Goal: Task Accomplishment & Management: Use online tool/utility

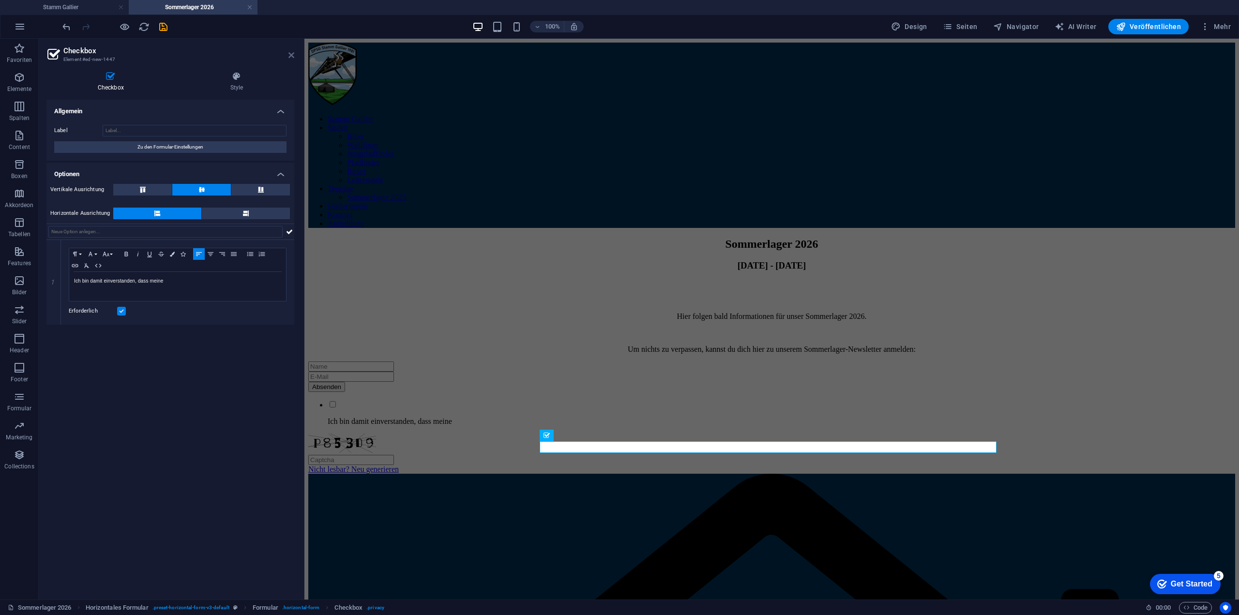
click at [290, 54] on icon at bounding box center [291, 55] width 6 height 8
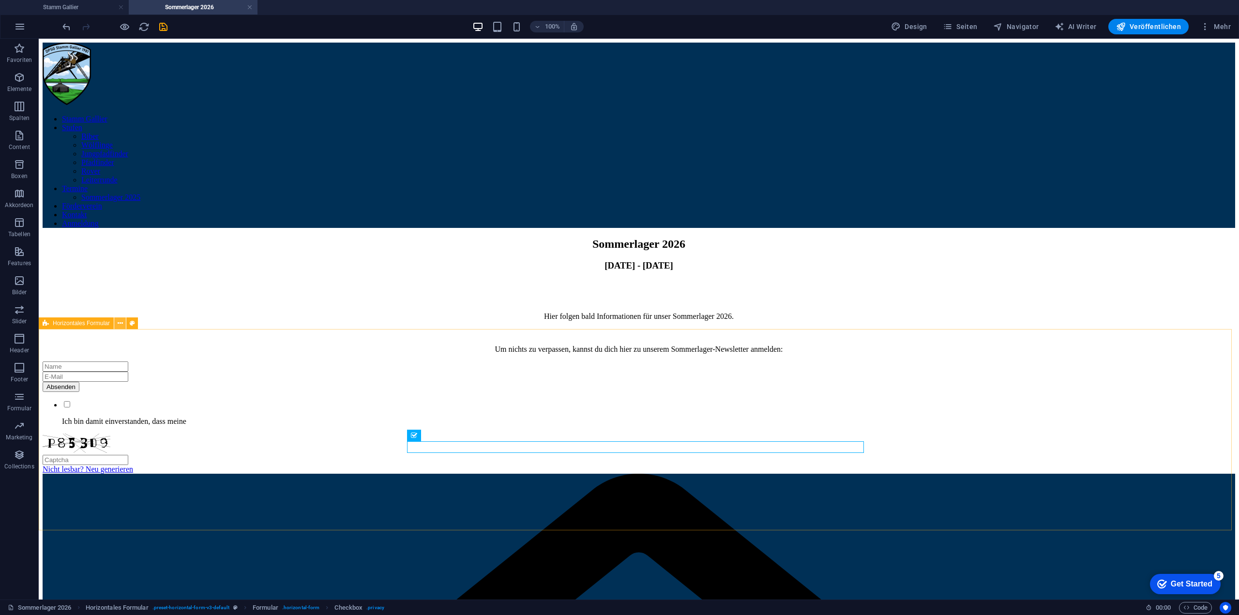
click at [120, 323] on icon at bounding box center [120, 323] width 5 height 10
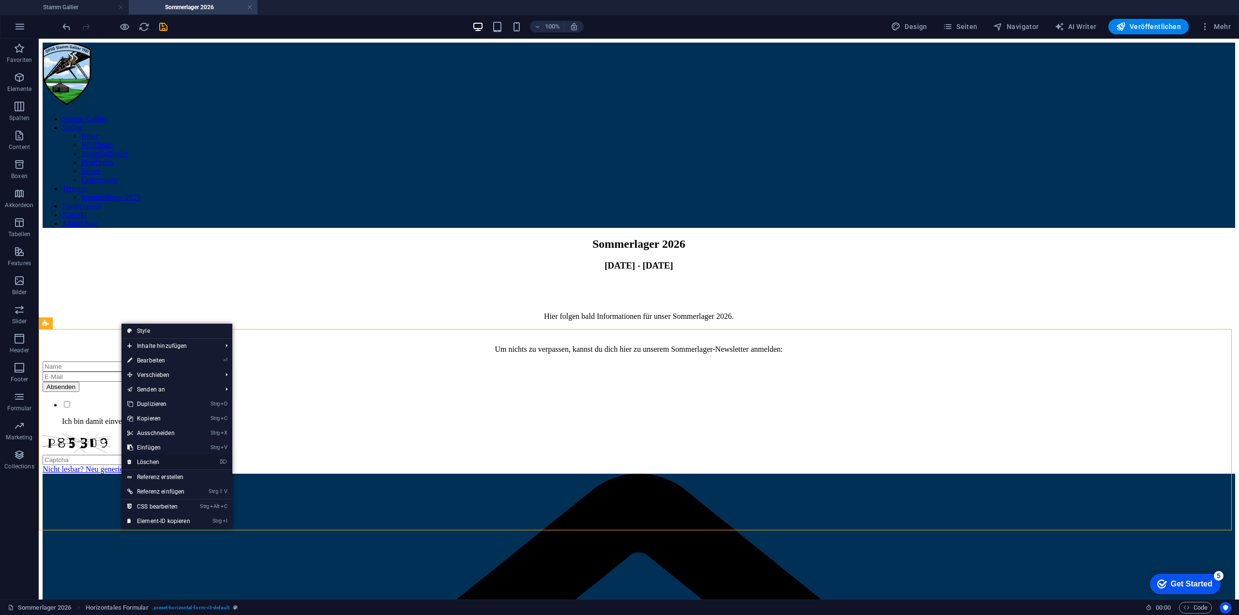
click at [157, 459] on link "⌦ Löschen" at bounding box center [158, 462] width 75 height 15
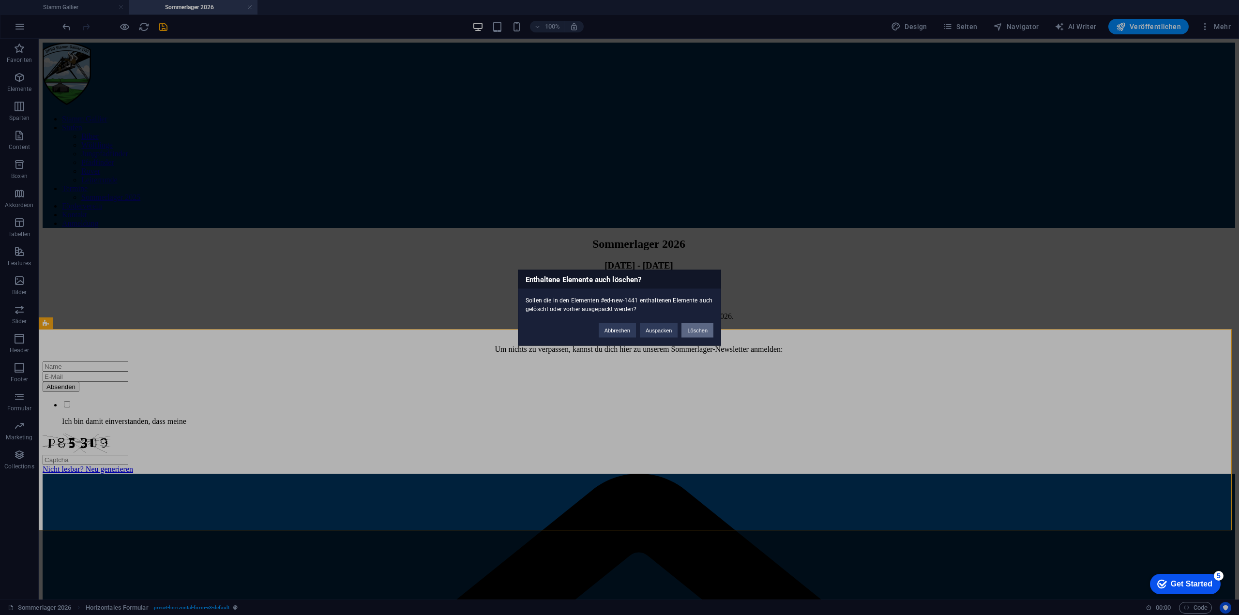
click at [695, 330] on button "Löschen" at bounding box center [697, 330] width 32 height 15
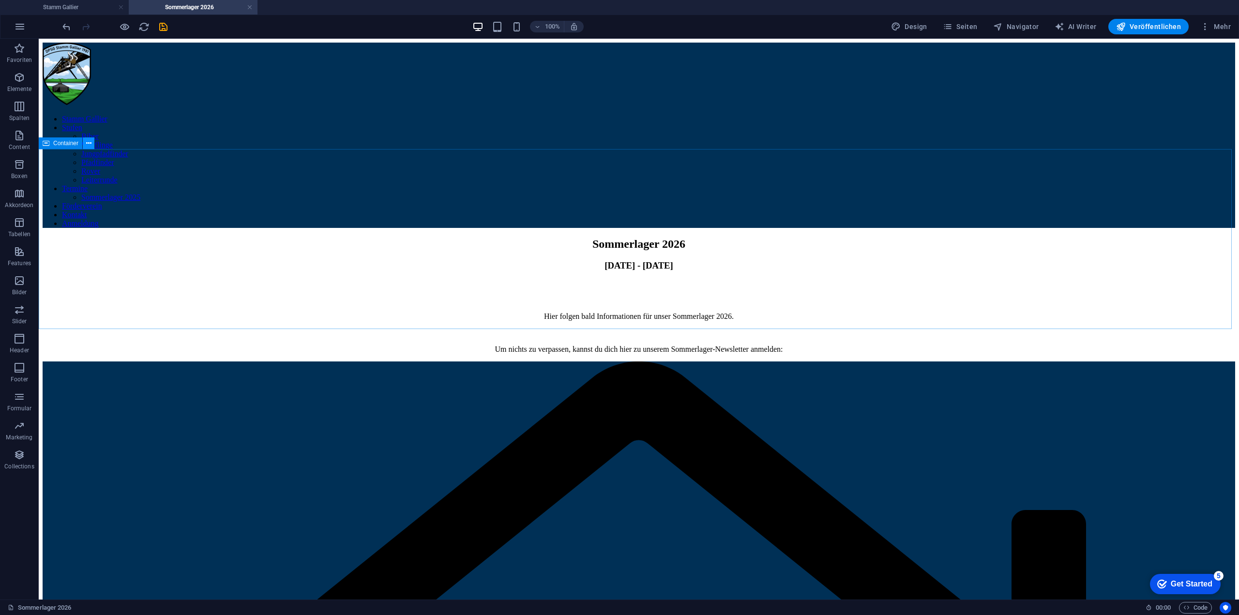
click at [87, 138] on icon at bounding box center [88, 143] width 5 height 10
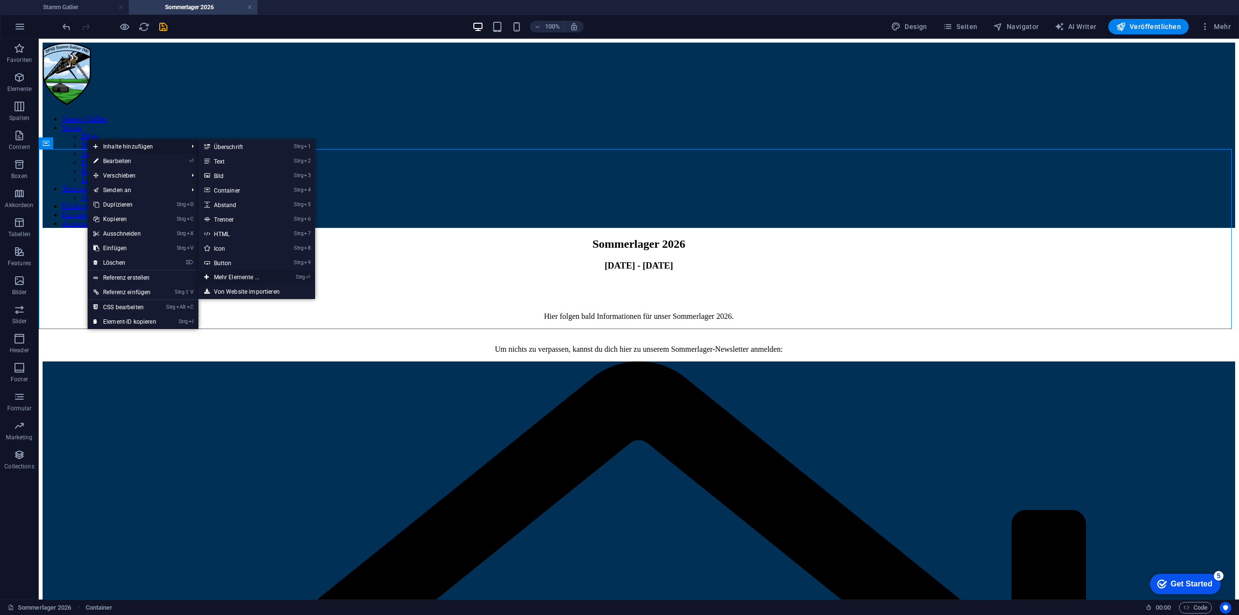
click at [248, 277] on link "Strg ⏎ Mehr Elemente ..." at bounding box center [238, 277] width 80 height 15
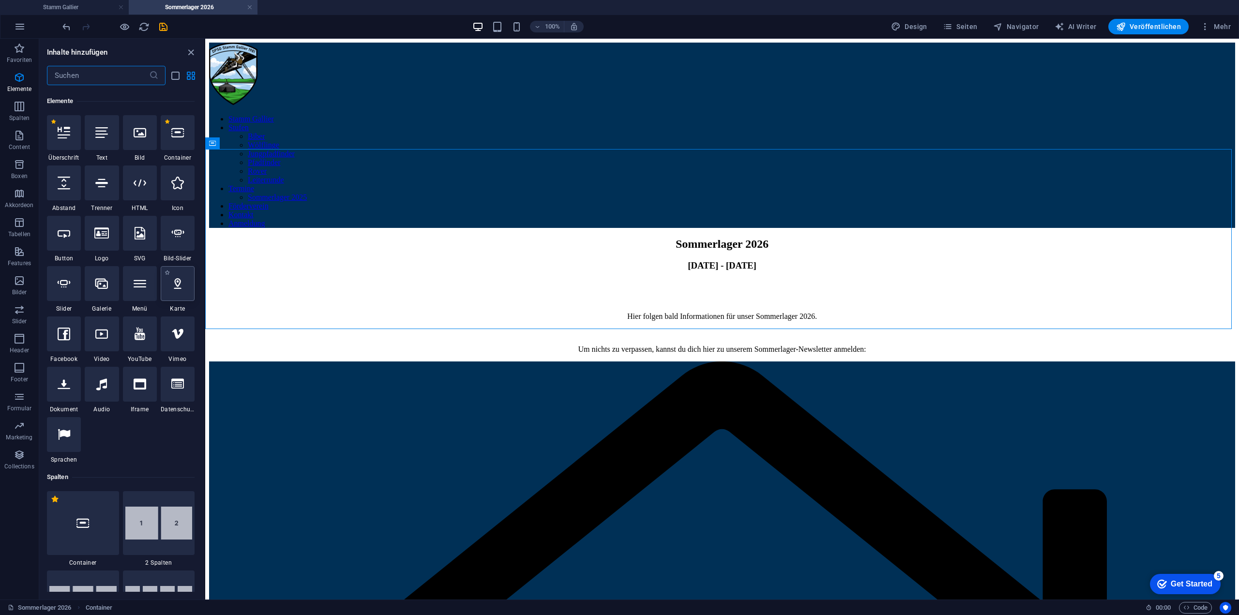
scroll to position [103, 0]
click at [117, 70] on input "text" at bounding box center [98, 75] width 102 height 19
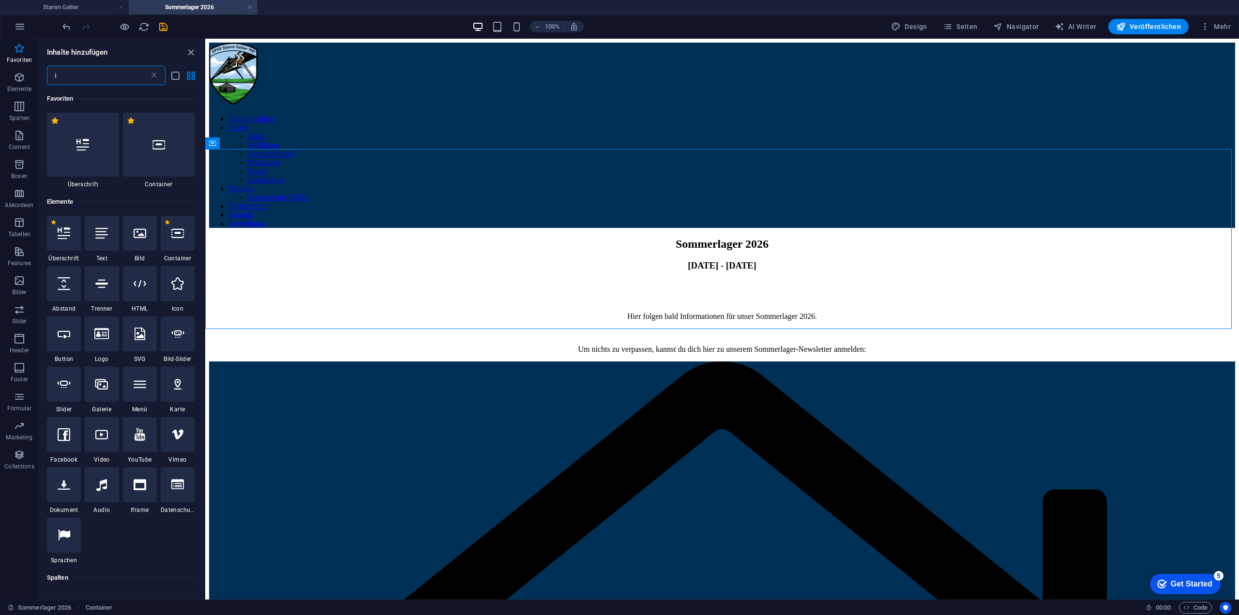
scroll to position [0, 0]
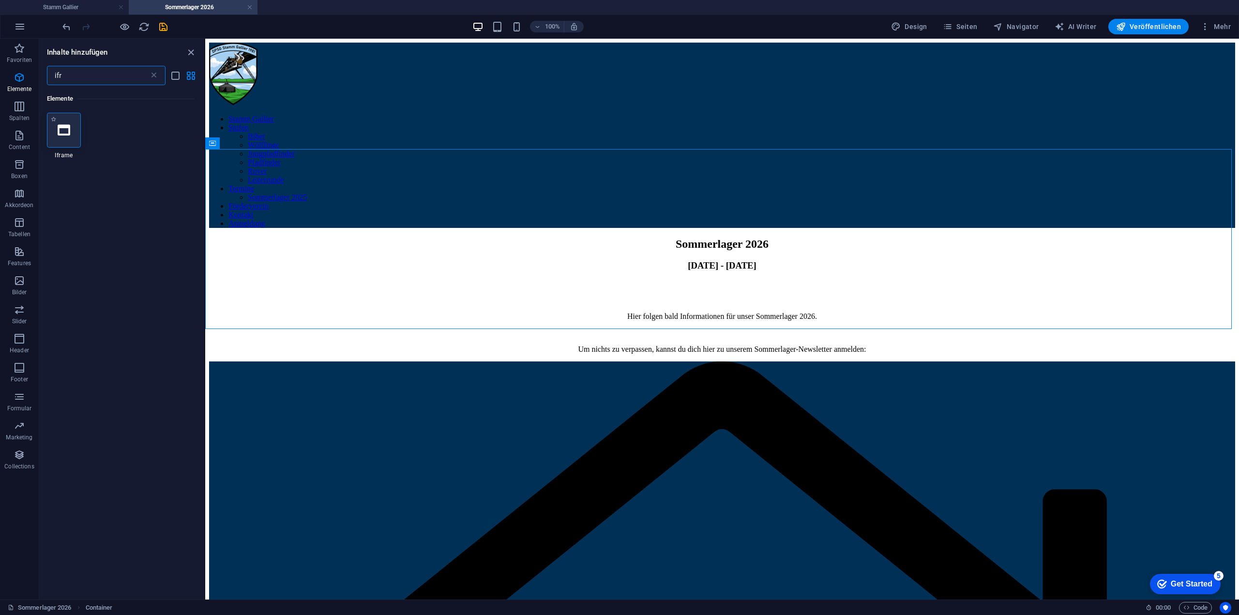
type input "ifr"
click at [63, 135] on icon at bounding box center [64, 130] width 13 height 13
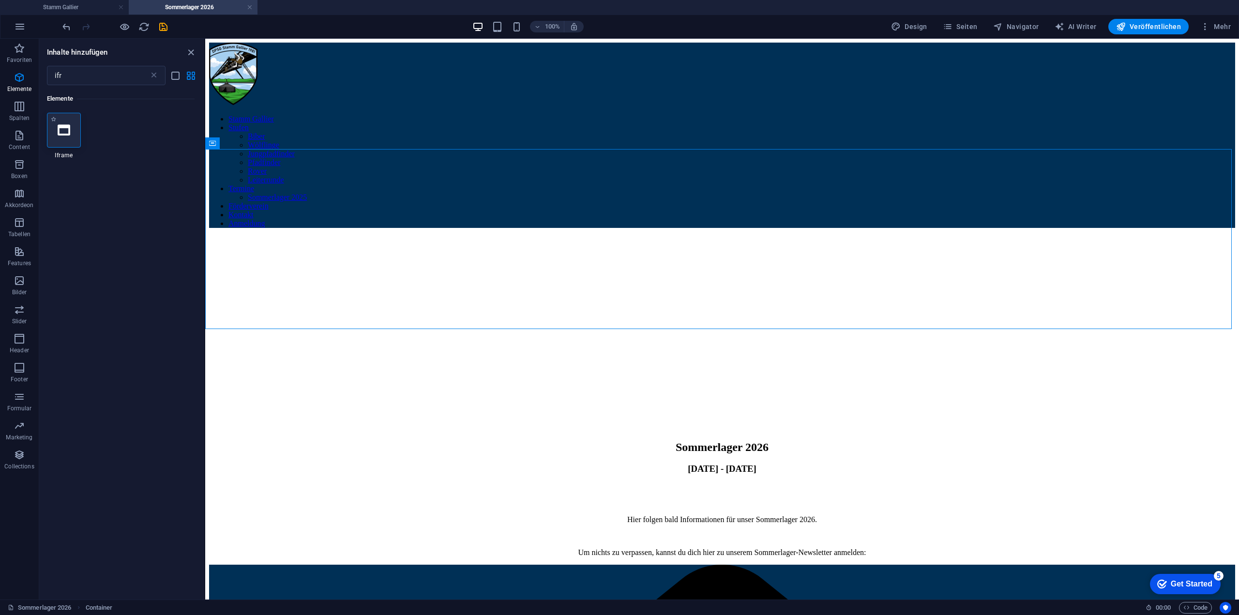
select select "%"
select select "px"
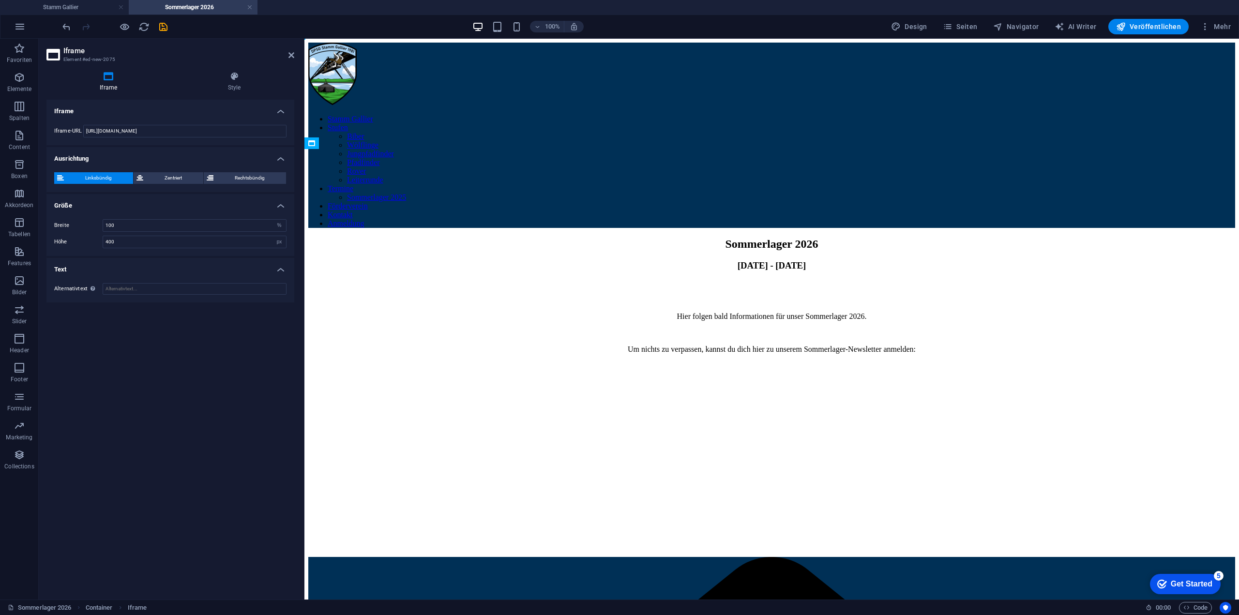
drag, startPoint x: 863, startPoint y: 221, endPoint x: 662, endPoint y: 483, distance: 330.3
drag, startPoint x: 270, startPoint y: 129, endPoint x: 45, endPoint y: 126, distance: 225.0
click at [45, 126] on div "Iframe Style Iframe Iframe-URL https://template-wireframe.de.rs/ Ausrichtung Li…" at bounding box center [170, 332] width 263 height 536
paste input "<iframe width="540" height="305" src="https://92e37ec4.sibforms.com/serve/MUIFA…"
click at [114, 130] on input "<iframe width="540" height="305" src="https://92e37ec4.sibforms.com/serve/MUIFA…" at bounding box center [184, 131] width 203 height 13
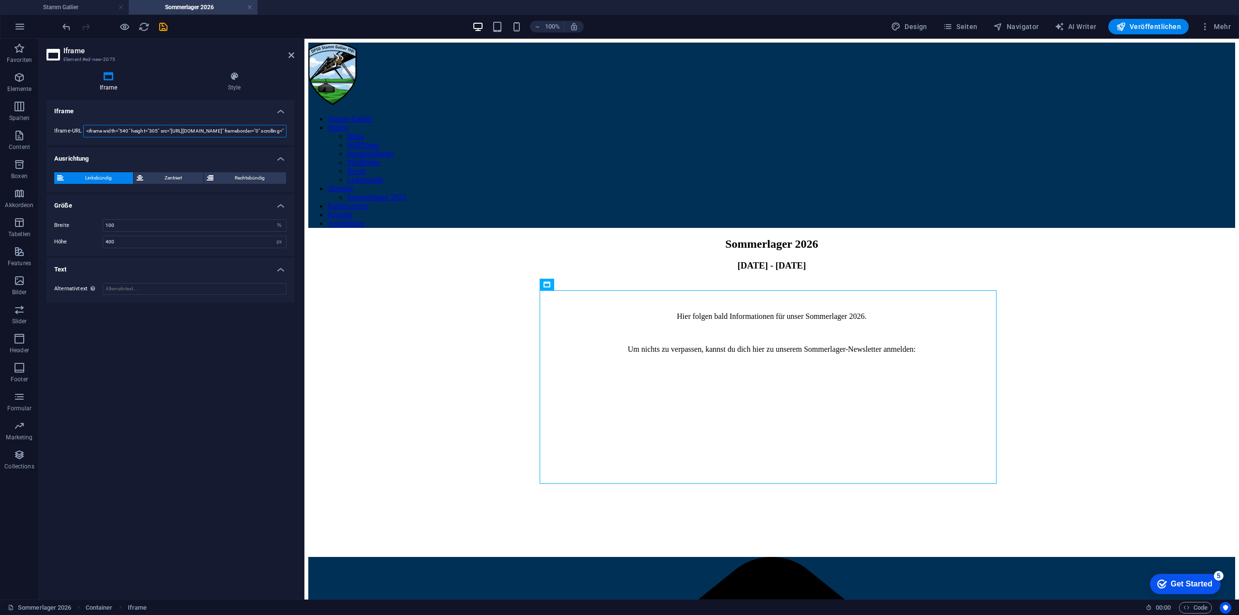
click at [114, 130] on input "<iframe width="540" height="305" src="https://92e37ec4.sibforms.com/serve/MUIFA…" at bounding box center [184, 131] width 203 height 13
paste input "https://92e37ec4.sibforms.com/serve/MUIFAPRiKh73rUmqgXbawAuKiZ9zjbHtw3Mc4zPrznt…"
type input "https://92e37ec4.sibforms.com/serve/MUIFAPRiKh73rUmqgXbawAuKiZ9zjbHtw3Mc4zPrznt…"
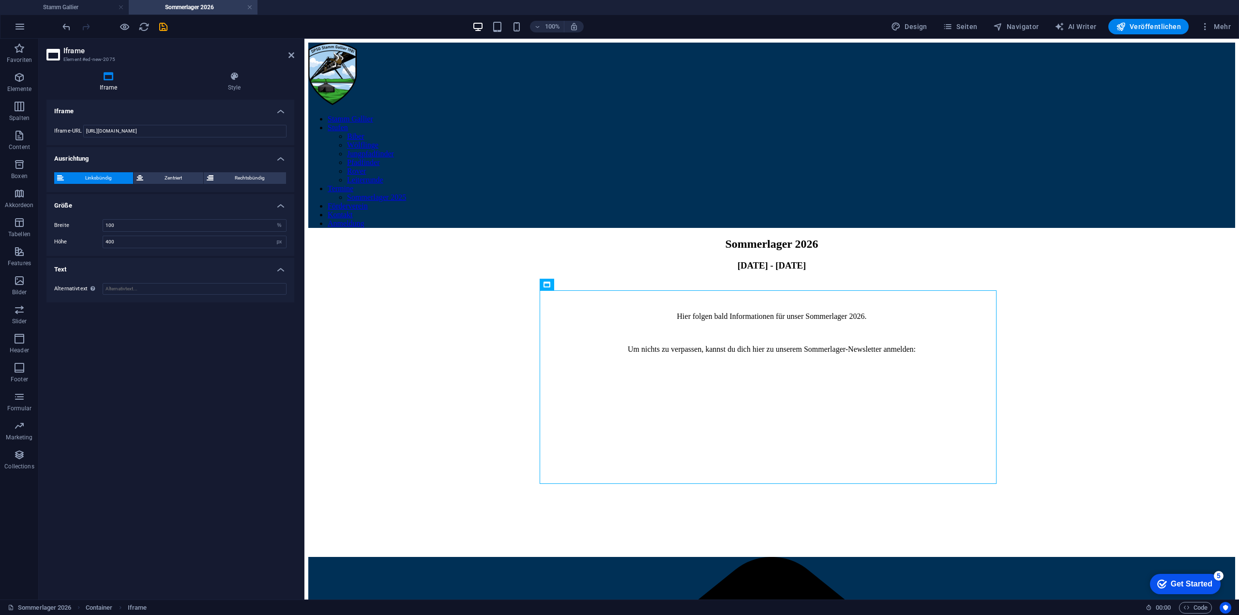
click at [177, 402] on div "Iframe Iframe-URL https://92e37ec4.sibforms.com/serve/MUIFAPRiKh73rUmqgXbawAuKi…" at bounding box center [170, 346] width 248 height 492
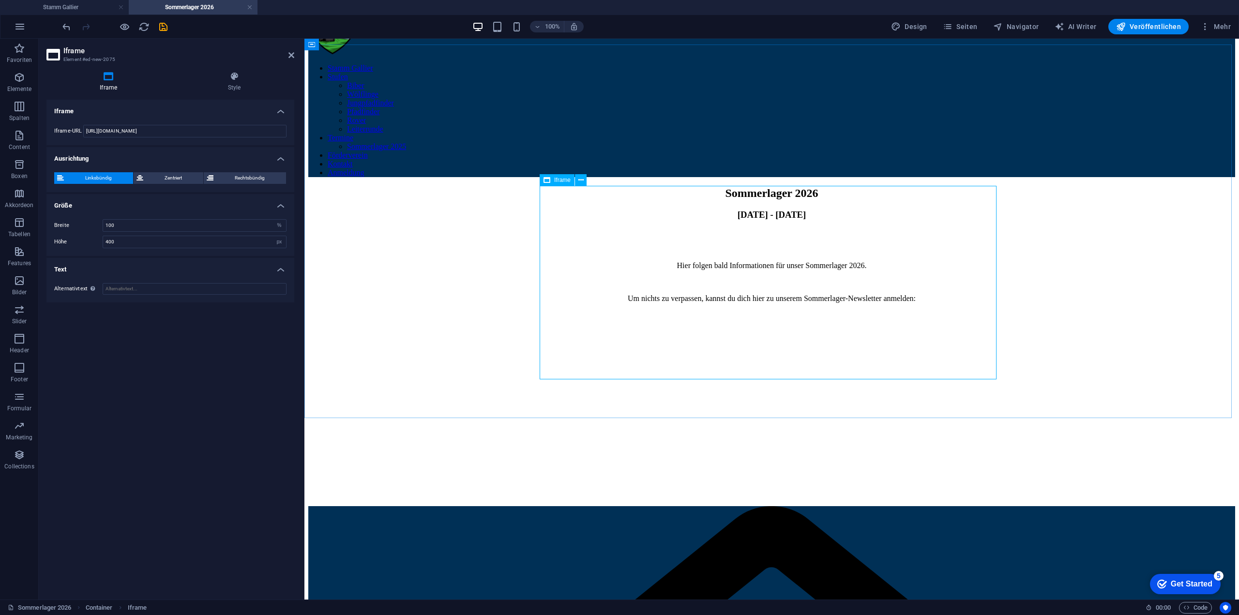
scroll to position [48, 0]
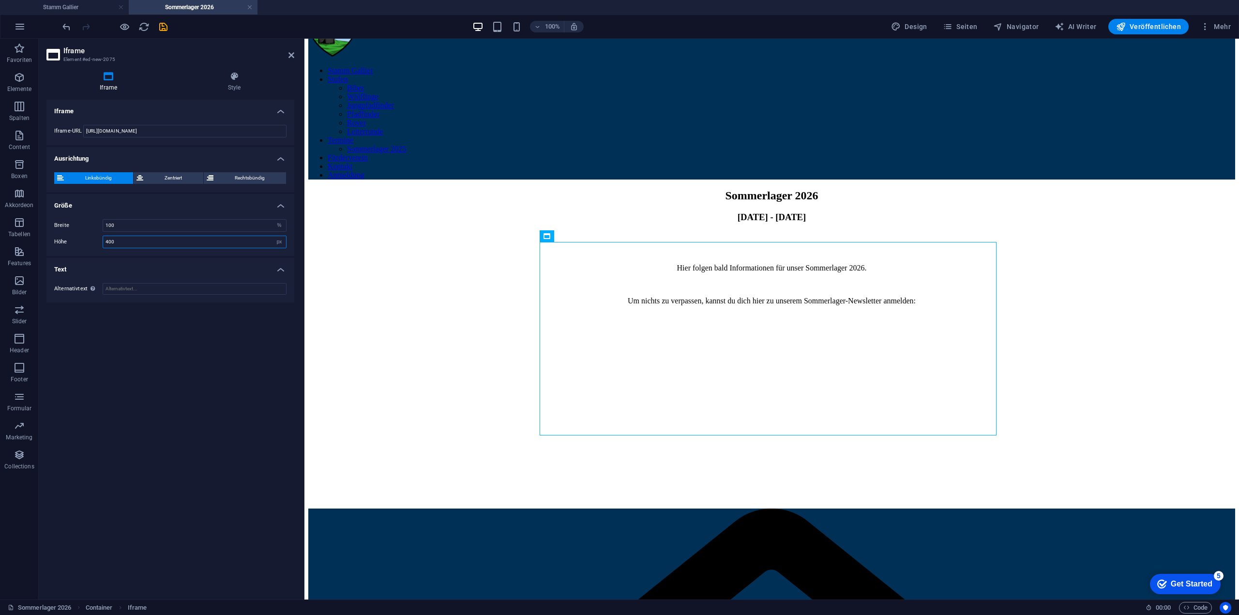
click at [138, 241] on input "400" at bounding box center [194, 242] width 183 height 12
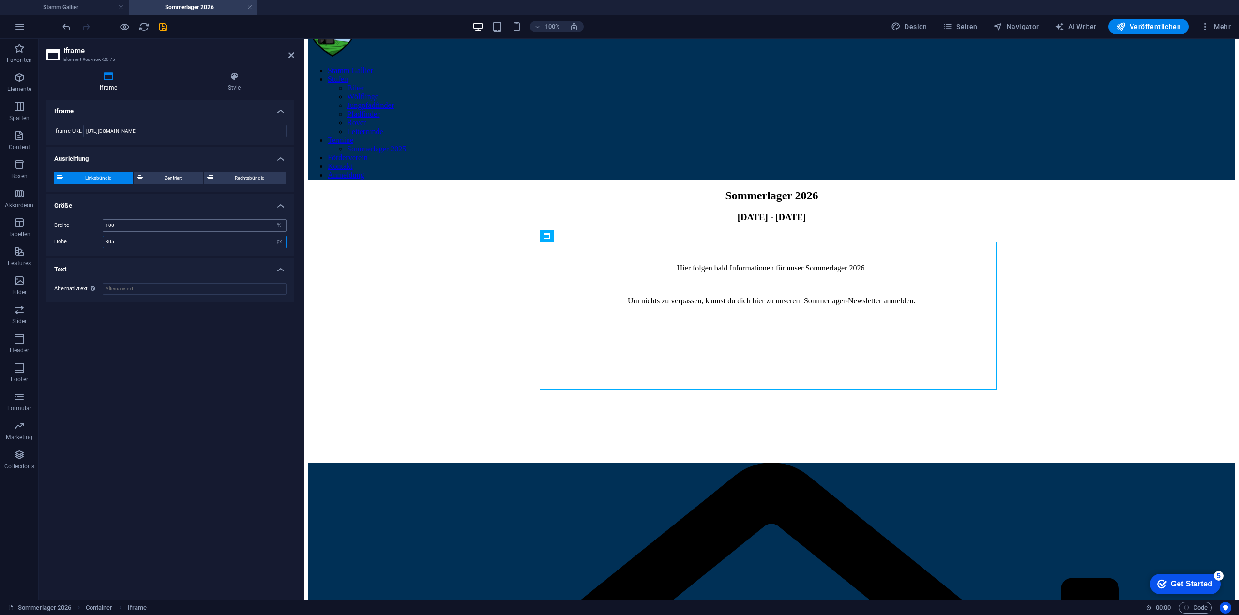
type input "305"
click at [134, 225] on input "100" at bounding box center [194, 226] width 183 height 12
type input "540"
click at [175, 202] on h4 "Größe" at bounding box center [170, 202] width 248 height 17
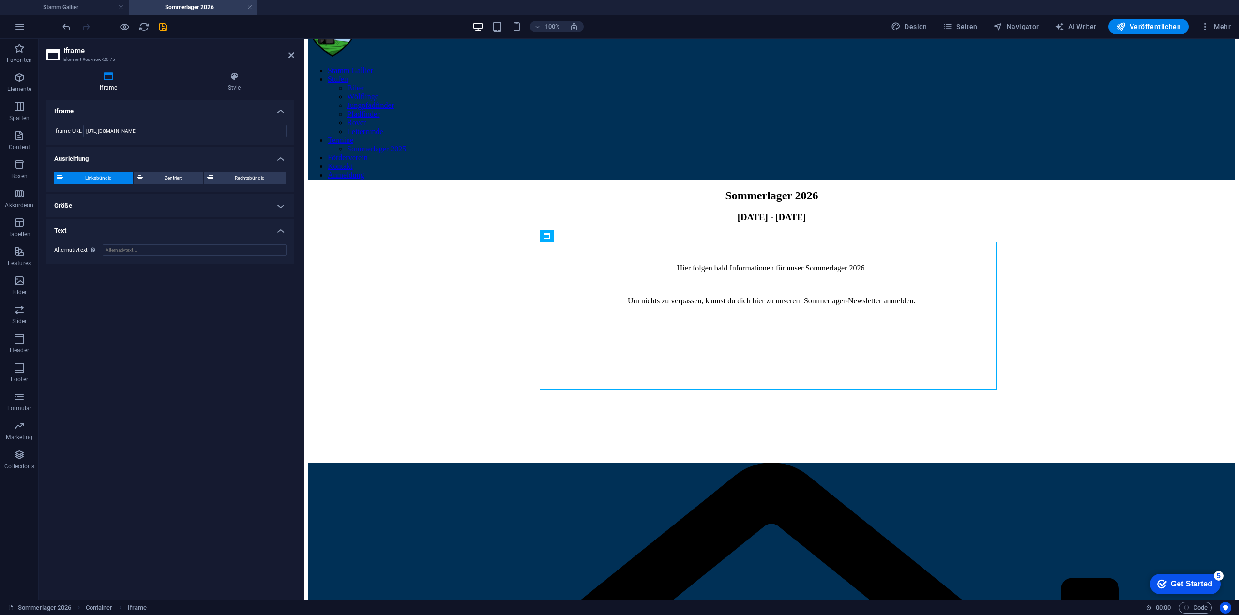
drag, startPoint x: 174, startPoint y: 204, endPoint x: 170, endPoint y: 214, distance: 10.9
click at [175, 204] on h4 "Größe" at bounding box center [170, 205] width 248 height 23
click at [126, 363] on div "Iframe Iframe-URL https://92e37ec4.sibforms.com/serve/MUIFAPRiKh73rUmqgXbawAuKi…" at bounding box center [170, 346] width 248 height 492
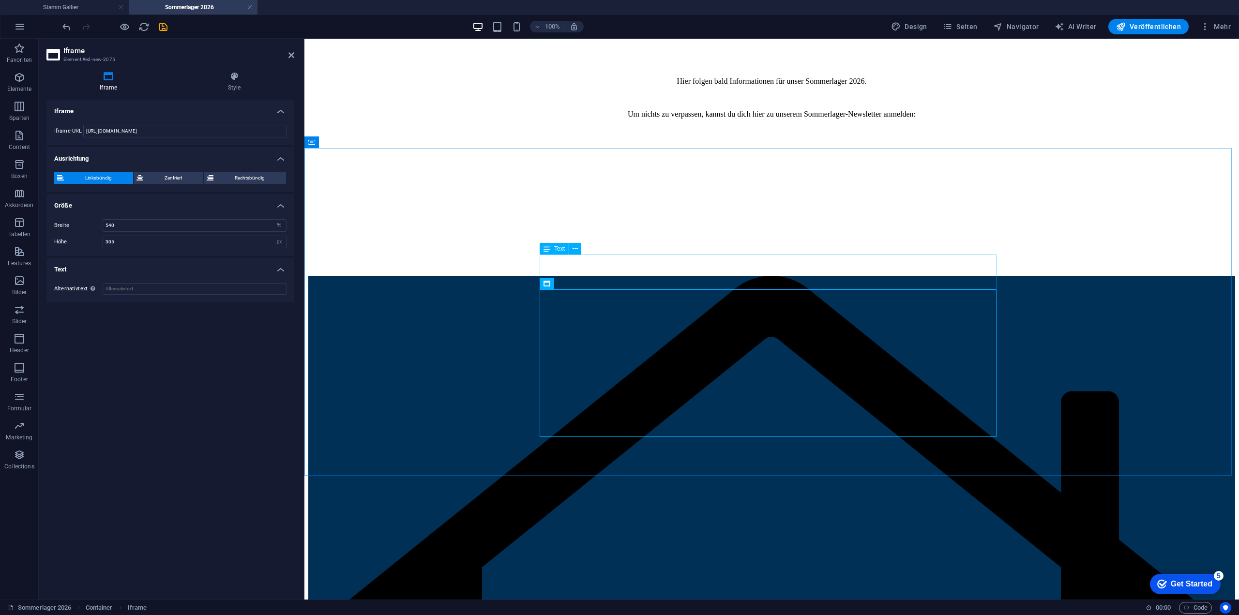
scroll to position [0, 0]
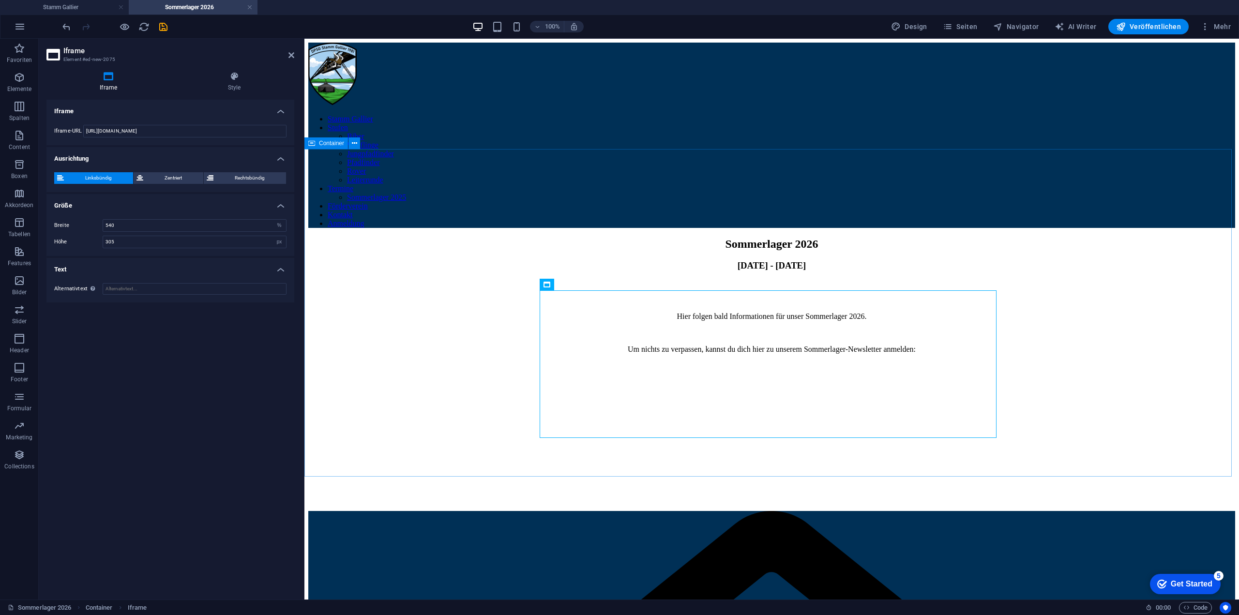
click at [404, 287] on div "Sommerlager 2026 [DATE] - [DATE] Hier folgen bald Informationen für unser Somme…" at bounding box center [771, 374] width 927 height 273
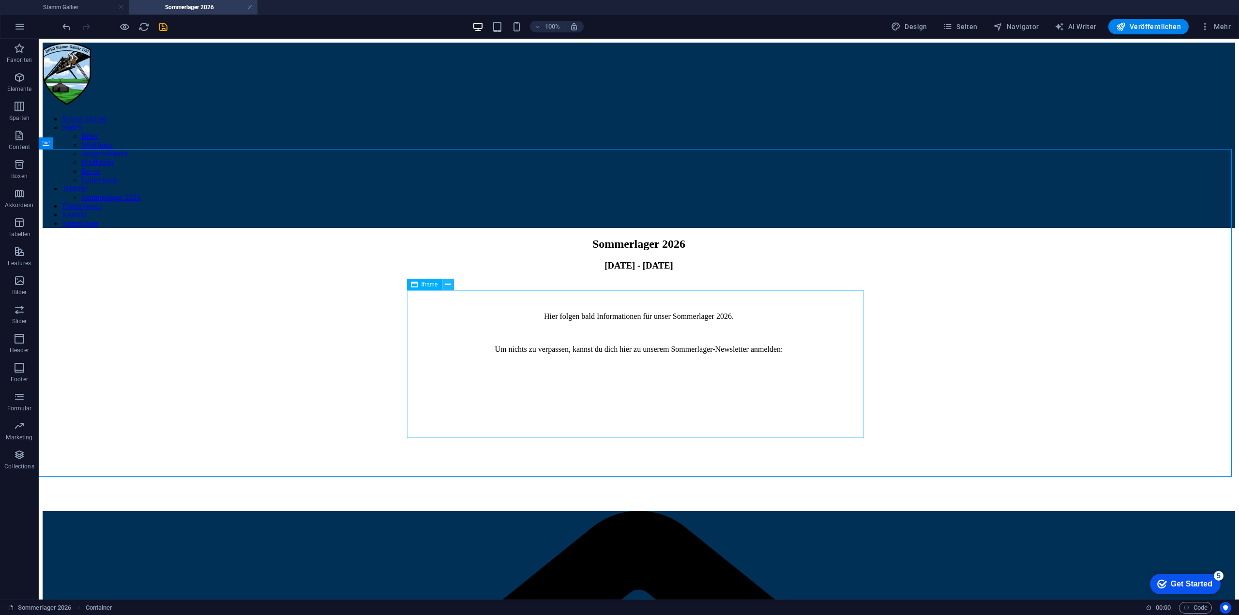
click at [446, 288] on icon at bounding box center [447, 285] width 5 height 10
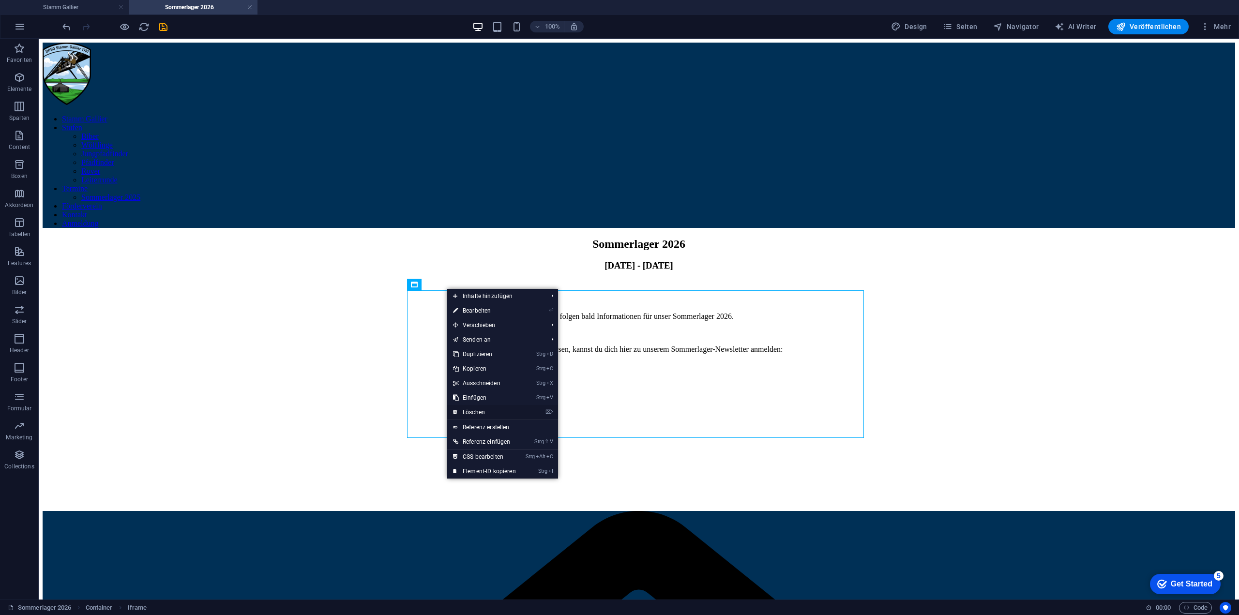
click at [481, 415] on link "⌦ Löschen" at bounding box center [484, 412] width 75 height 15
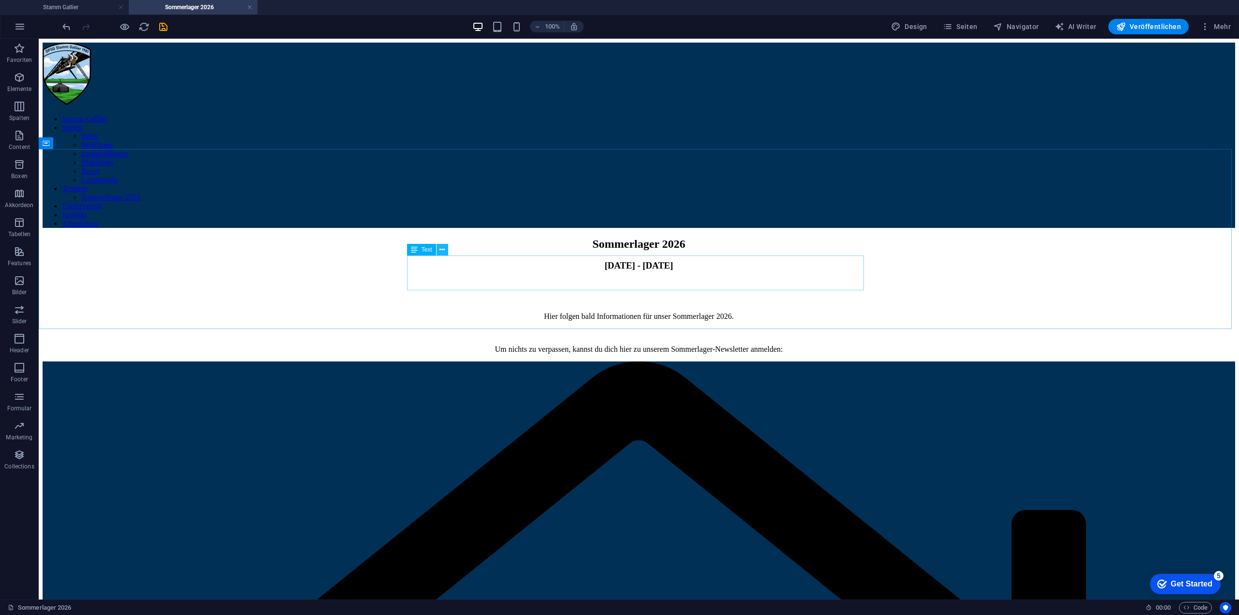
click at [445, 251] on button at bounding box center [442, 250] width 12 height 12
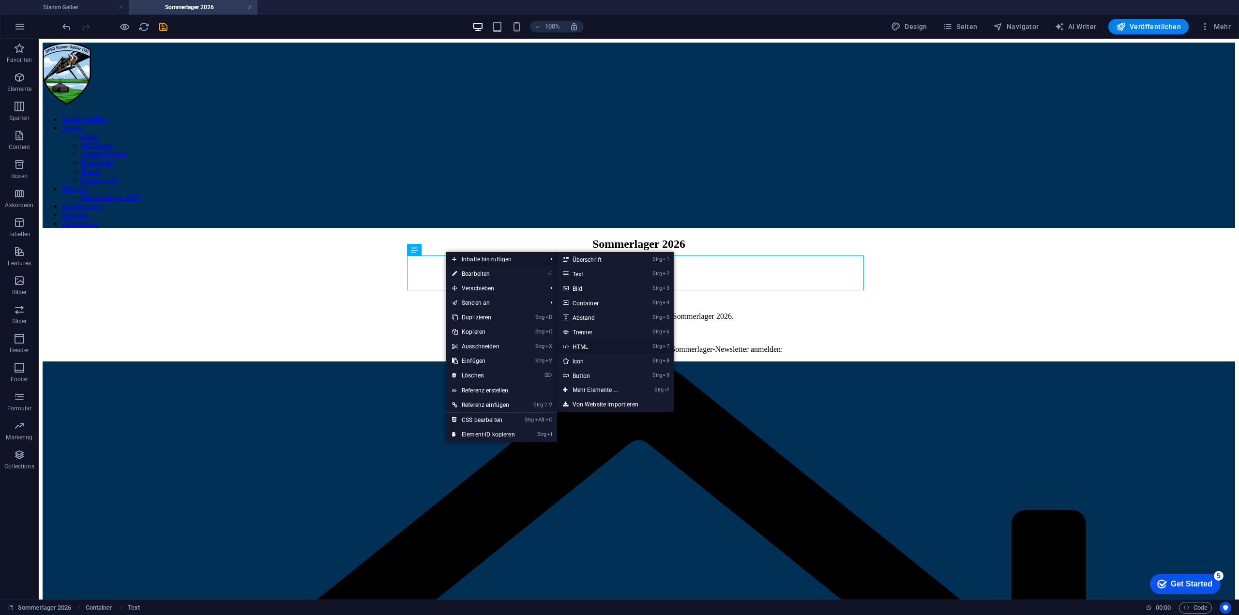
click at [580, 345] on link "Strg 7 HTML" at bounding box center [597, 346] width 80 height 15
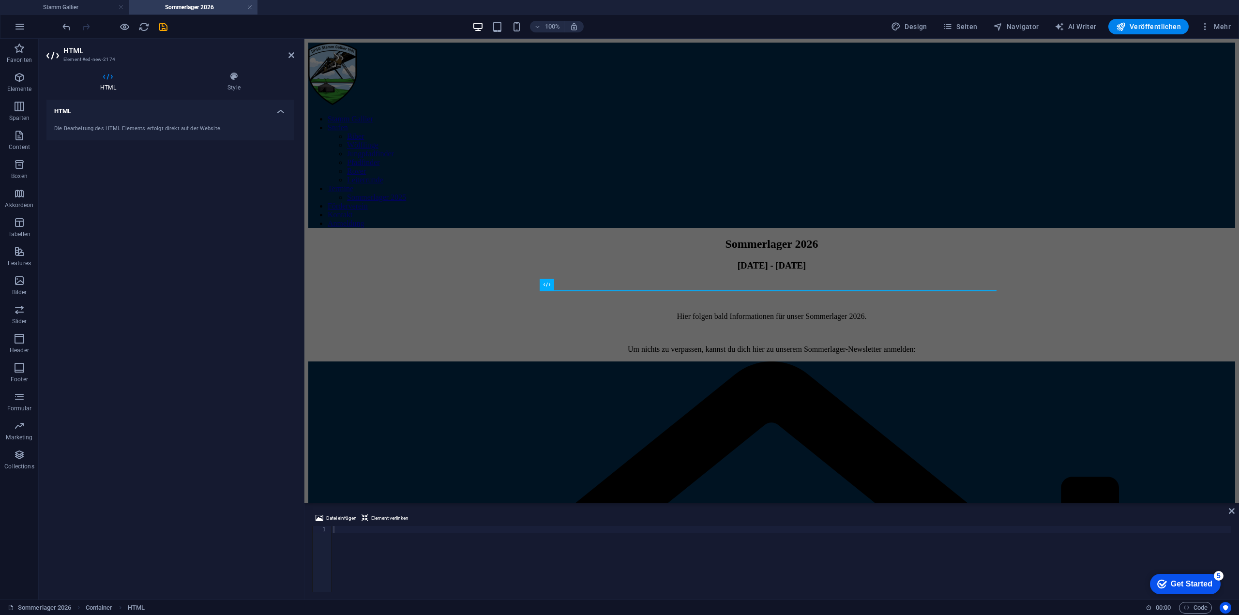
click at [368, 532] on div at bounding box center [781, 565] width 900 height 79
paste textarea "<!-- End Brevo Form -->"
type textarea "<!-- End Brevo Form -->"
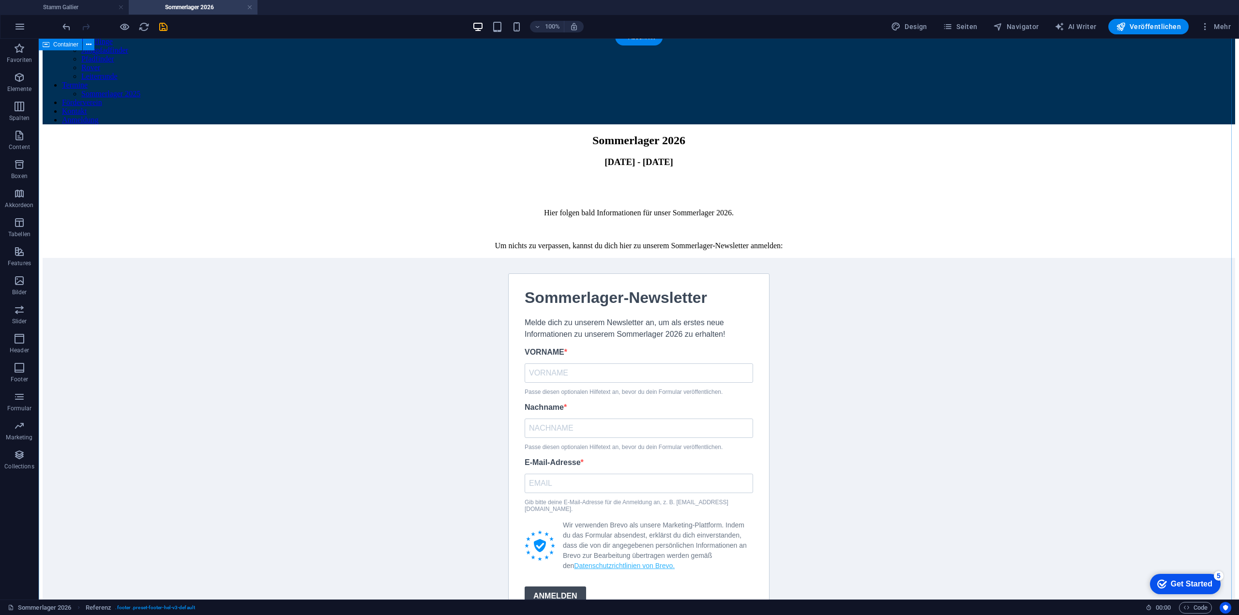
click at [996, 319] on div "Sommerlager 2026 18.07. - 26.07.2026 Hier folgen bald Informationen für unser S…" at bounding box center [639, 384] width 1192 height 500
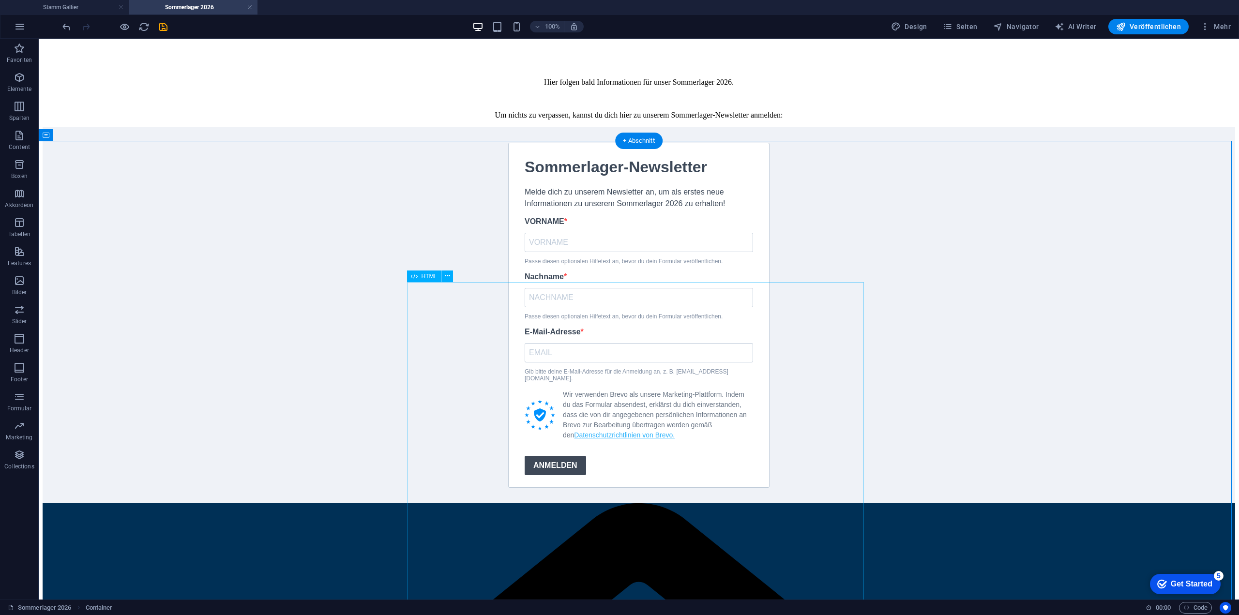
scroll to position [339, 0]
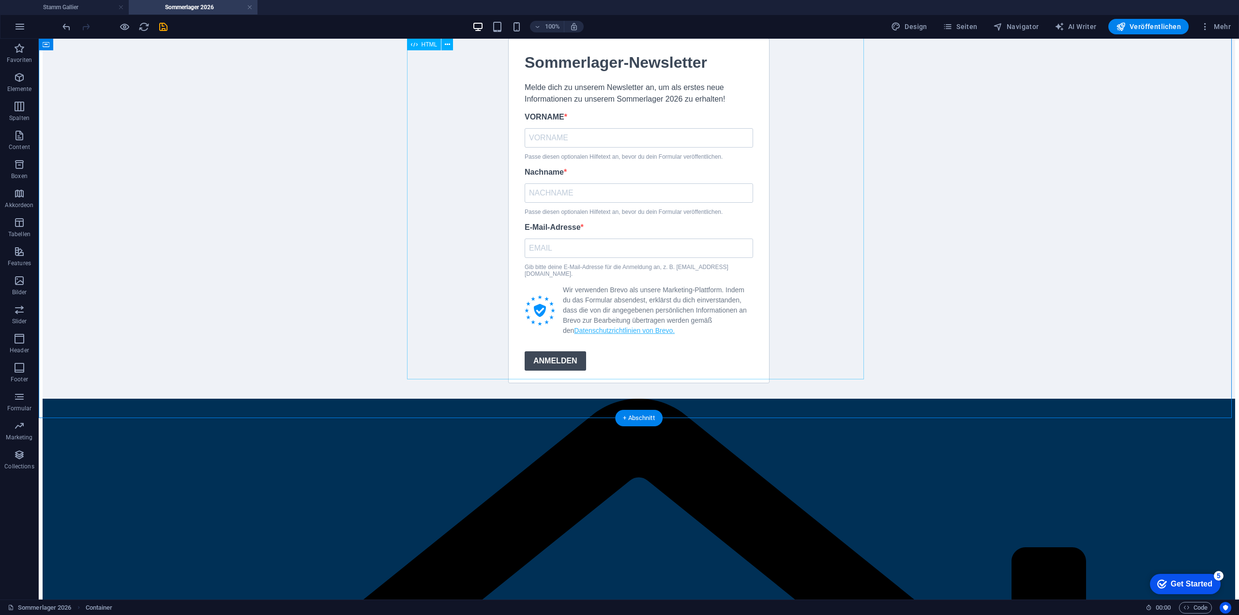
click at [527, 281] on div "Deine Anmeldung konnte nicht gespeichert werden. Bitte versuche es erneut. Dein…" at bounding box center [639, 211] width 1192 height 376
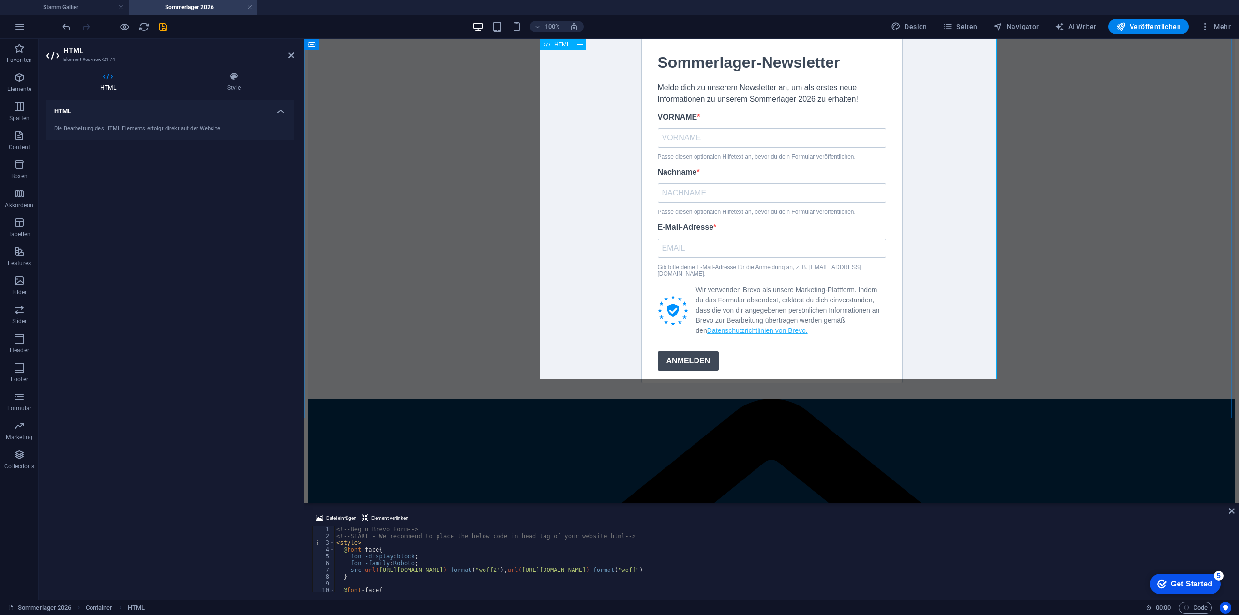
click at [548, 348] on div "Deine Anmeldung konnte nicht gespeichert werden. Bitte versuche es erneut. Dein…" at bounding box center [771, 211] width 927 height 376
click at [419, 282] on div "Sommerlager 2026 18.07. - 26.07.2026 Hier folgen bald Informationen für unser S…" at bounding box center [771, 149] width 927 height 500
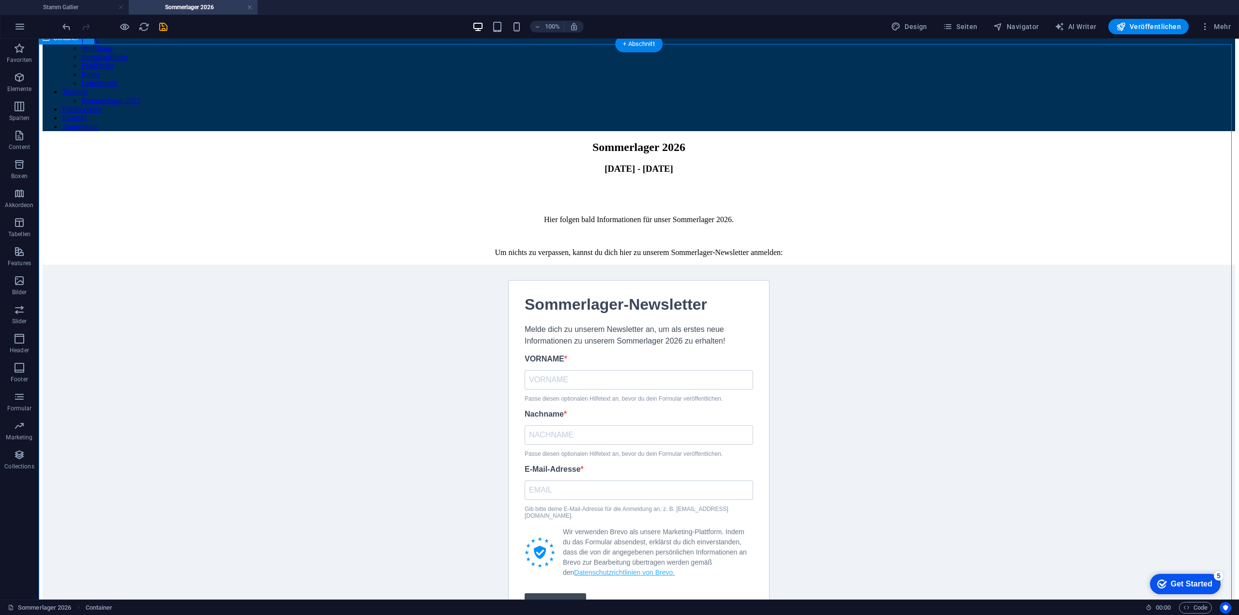
scroll to position [0, 0]
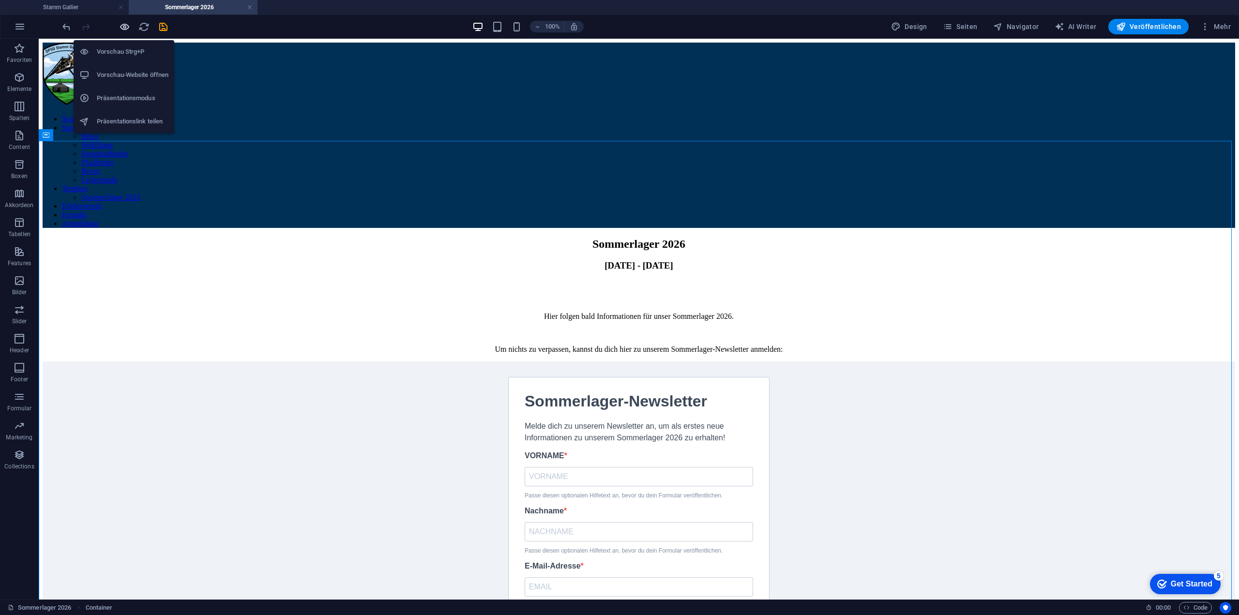
click at [123, 21] on icon "button" at bounding box center [124, 26] width 11 height 11
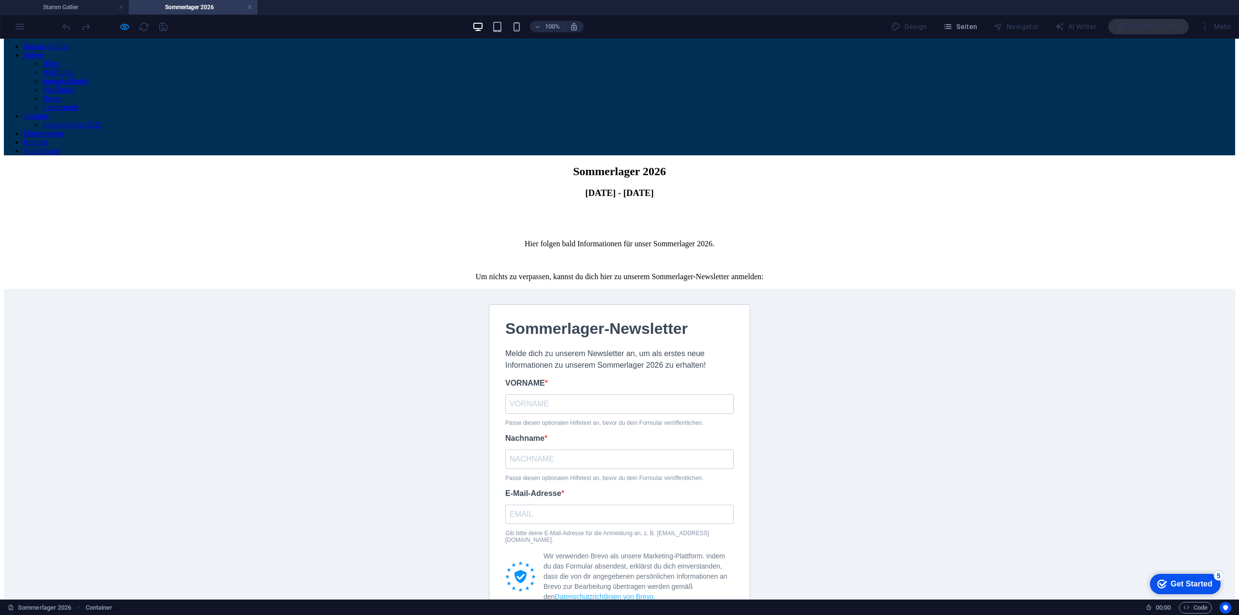
scroll to position [48, 0]
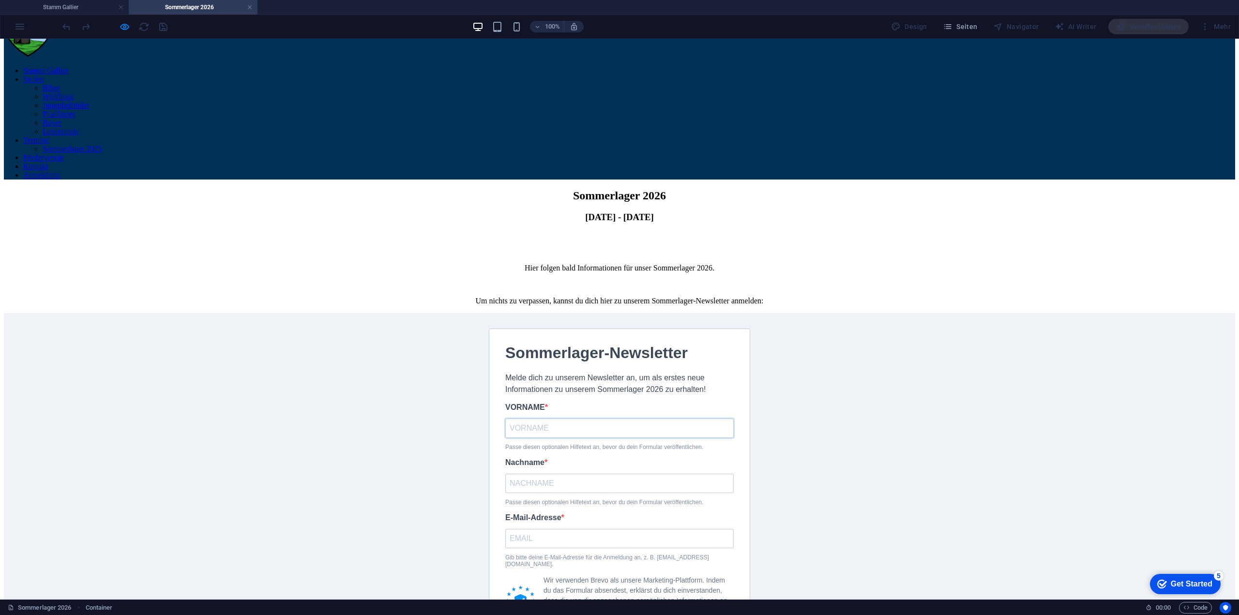
click at [555, 419] on input "VORNAME" at bounding box center [619, 428] width 227 height 18
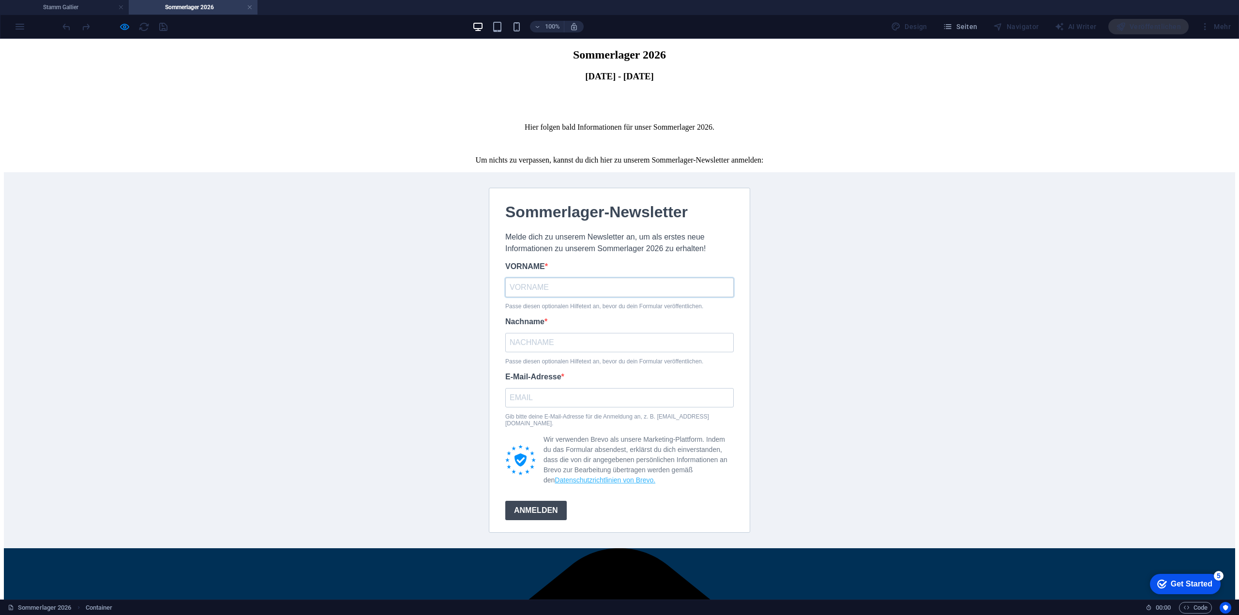
scroll to position [194, 0]
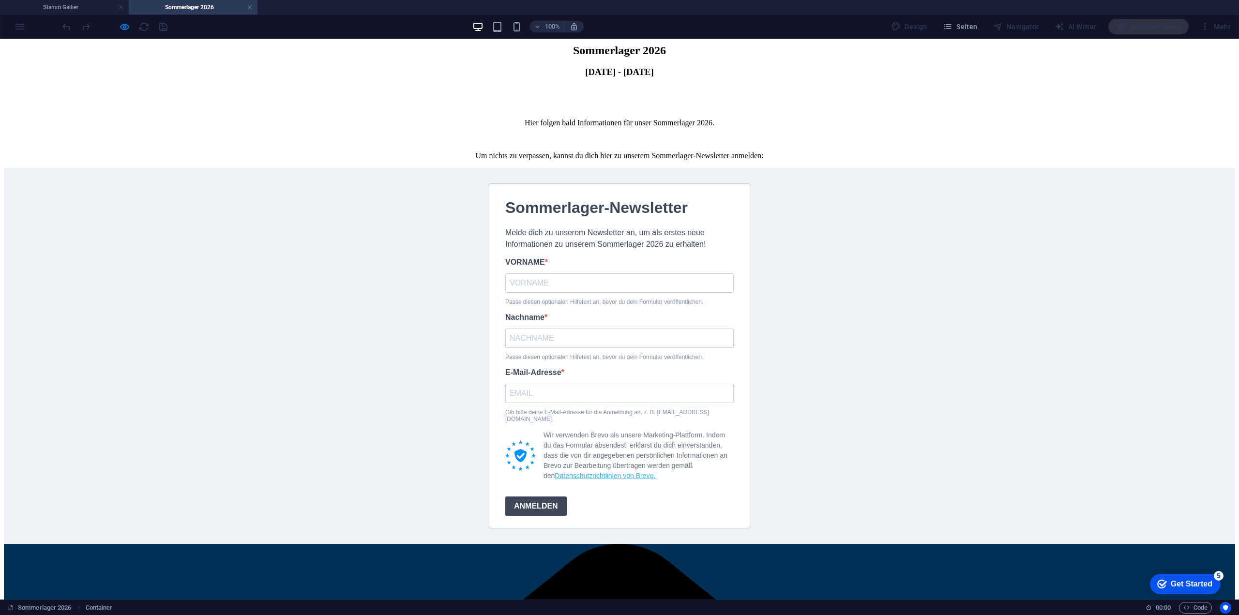
click at [517, 440] on icon at bounding box center [520, 455] width 30 height 30
click at [547, 313] on div "Nachname Passe diesen optionalen Hilfetext an, bevor du dein Formular veröffent…" at bounding box center [619, 336] width 228 height 47
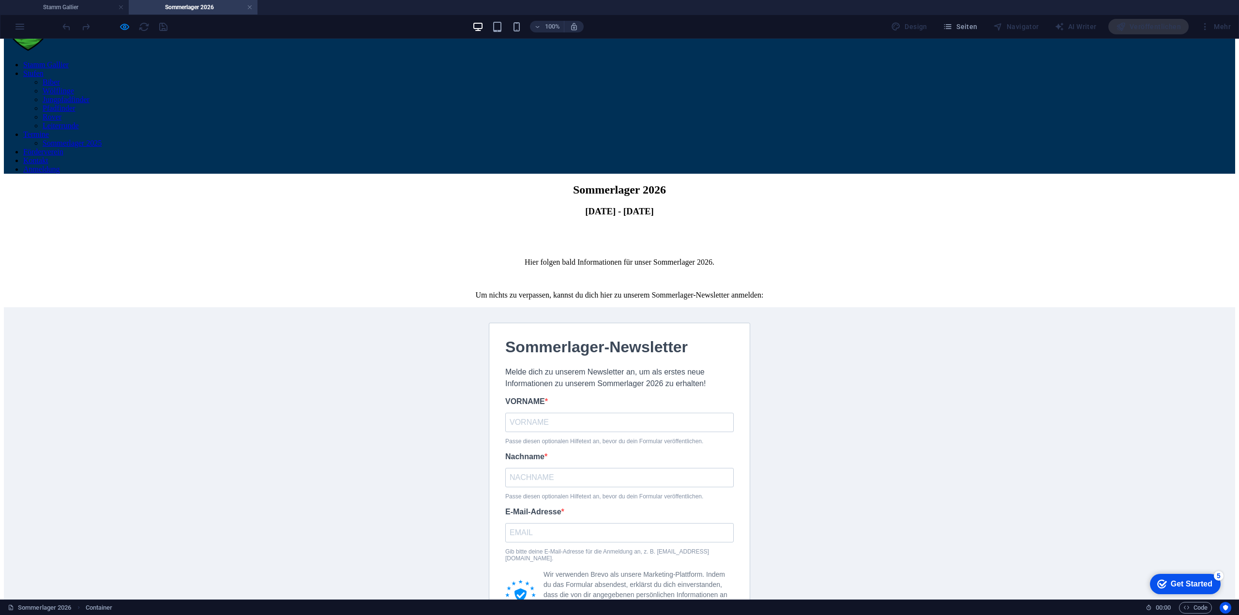
scroll to position [0, 0]
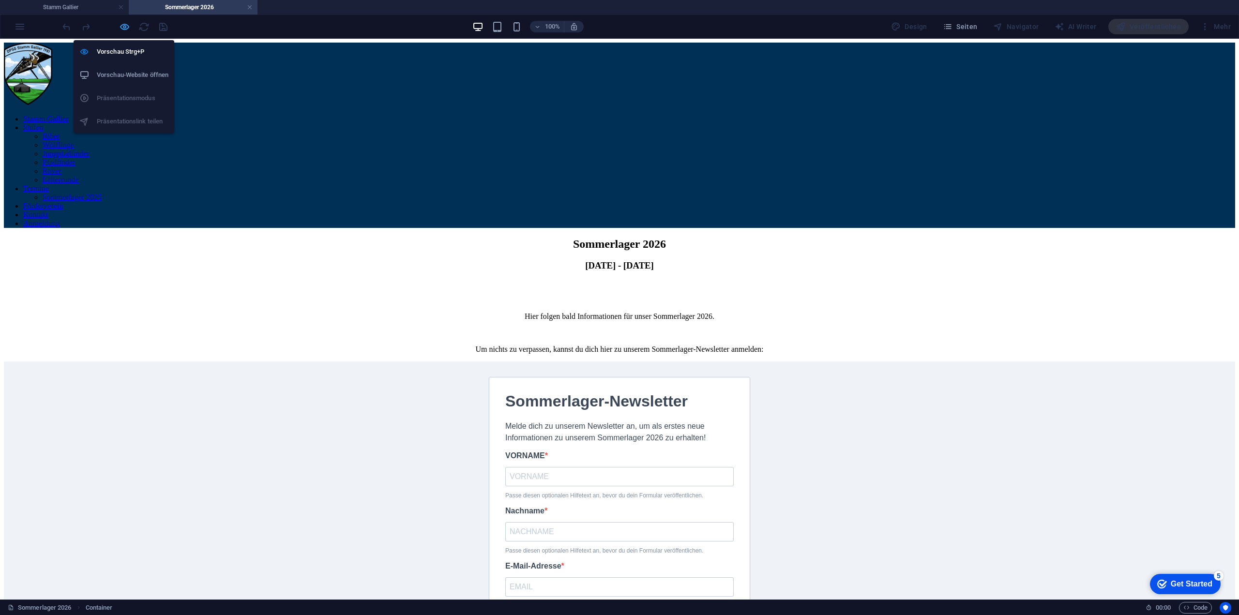
click at [122, 28] on icon "button" at bounding box center [124, 26] width 11 height 11
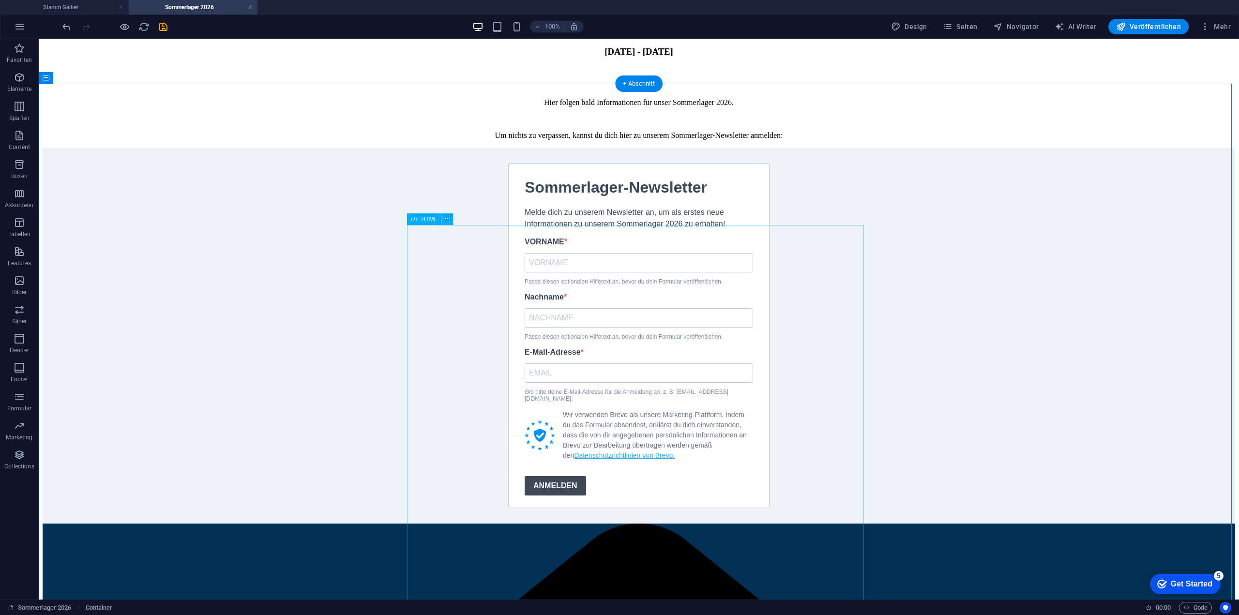
scroll to position [290, 0]
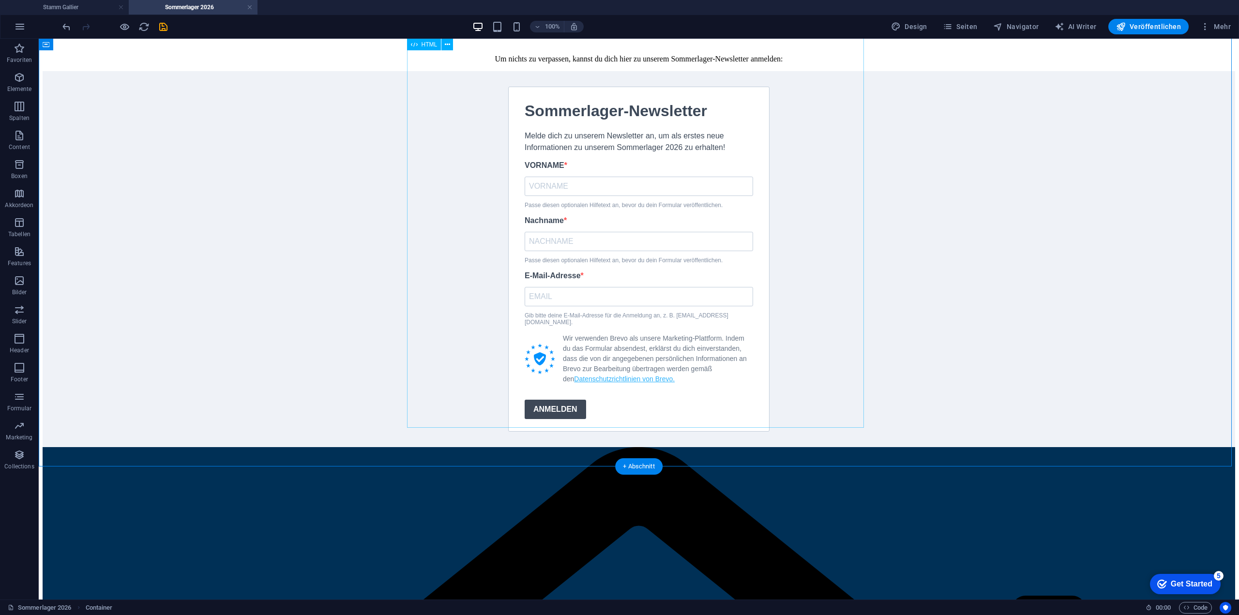
click at [526, 328] on div "Deine Anmeldung konnte nicht gespeichert werden. Bitte versuche es erneut. Dein…" at bounding box center [639, 259] width 1192 height 376
click at [417, 399] on div "Deine Anmeldung konnte nicht gespeichert werden. Bitte versuche es erneut. Dein…" at bounding box center [639, 259] width 1192 height 376
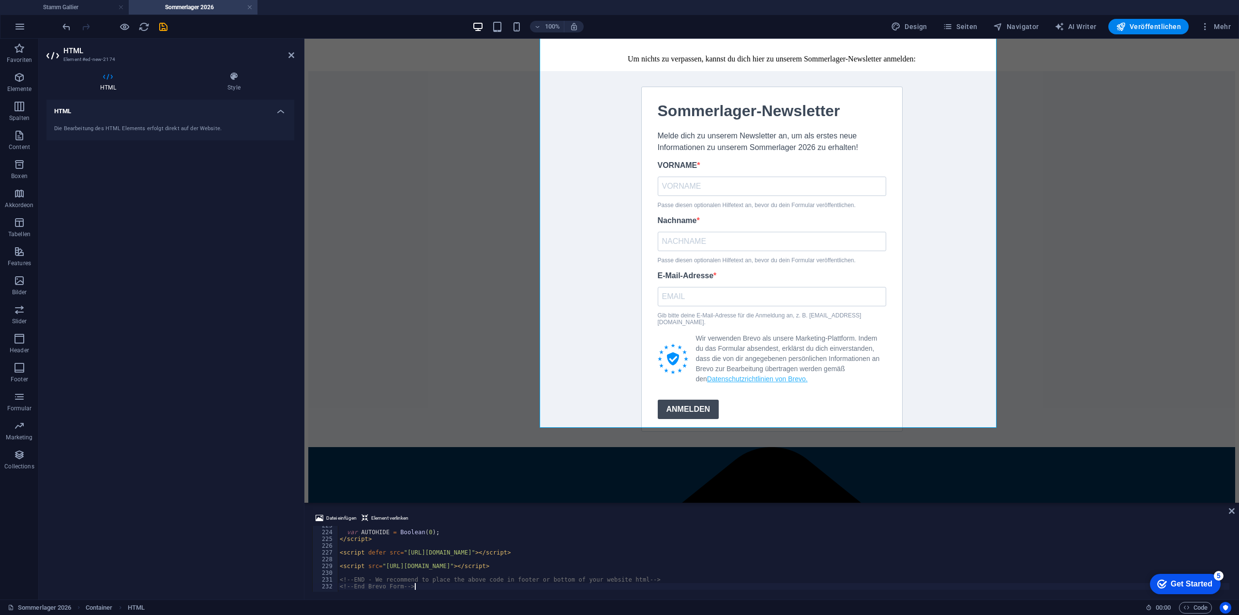
scroll to position [1508, 0]
click at [240, 79] on icon at bounding box center [234, 77] width 120 height 10
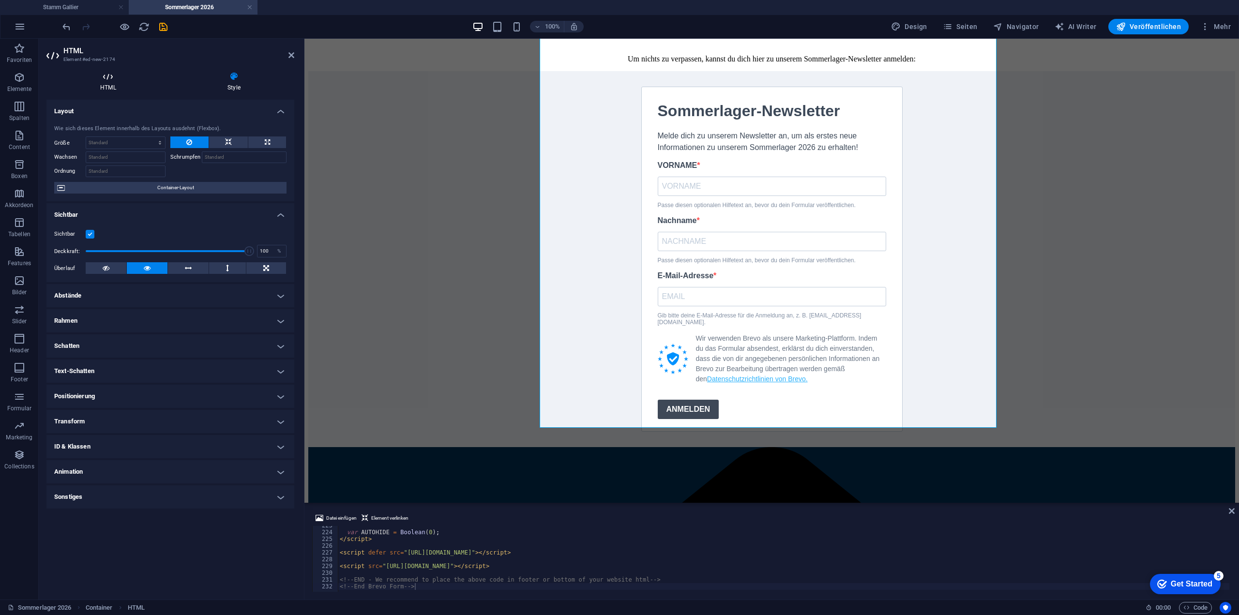
click at [101, 74] on icon at bounding box center [107, 77] width 123 height 10
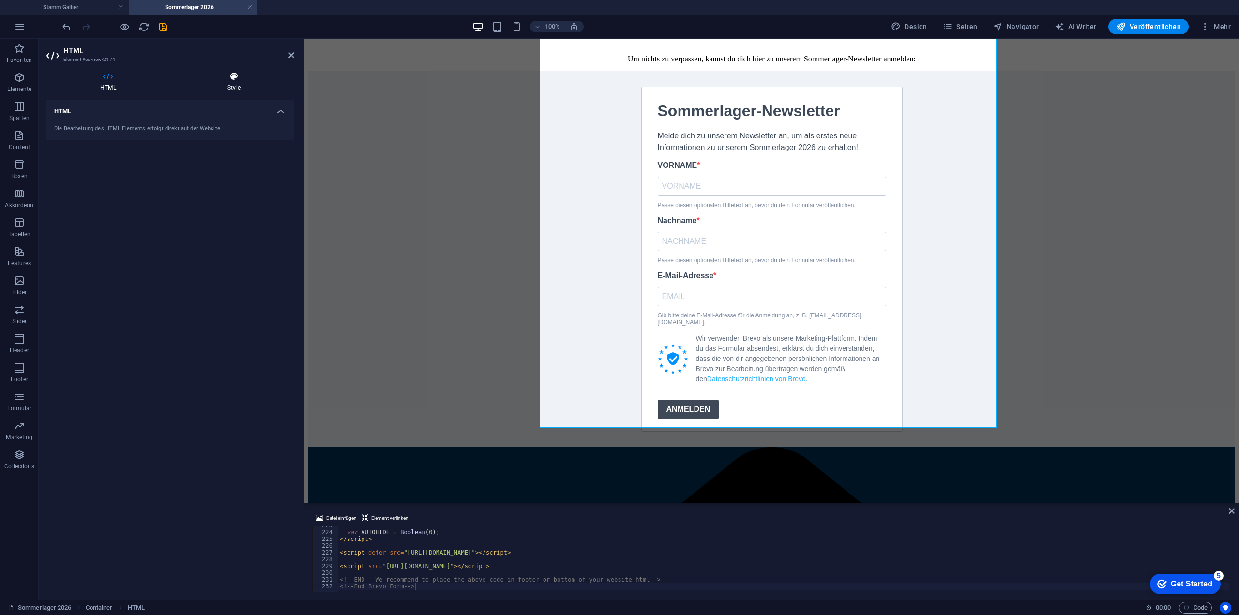
click at [232, 79] on icon at bounding box center [234, 77] width 120 height 10
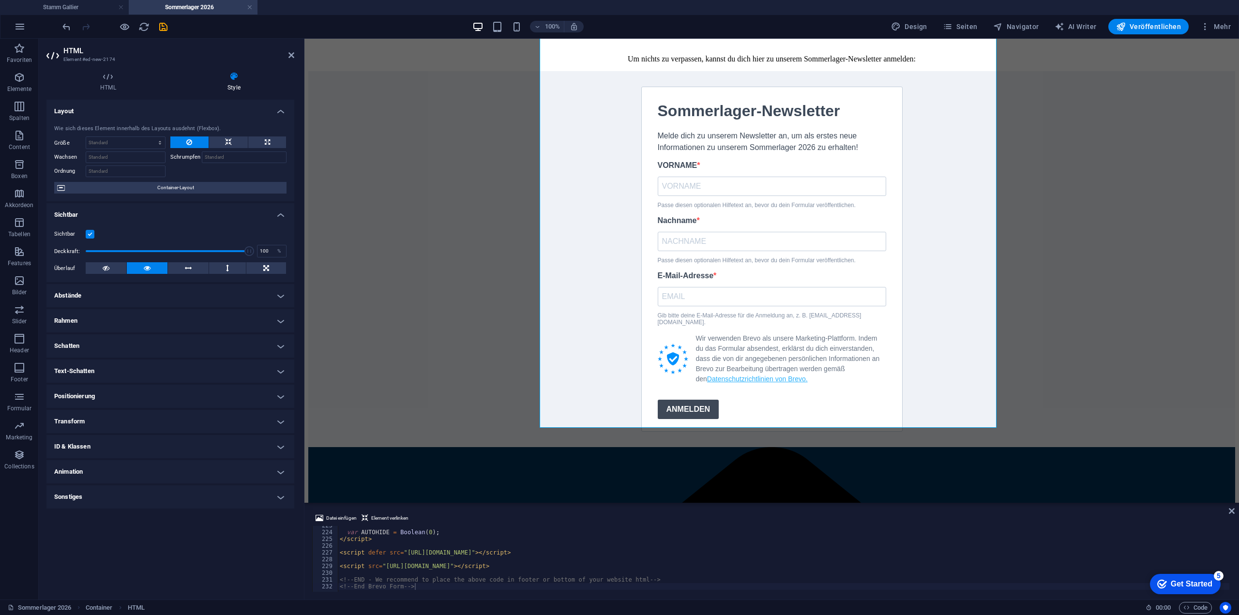
click at [97, 463] on h4 "Animation" at bounding box center [170, 471] width 248 height 23
click at [86, 524] on h4 "Sonstiges" at bounding box center [170, 528] width 248 height 23
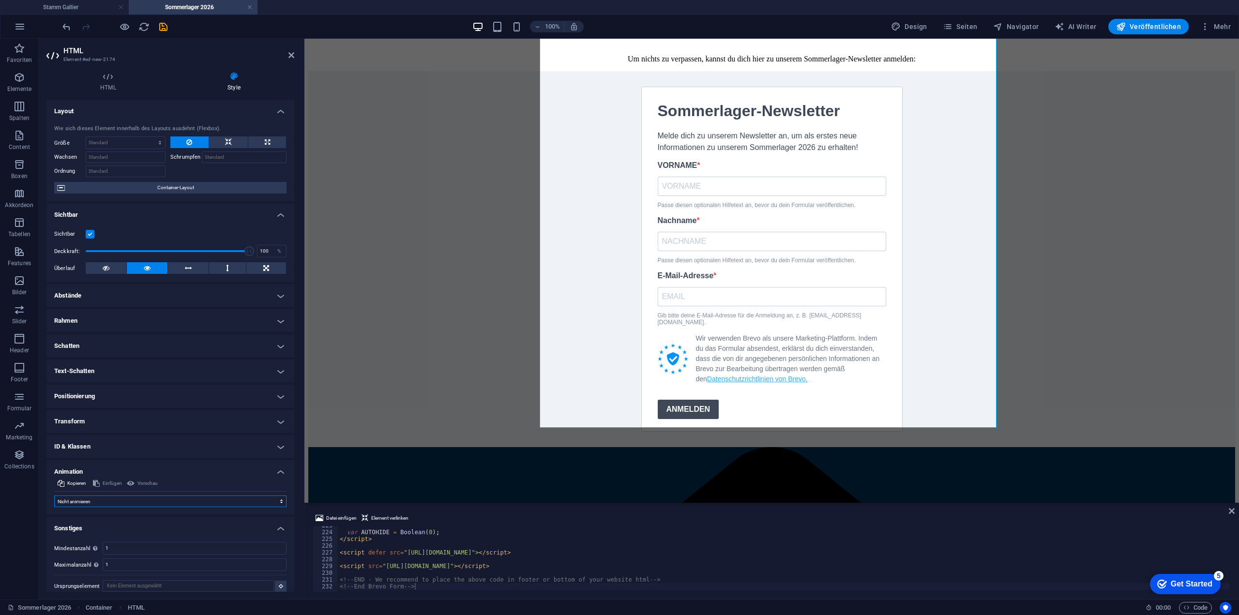
click at [73, 500] on select "Nicht animieren Ein- & Ausblenden Auf- & Zuklappen Rein- & Rauszoomen Von links…" at bounding box center [170, 501] width 232 height 12
click at [225, 89] on h4 "Style" at bounding box center [234, 82] width 120 height 20
click at [101, 74] on icon at bounding box center [107, 77] width 123 height 10
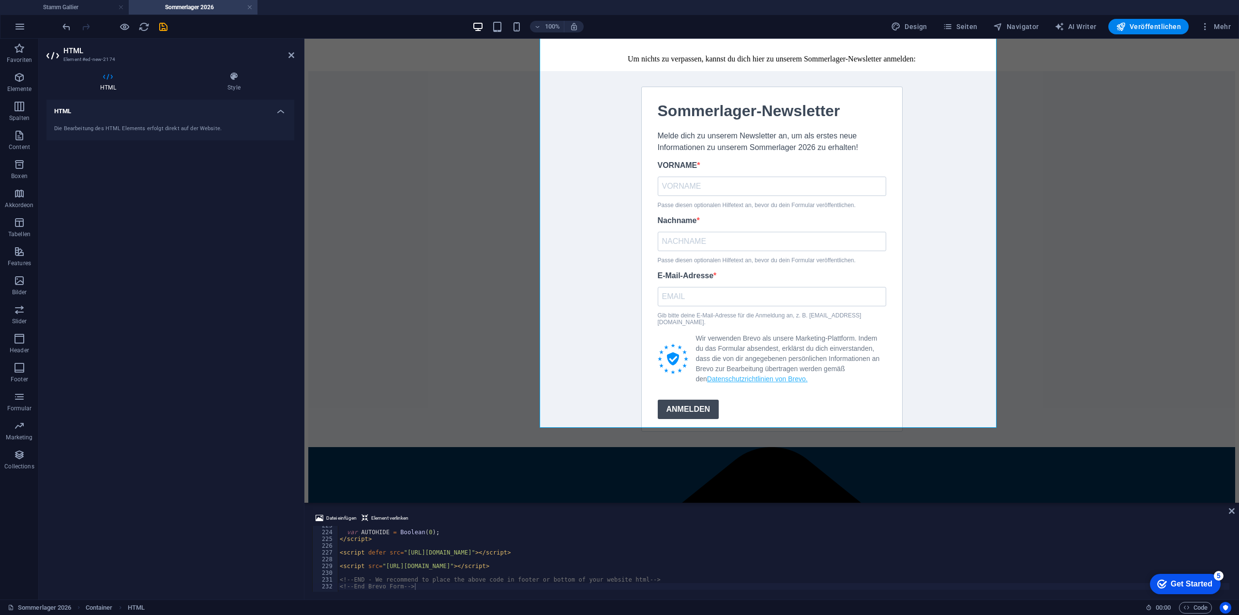
type textarea "<script defer src="https://sibforms.com/forms/end-form/build/main.js"></script>"
click at [385, 518] on span "Element verlinken" at bounding box center [389, 518] width 37 height 12
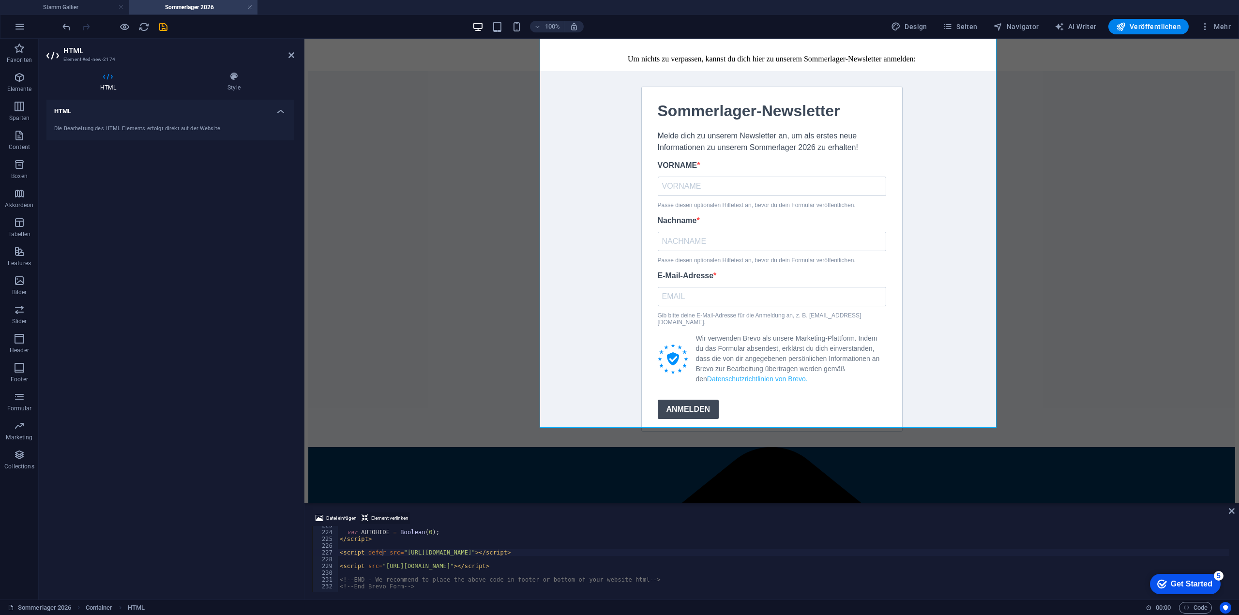
click at [385, 518] on span "Element verlinken" at bounding box center [389, 518] width 37 height 12
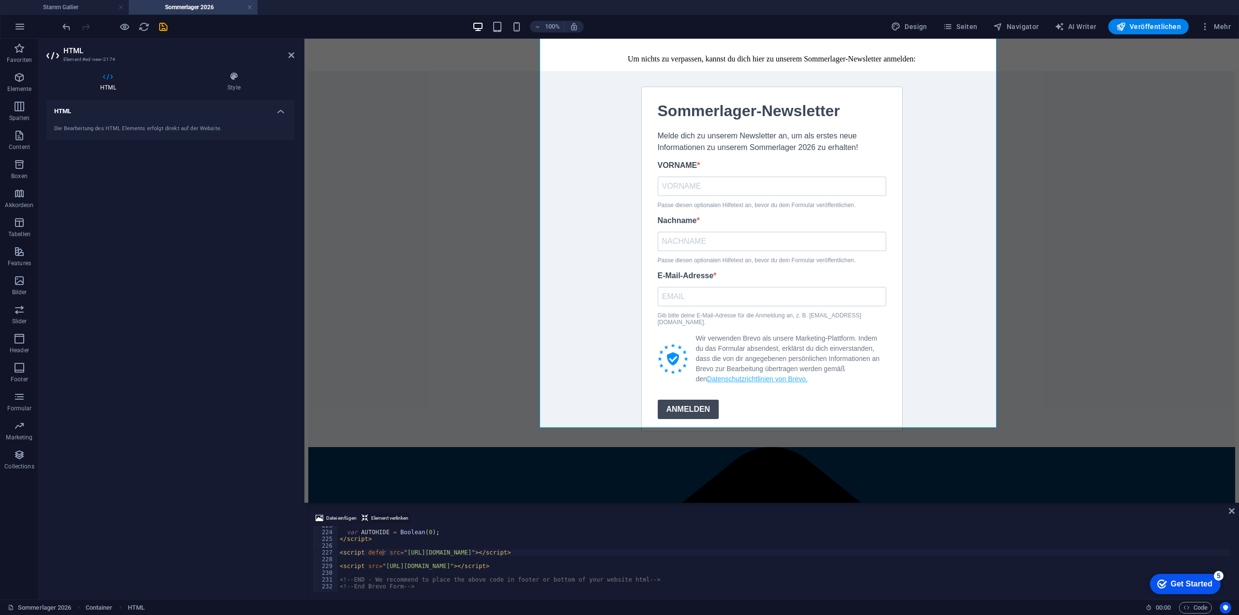
click at [385, 518] on span "Element verlinken" at bounding box center [389, 518] width 37 height 12
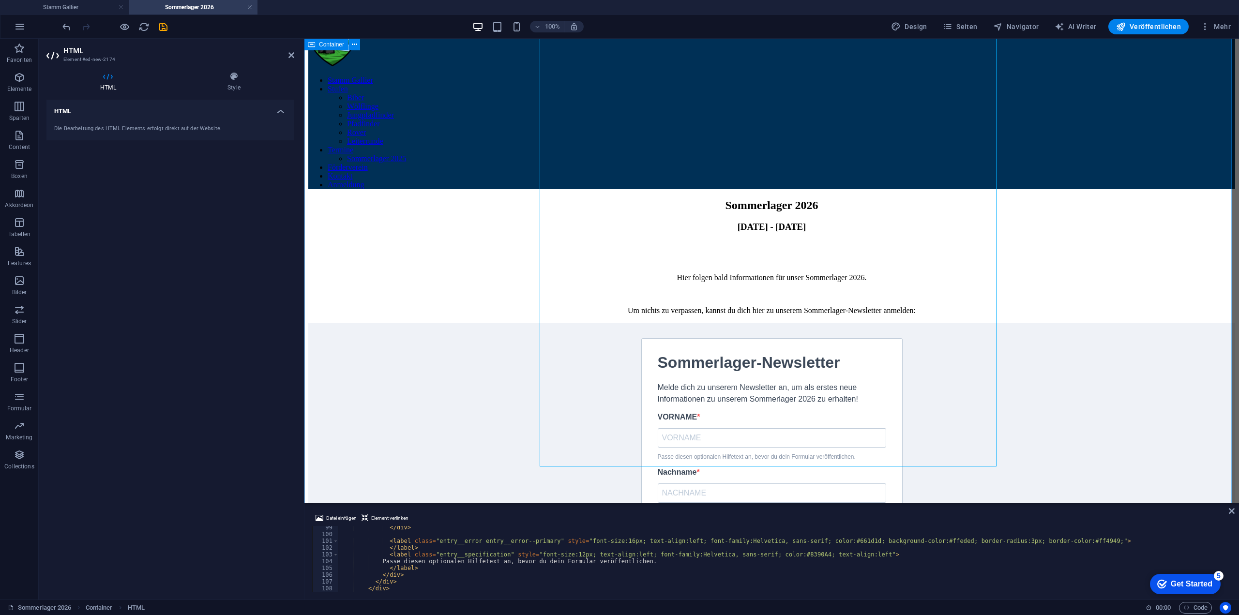
scroll to position [0, 0]
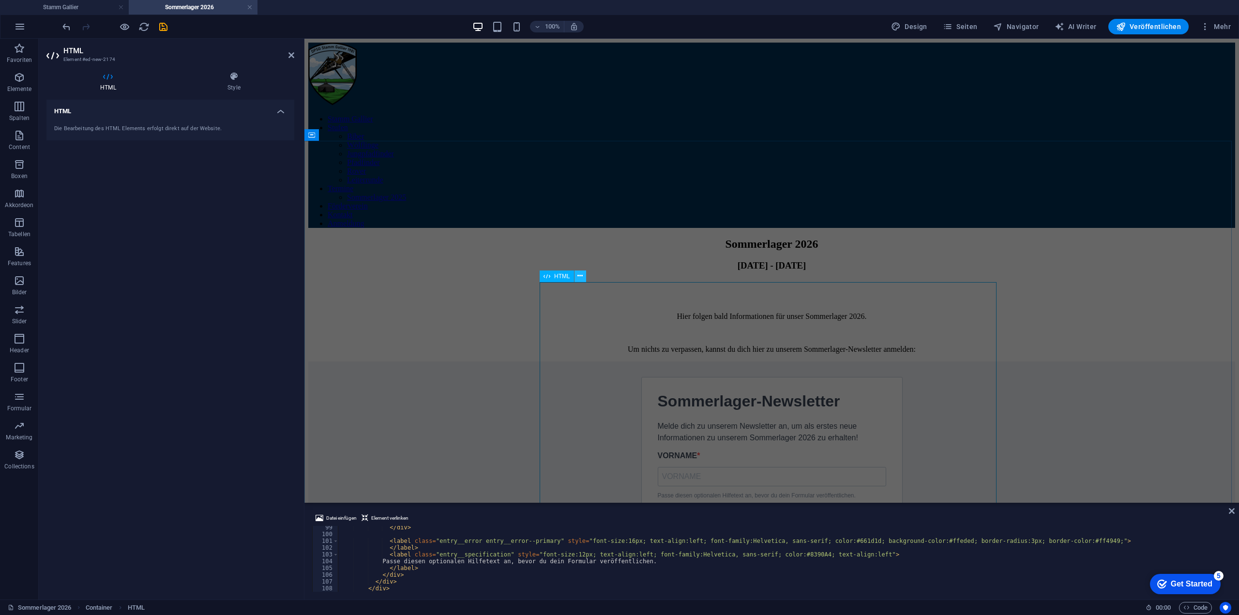
click at [582, 273] on icon at bounding box center [579, 276] width 5 height 10
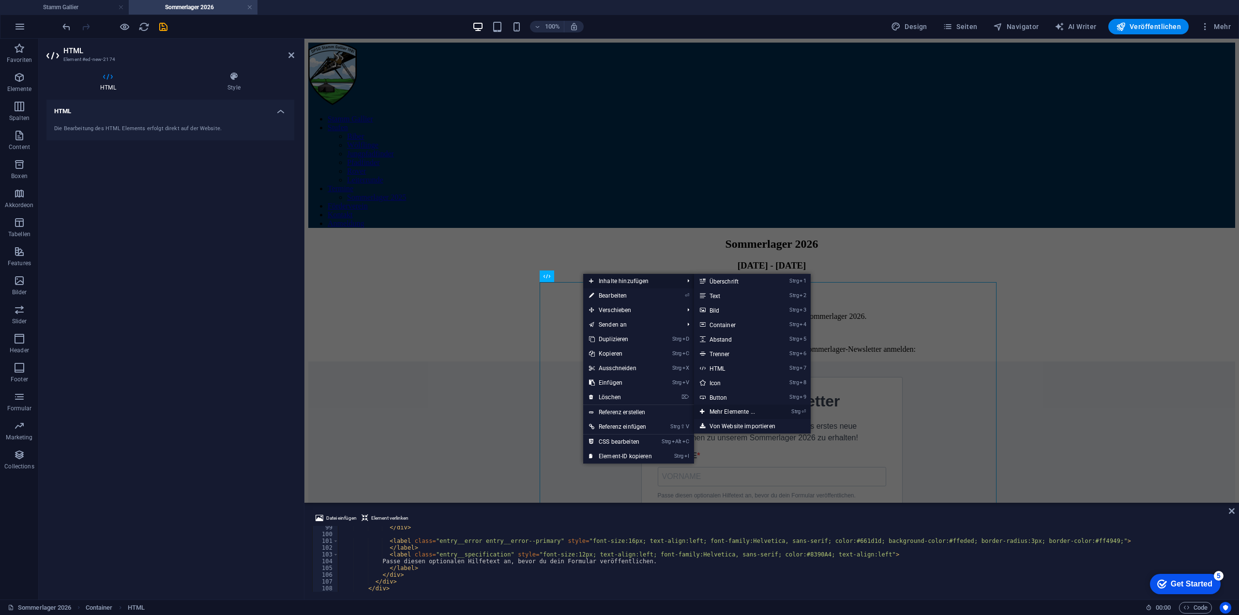
click at [722, 410] on link "Strg ⏎ Mehr Elemente ..." at bounding box center [734, 412] width 80 height 15
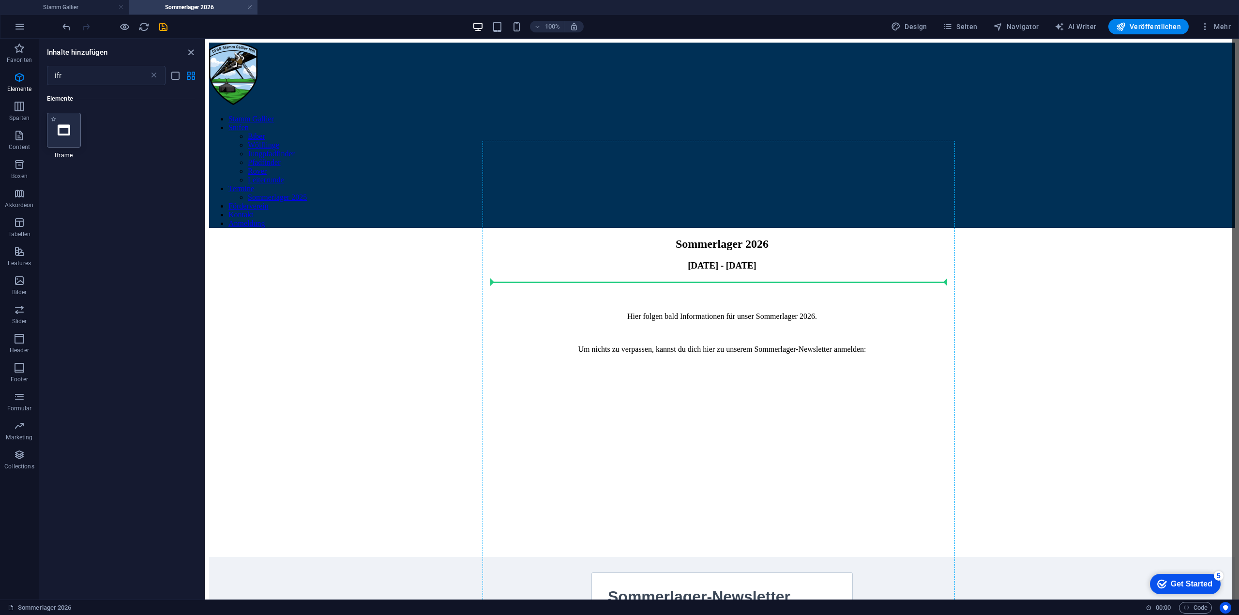
select select "%"
select select "px"
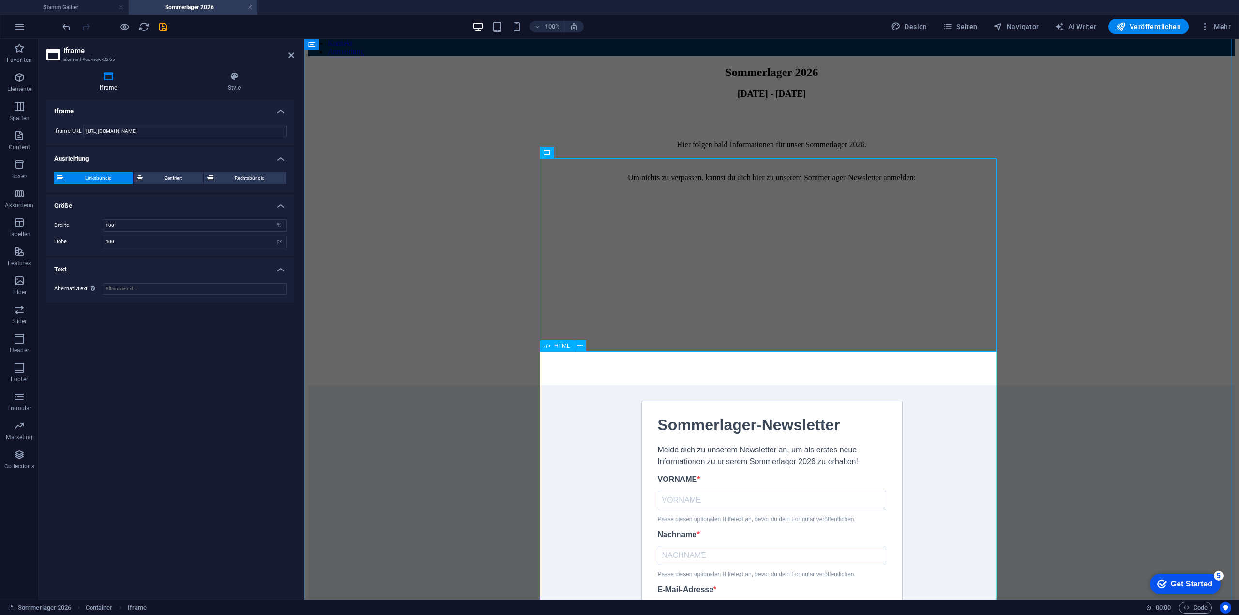
scroll to position [194, 0]
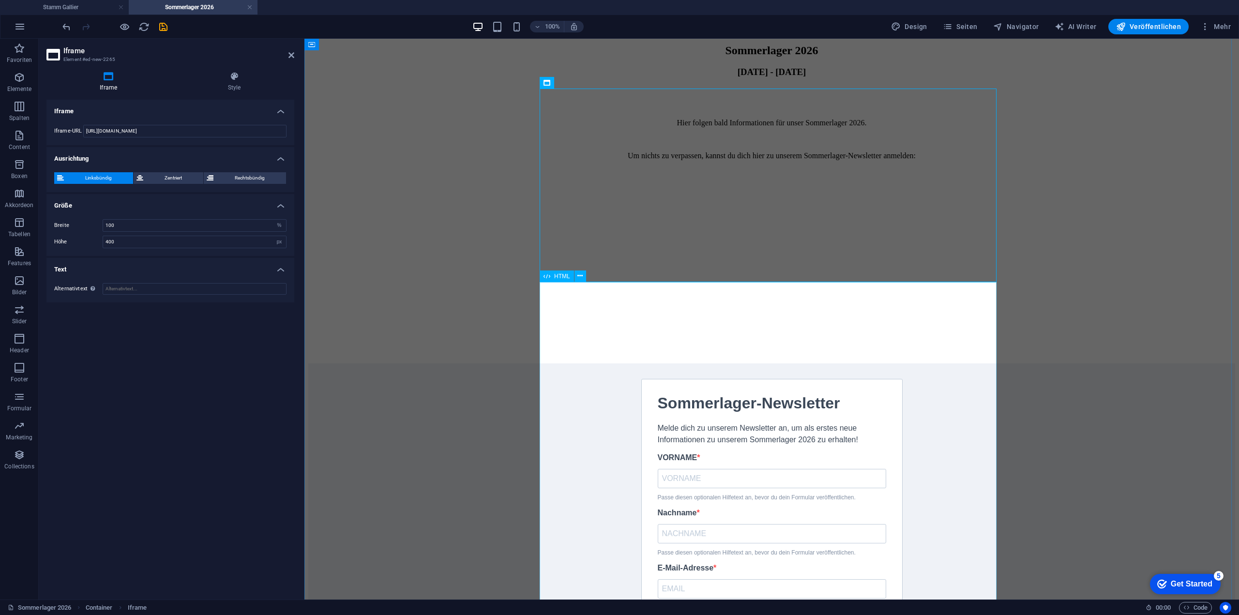
click at [847, 363] on div "Deine Anmeldung konnte nicht gespeichert werden. Bitte versuche es erneut. Dein…" at bounding box center [771, 551] width 927 height 376
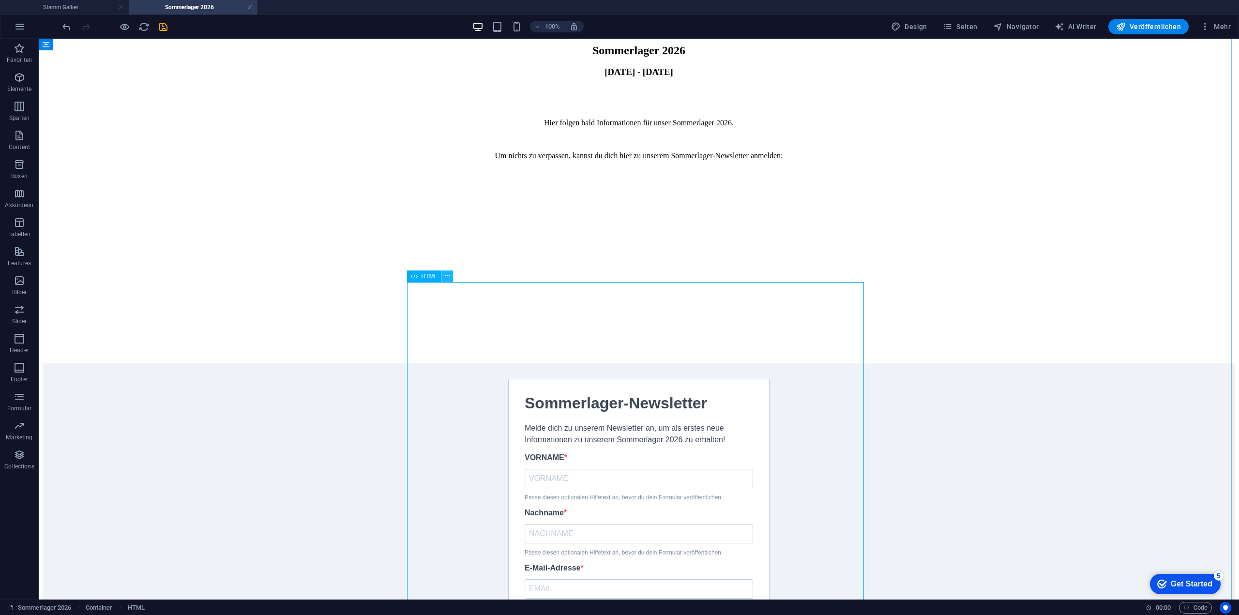
drag, startPoint x: 445, startPoint y: 280, endPoint x: 405, endPoint y: 244, distance: 53.1
click at [445, 280] on icon at bounding box center [447, 276] width 5 height 10
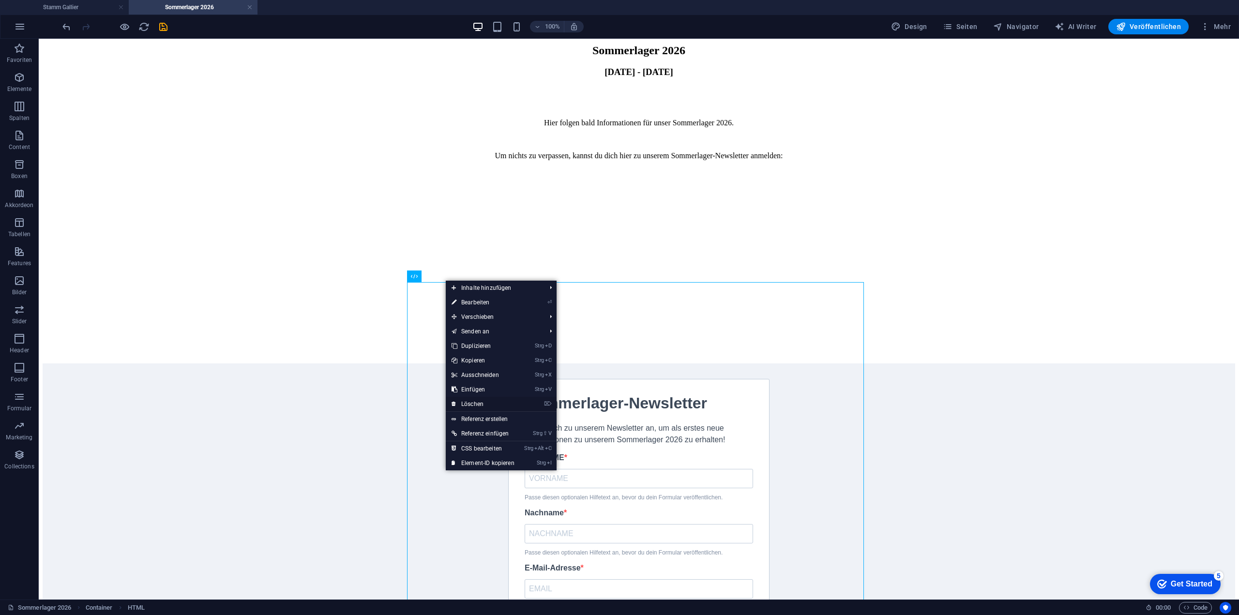
click at [481, 400] on link "⌦ Löschen" at bounding box center [483, 404] width 75 height 15
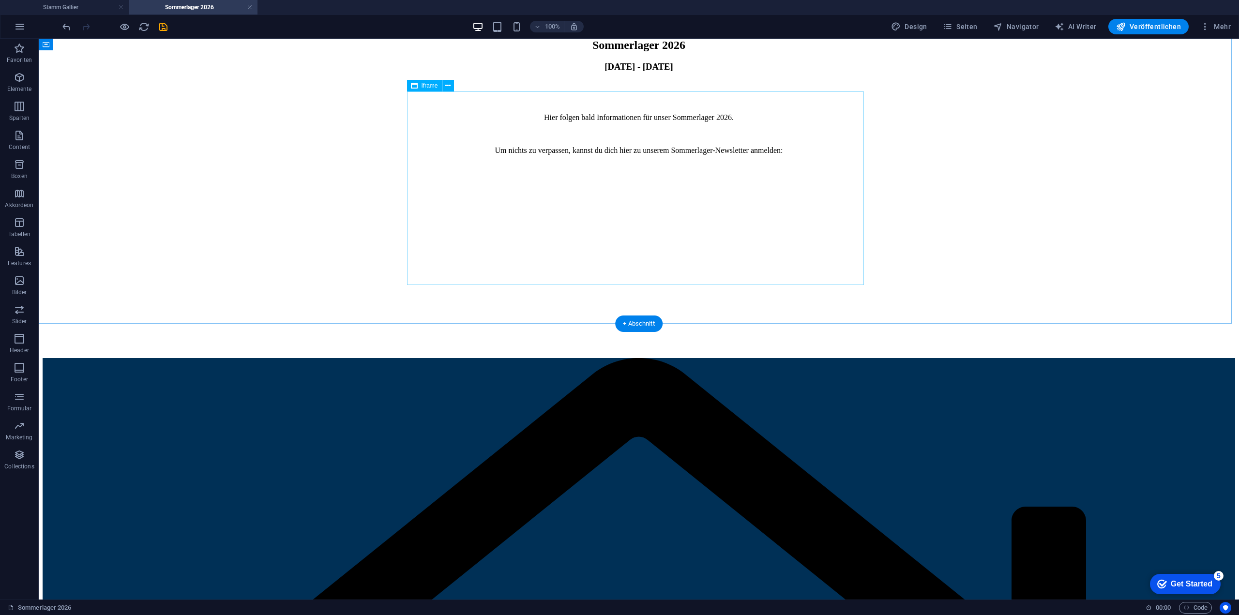
click at [450, 163] on div "</div>" at bounding box center [639, 260] width 1192 height 195
click at [185, 121] on div "Sommerlager 2026 [DATE] - [DATE] Hier folgen bald Informationen für unser Somme…" at bounding box center [639, 198] width 1192 height 319
select select "%"
select select "px"
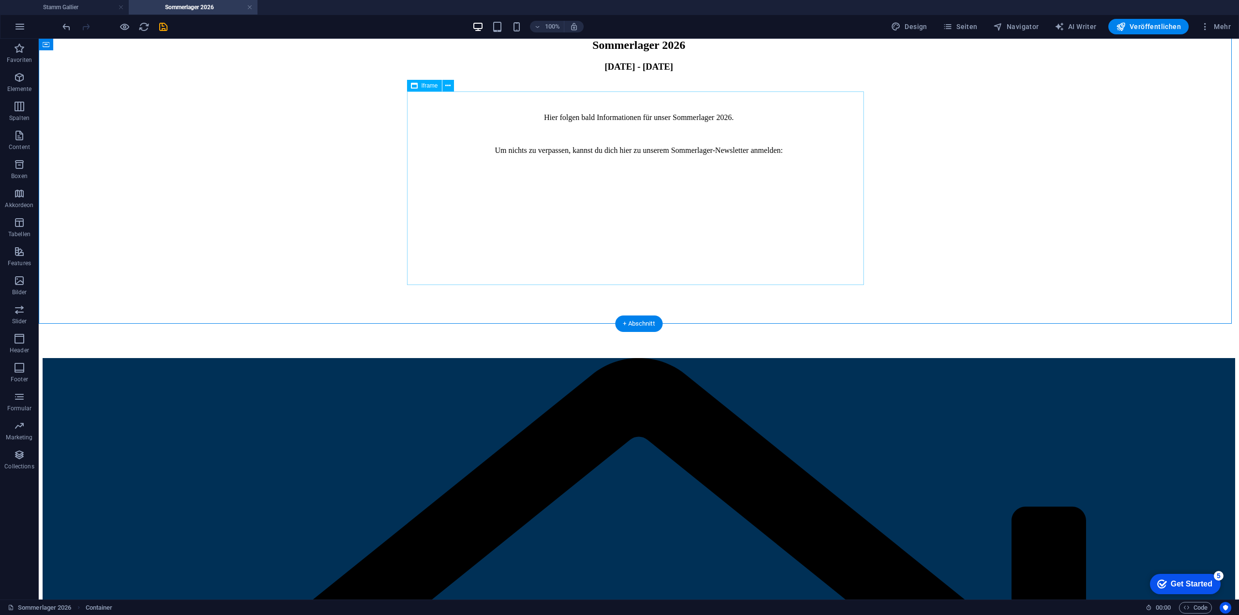
click at [508, 163] on div "</div>" at bounding box center [639, 260] width 1192 height 195
select select "%"
select select "px"
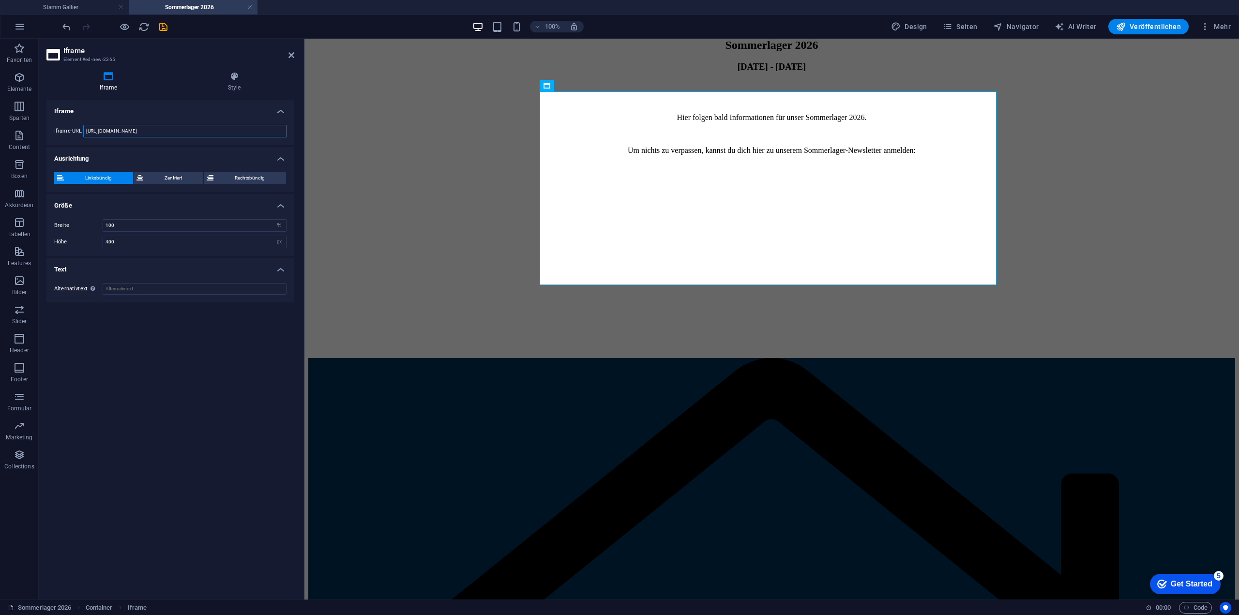
drag, startPoint x: 184, startPoint y: 134, endPoint x: 40, endPoint y: 143, distance: 145.0
click at [40, 143] on div "Iframe Style Iframe Iframe-URL https://template-wireframe.de.rs/ Ausrichtung Li…" at bounding box center [170, 332] width 263 height 536
paste input "92e37ec4.sibforms.com/serve/MUIFANhwTpGuOTyk6Nb6o08SXU7fohg8O0fZ6YCvkLuoMgUNpJ3…"
type input "[URL][DOMAIN_NAME]"
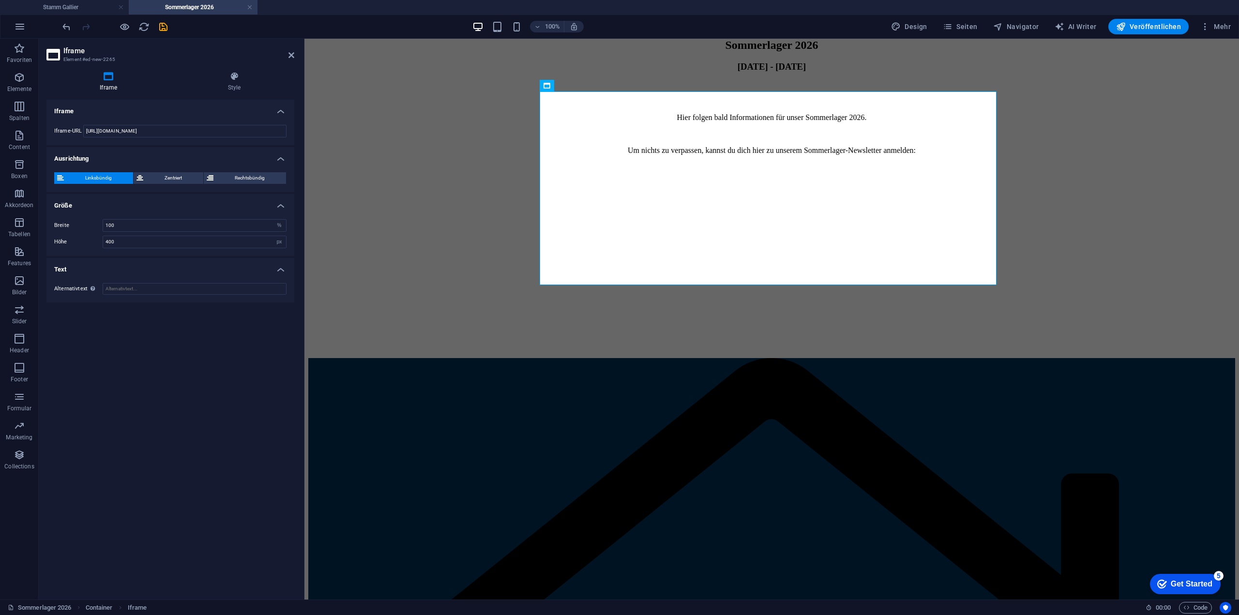
click at [160, 334] on div "Iframe Iframe-URL https://92e37ec4.sibforms.com/serve/MUIFANhwTpGuOTyk6Nb6o08SX…" at bounding box center [170, 346] width 248 height 492
click at [135, 241] on input "400" at bounding box center [194, 242] width 183 height 12
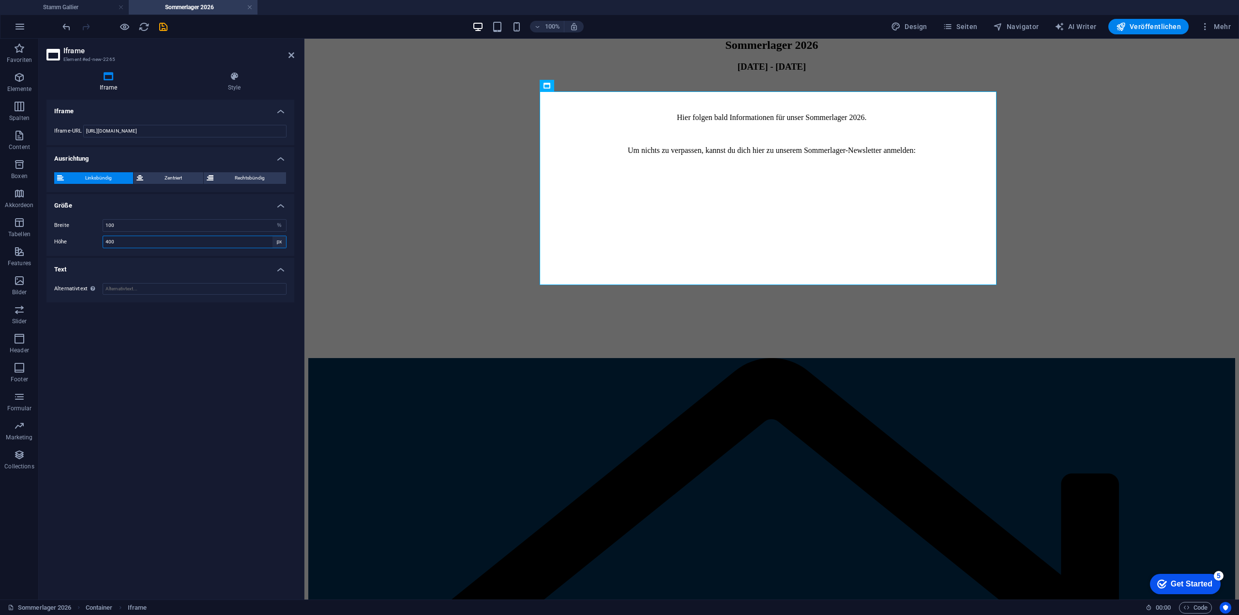
click at [280, 240] on select "px %" at bounding box center [279, 242] width 14 height 12
select select "%"
click at [272, 236] on select "px %" at bounding box center [279, 242] width 14 height 12
type input "100"
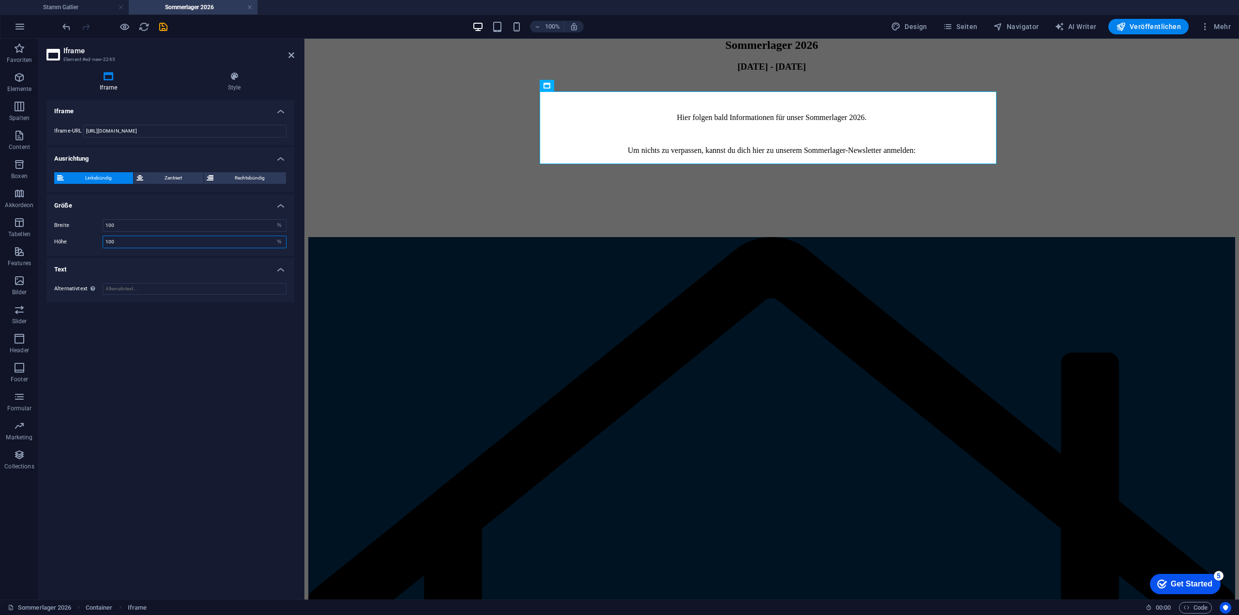
click at [229, 238] on input "100" at bounding box center [194, 242] width 183 height 12
click at [202, 362] on div "Iframe Iframe-URL https://92e37ec4.sibforms.com/serve/MUIFANhwTpGuOTyk6Nb6o08SX…" at bounding box center [170, 346] width 248 height 492
click at [277, 242] on select "px %" at bounding box center [279, 242] width 14 height 12
click at [272, 236] on select "px %" at bounding box center [279, 242] width 14 height 12
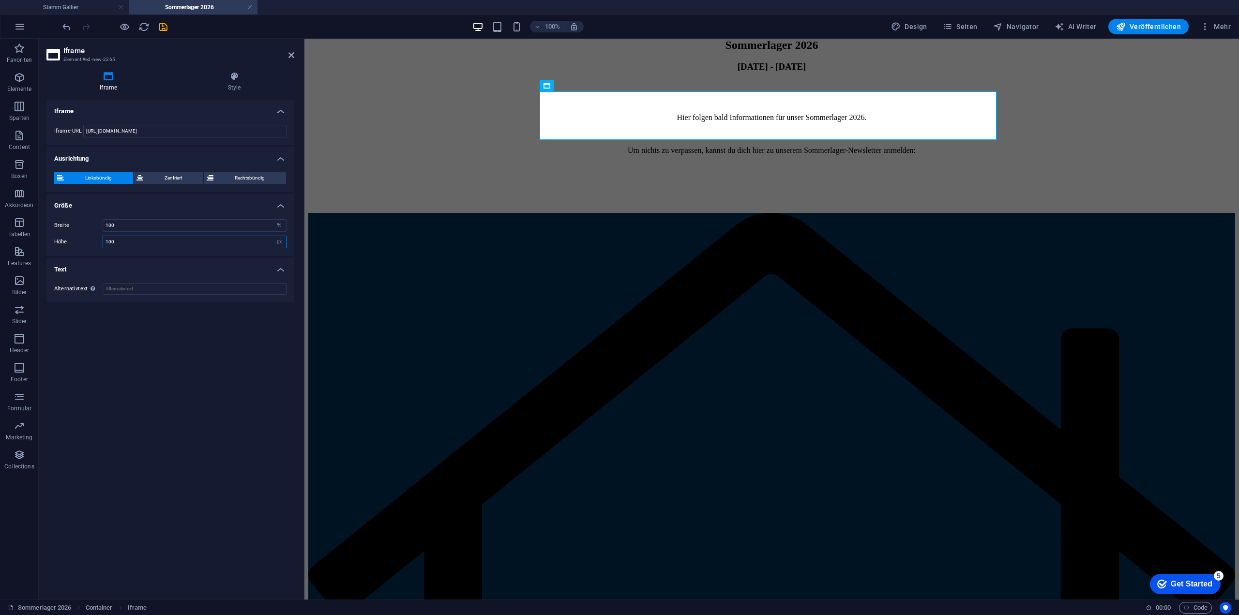
click at [233, 240] on input "100" at bounding box center [194, 242] width 183 height 12
click at [275, 239] on select "px %" at bounding box center [279, 242] width 14 height 12
select select "%"
click at [272, 236] on select "px %" at bounding box center [279, 242] width 14 height 12
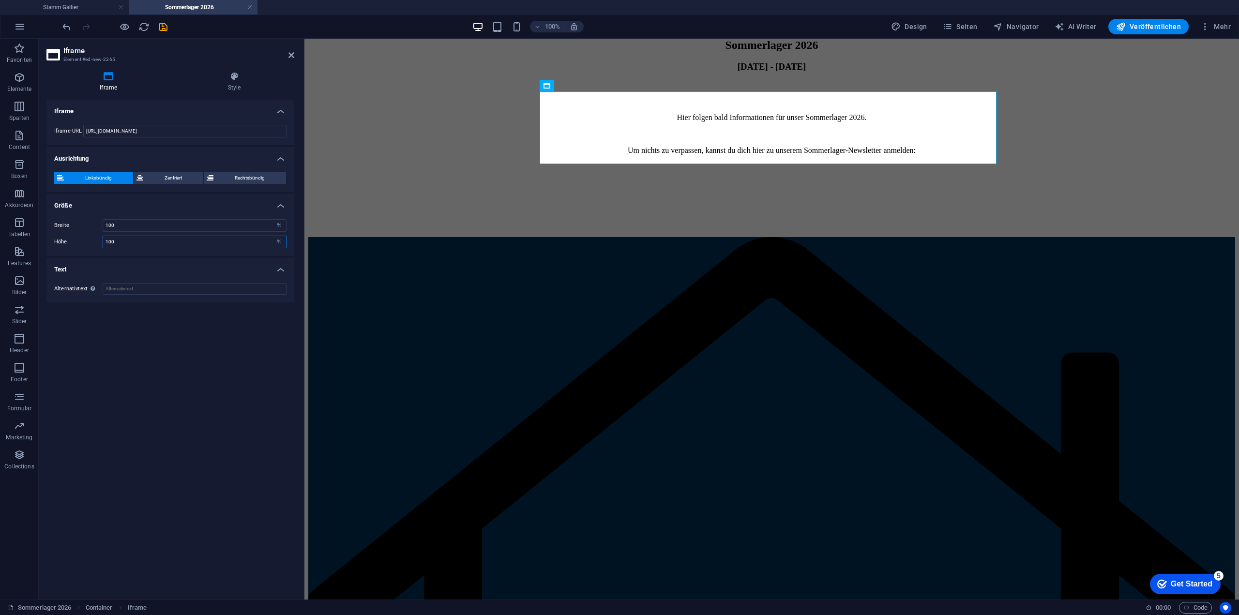
click at [235, 244] on input "100" at bounding box center [194, 242] width 183 height 12
type input "200"
click at [197, 424] on div "Iframe Iframe-URL https://92e37ec4.sibforms.com/serve/MUIFANhwTpGuOTyk6Nb6o08SX…" at bounding box center [170, 346] width 248 height 492
click at [281, 242] on select "px %" at bounding box center [279, 242] width 14 height 12
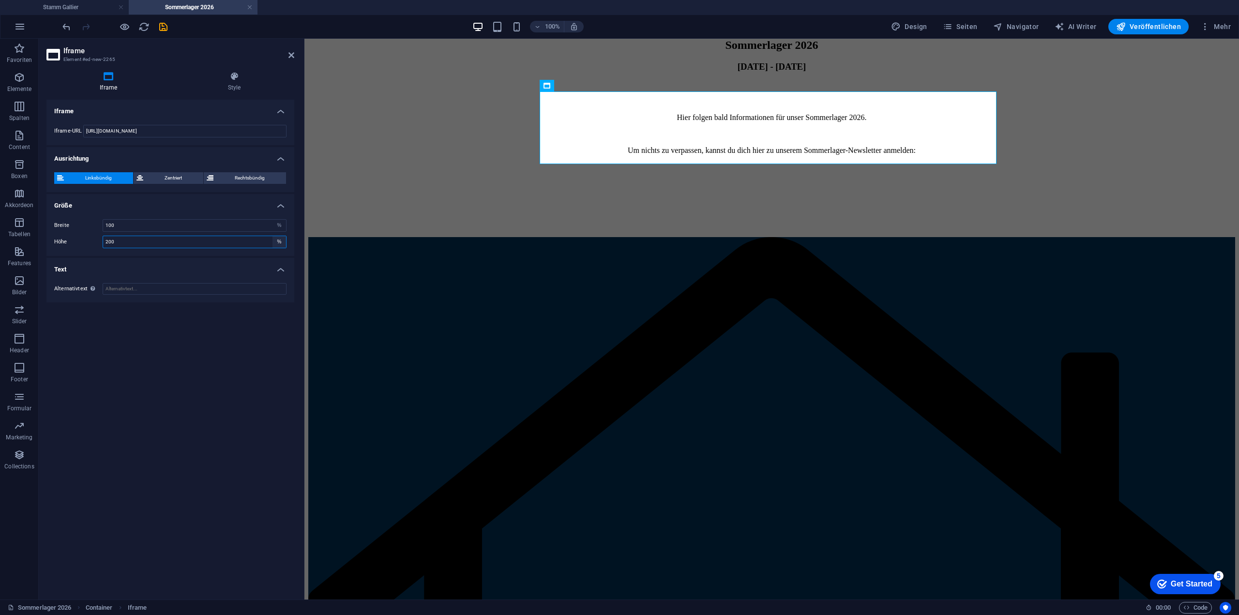
select select "px"
click at [272, 236] on select "px %" at bounding box center [279, 242] width 14 height 12
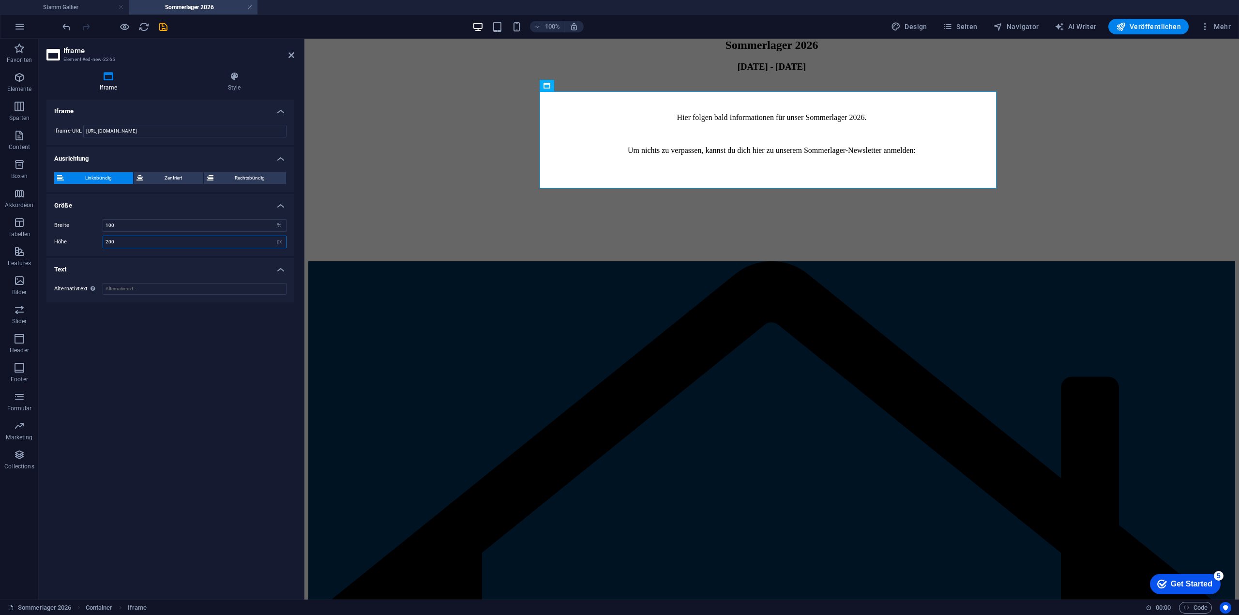
click at [224, 242] on input "200" at bounding box center [194, 242] width 183 height 12
click at [192, 369] on div "Iframe Iframe-URL https://92e37ec4.sibforms.com/serve/MUIFANhwTpGuOTyk6Nb6o08SX…" at bounding box center [170, 346] width 248 height 492
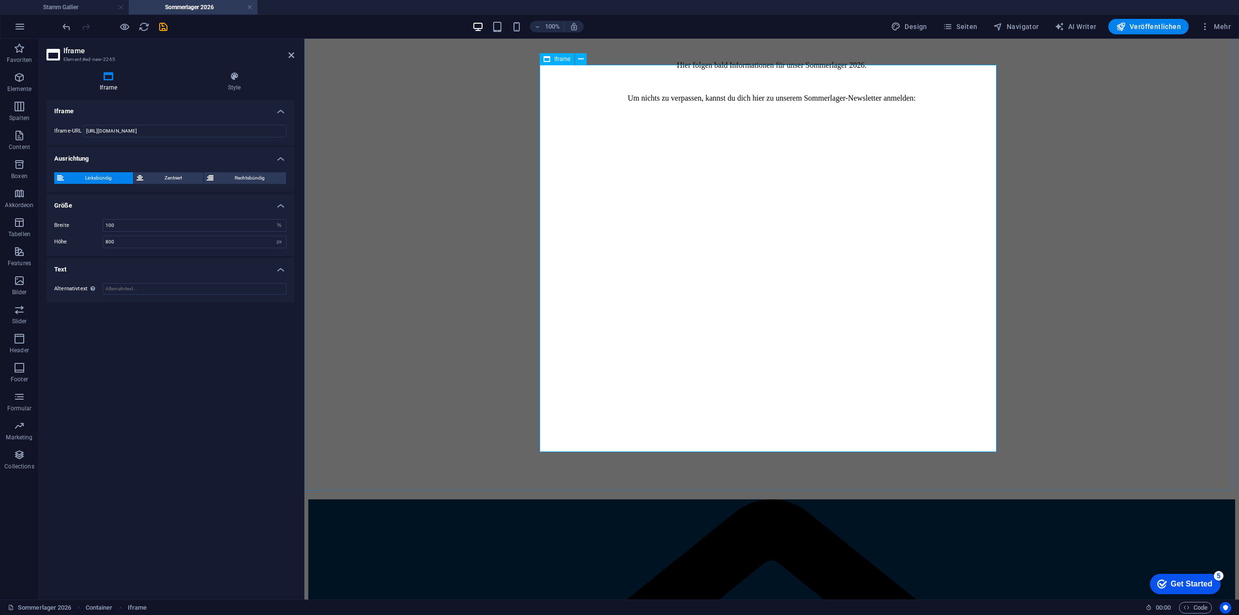
scroll to position [290, 0]
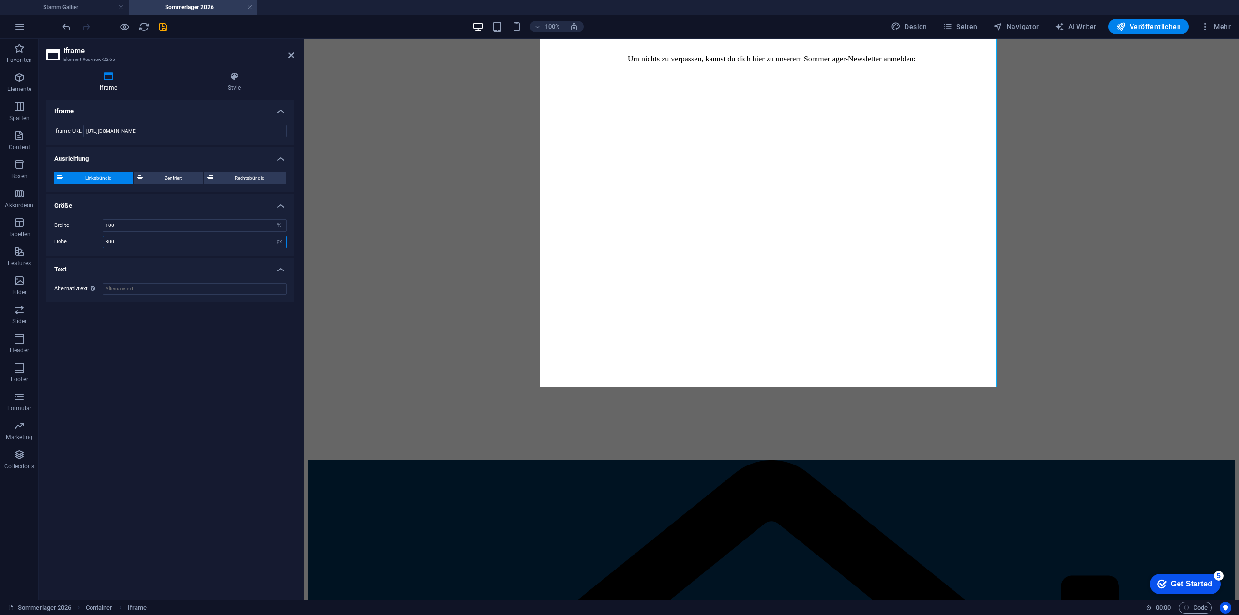
click at [170, 241] on input "800" at bounding box center [194, 242] width 183 height 12
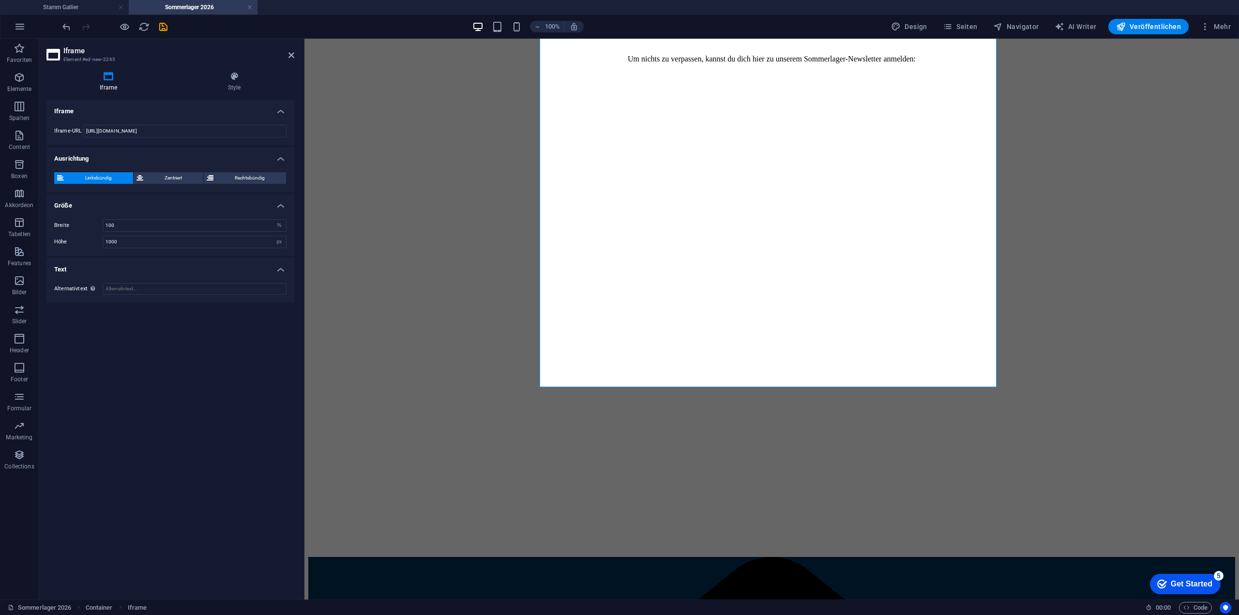
click at [222, 352] on div "Iframe Iframe-URL https://92e37ec4.sibforms.com/serve/MUIFANhwTpGuOTyk6Nb6o08SX…" at bounding box center [170, 346] width 248 height 492
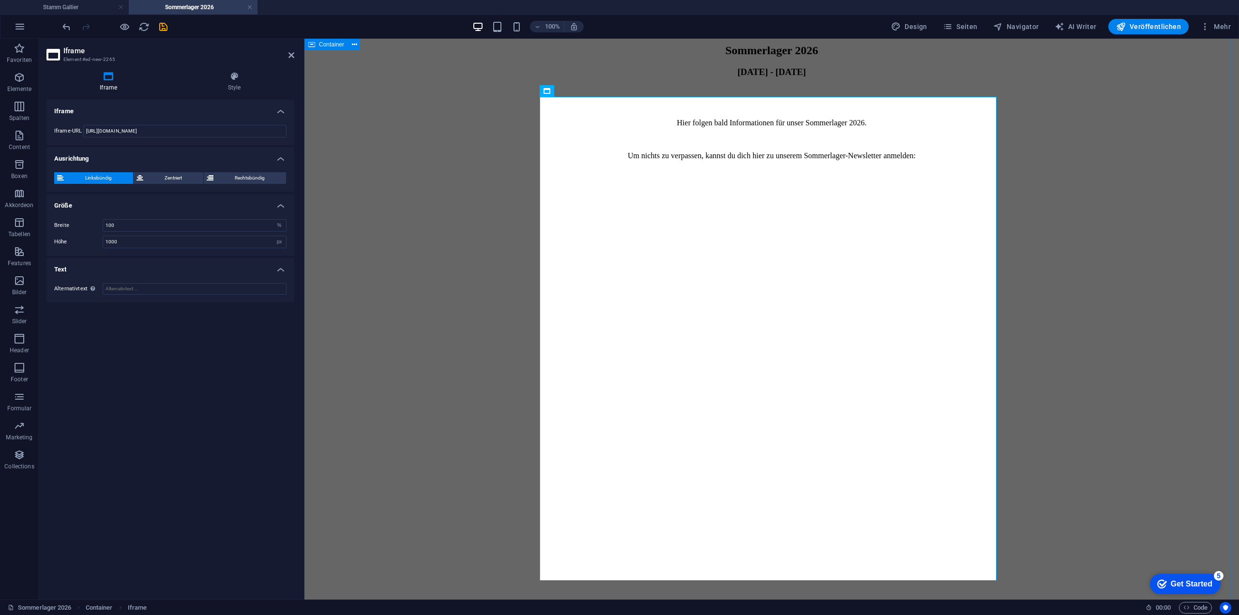
scroll to position [242, 0]
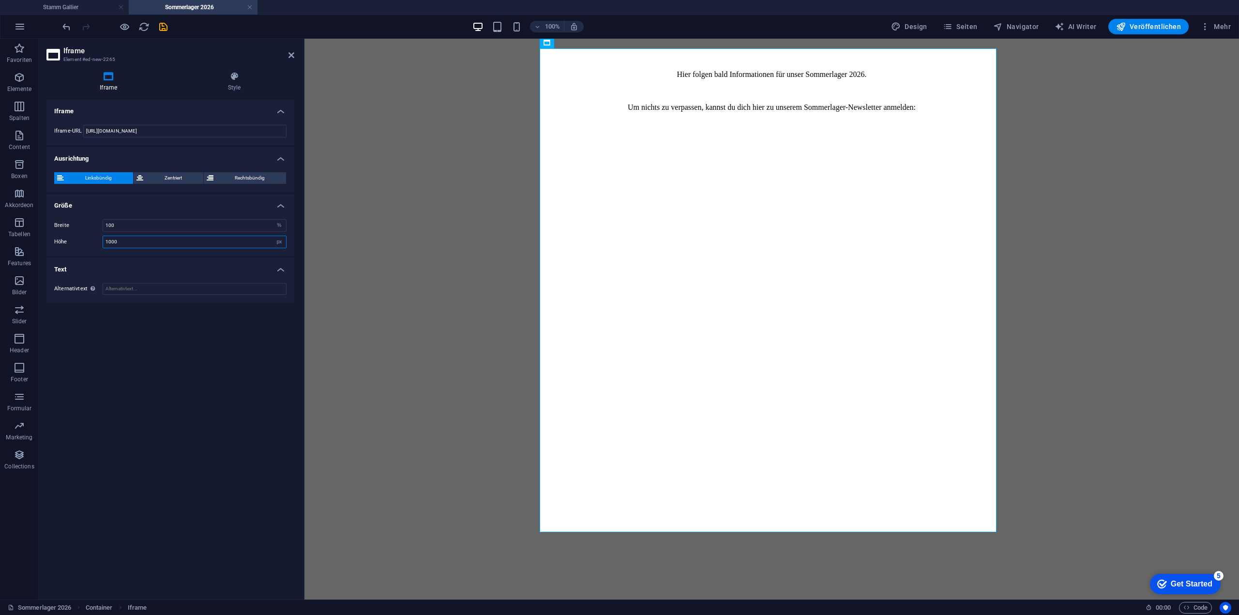
click at [125, 246] on input "1000" at bounding box center [194, 242] width 183 height 12
click at [127, 243] on input "1000" at bounding box center [194, 242] width 183 height 12
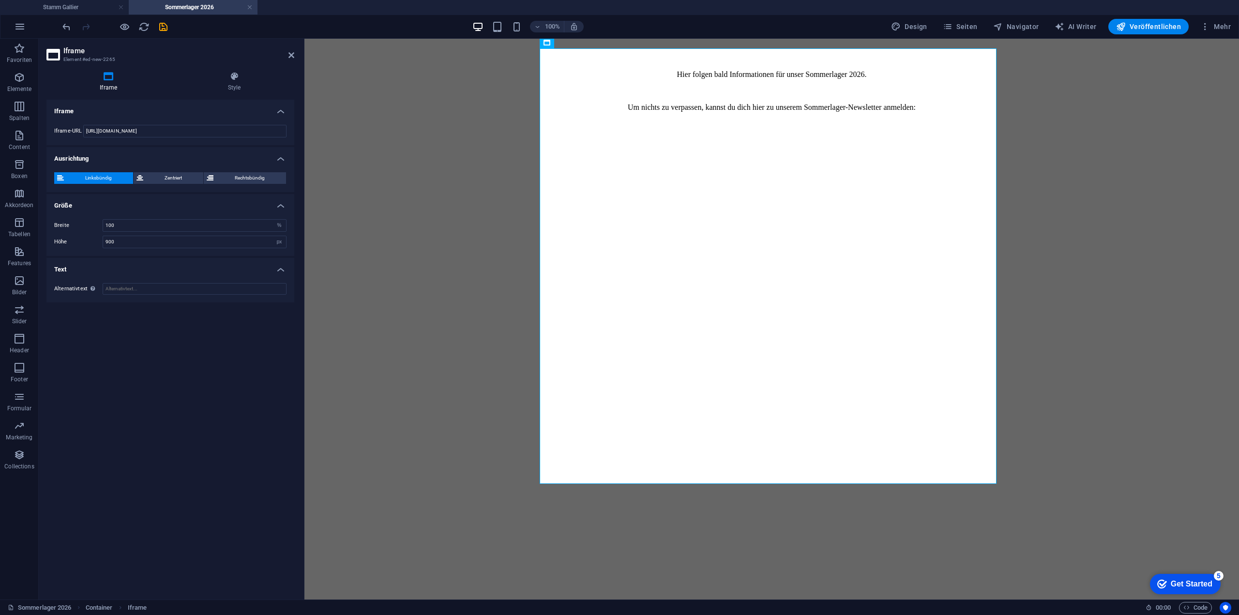
click at [202, 384] on div "Iframe Iframe-URL https://92e37ec4.sibforms.com/serve/MUIFANhwTpGuOTyk6Nb6o08SX…" at bounding box center [170, 346] width 248 height 492
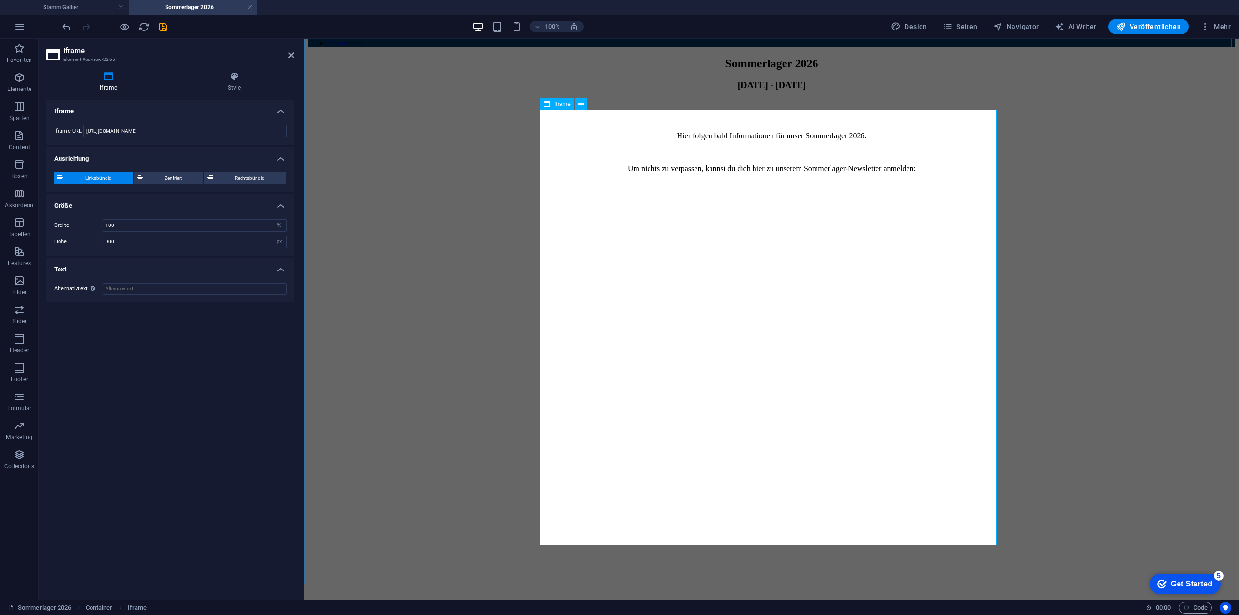
scroll to position [194, 0]
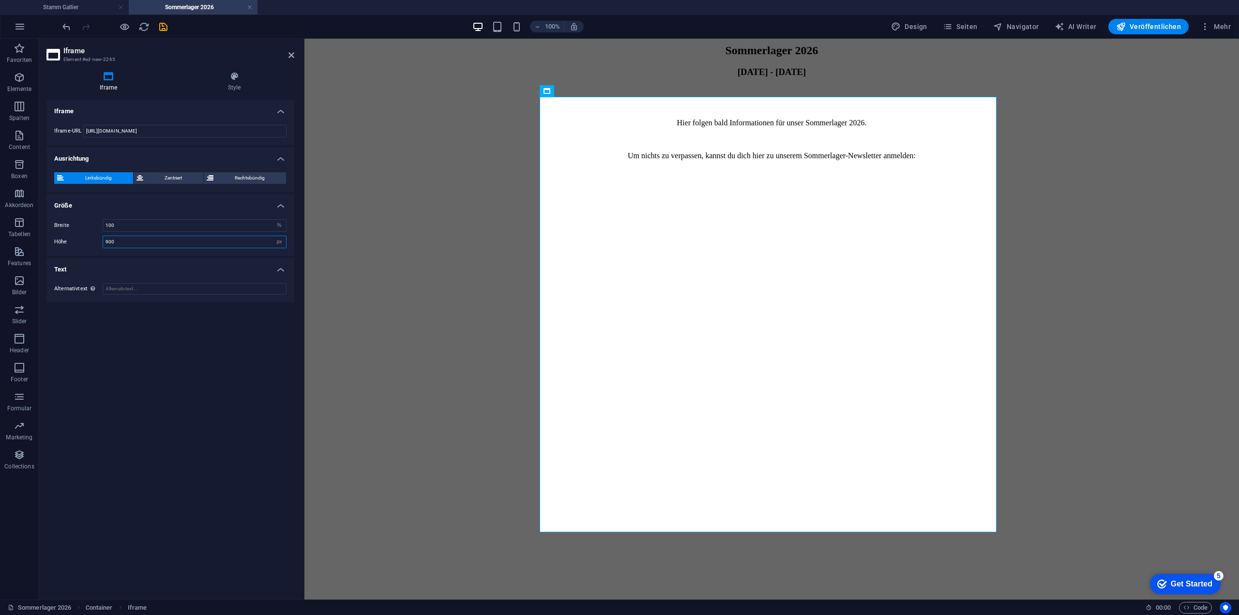
click at [131, 242] on input "900" at bounding box center [194, 242] width 183 height 12
type input "850"
drag, startPoint x: 160, startPoint y: 407, endPoint x: 165, endPoint y: 406, distance: 6.0
click at [160, 407] on div "Iframe Iframe-URL https://92e37ec4.sibforms.com/serve/MUIFANhwTpGuOTyk6Nb6o08SX…" at bounding box center [170, 346] width 248 height 492
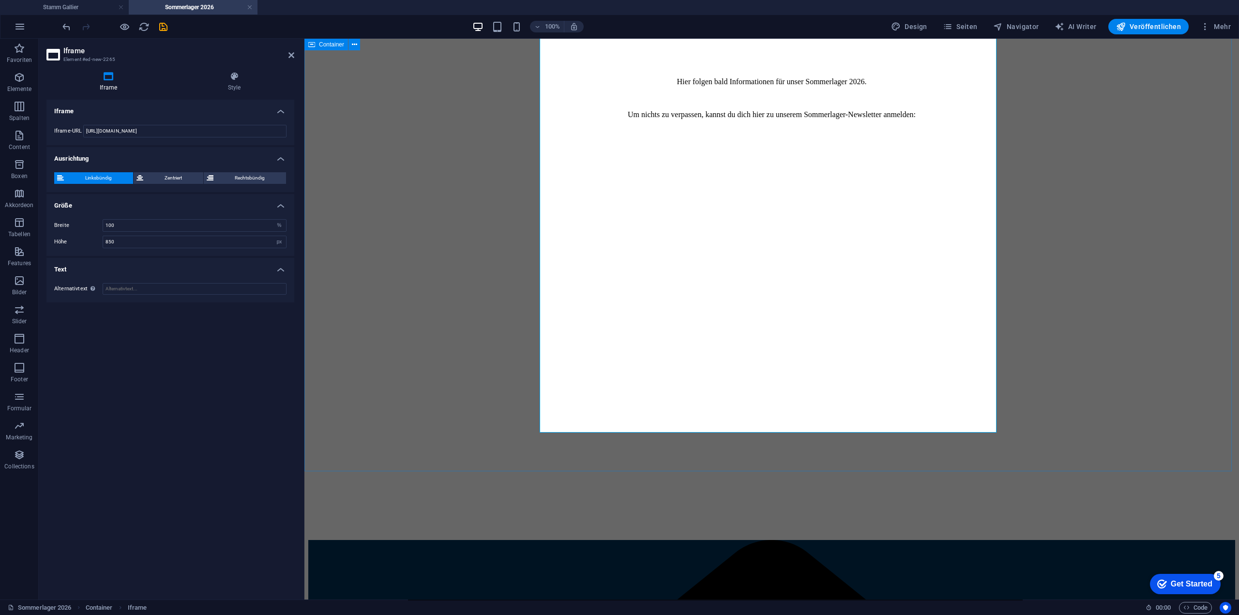
scroll to position [97, 0]
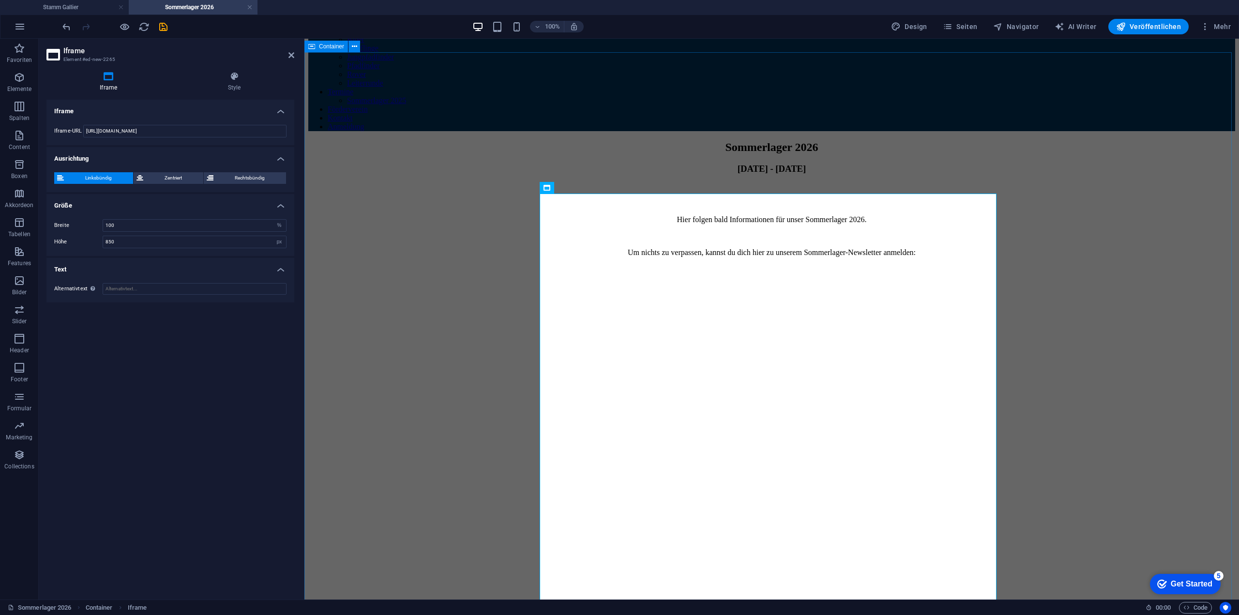
click at [436, 277] on div "Sommerlager 2026 [DATE] - [DATE] Hier folgen bald Informationen für unser Somme…" at bounding box center [771, 409] width 927 height 537
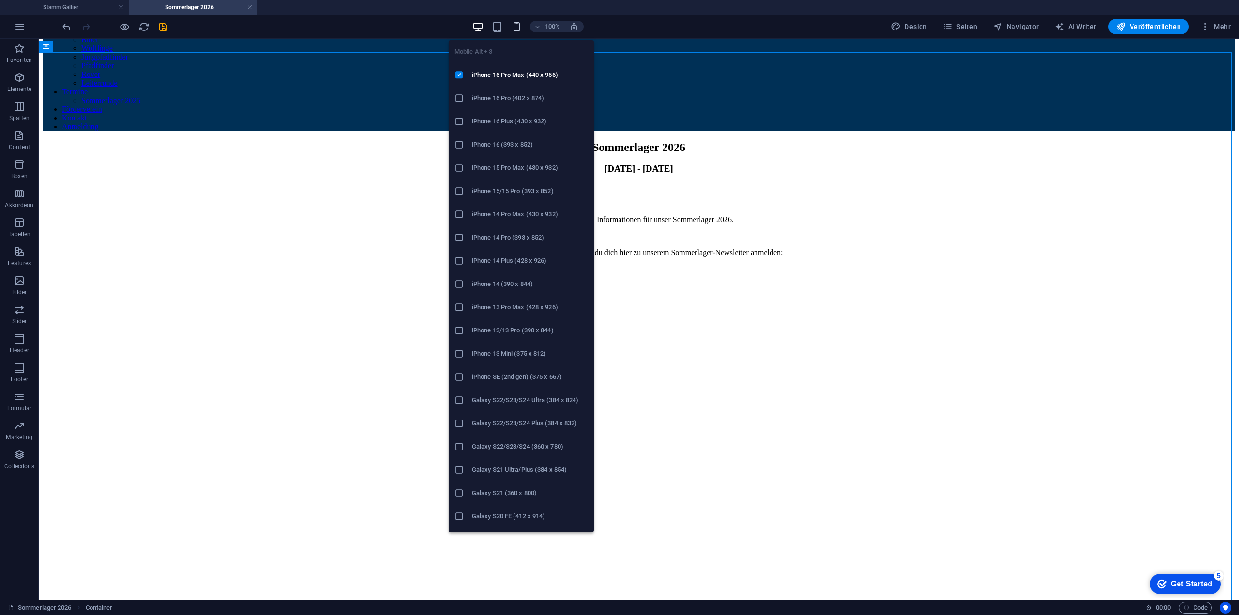
click at [515, 25] on icon "button" at bounding box center [516, 26] width 11 height 11
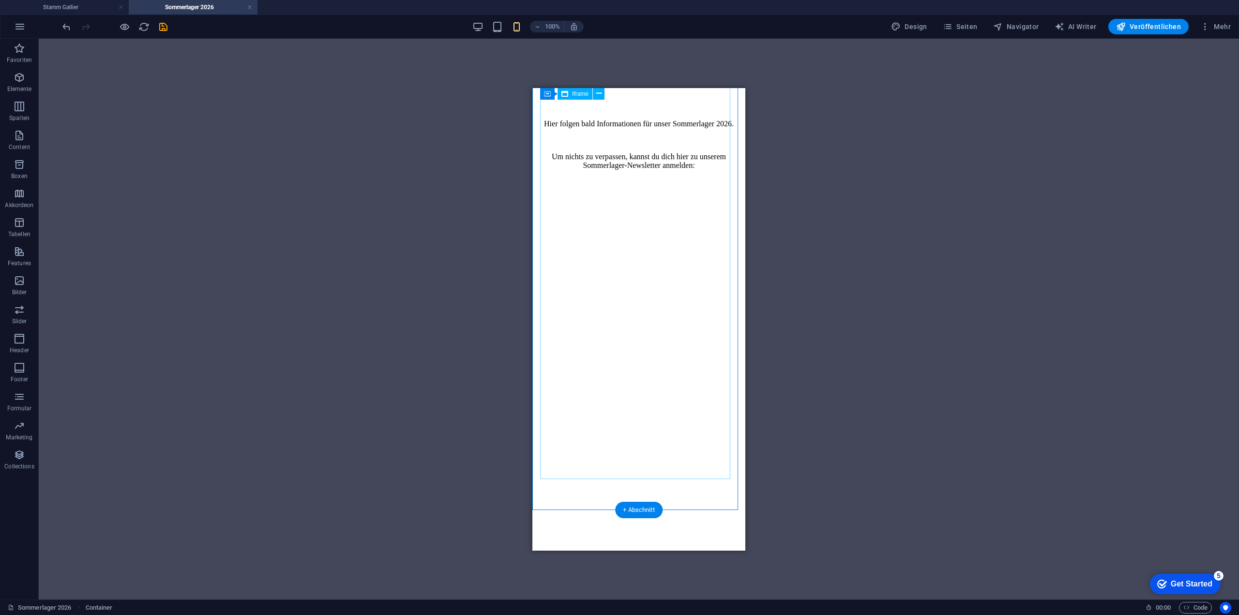
scroll to position [0, 0]
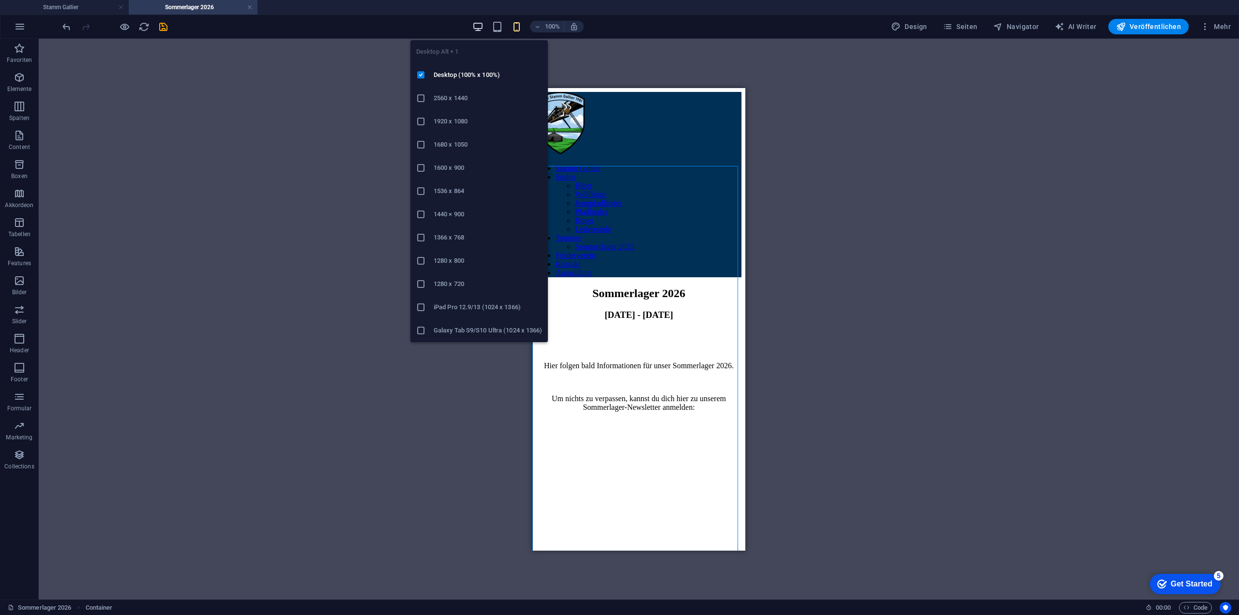
click at [478, 23] on icon "button" at bounding box center [477, 26] width 11 height 11
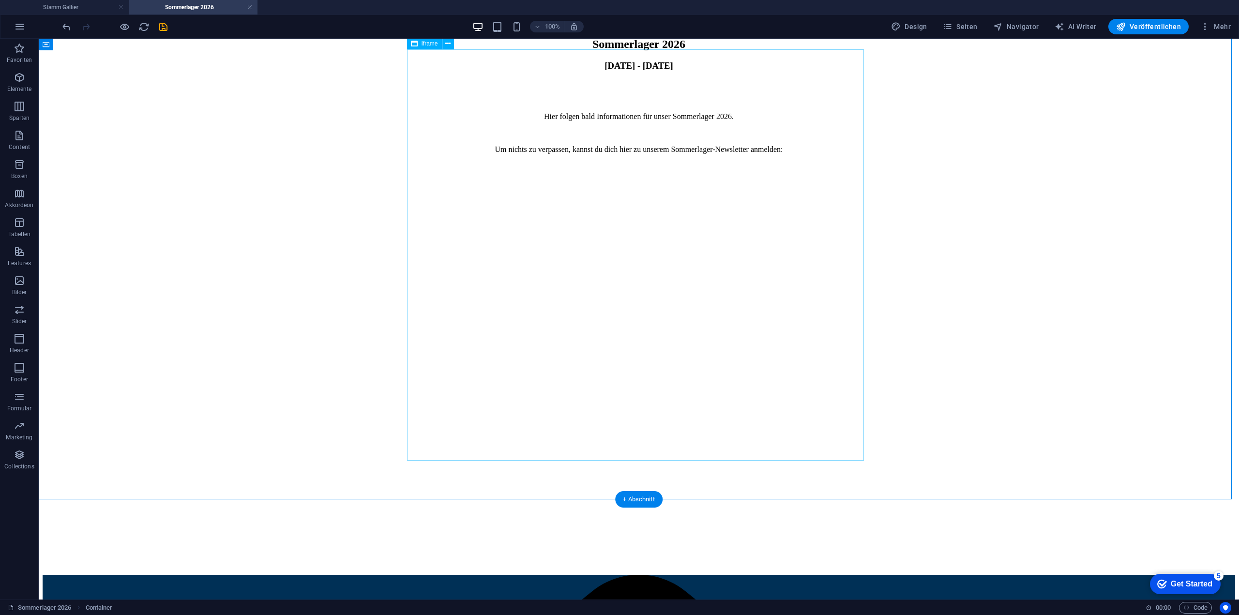
scroll to position [145, 0]
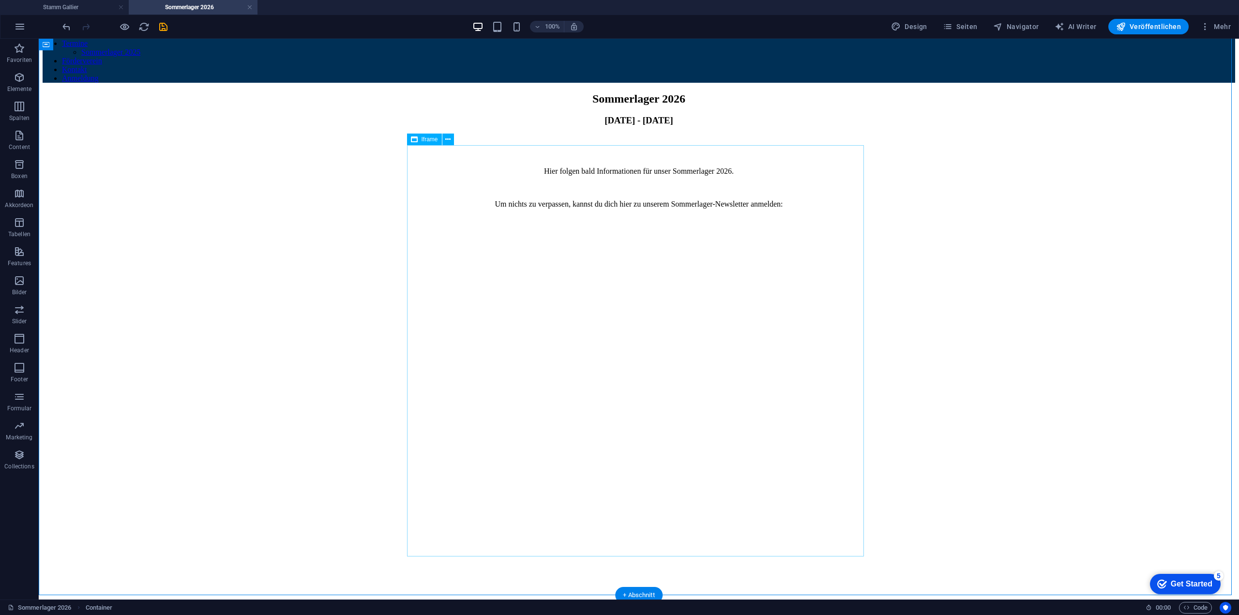
click at [428, 295] on div "</div>" at bounding box center [639, 422] width 1192 height 413
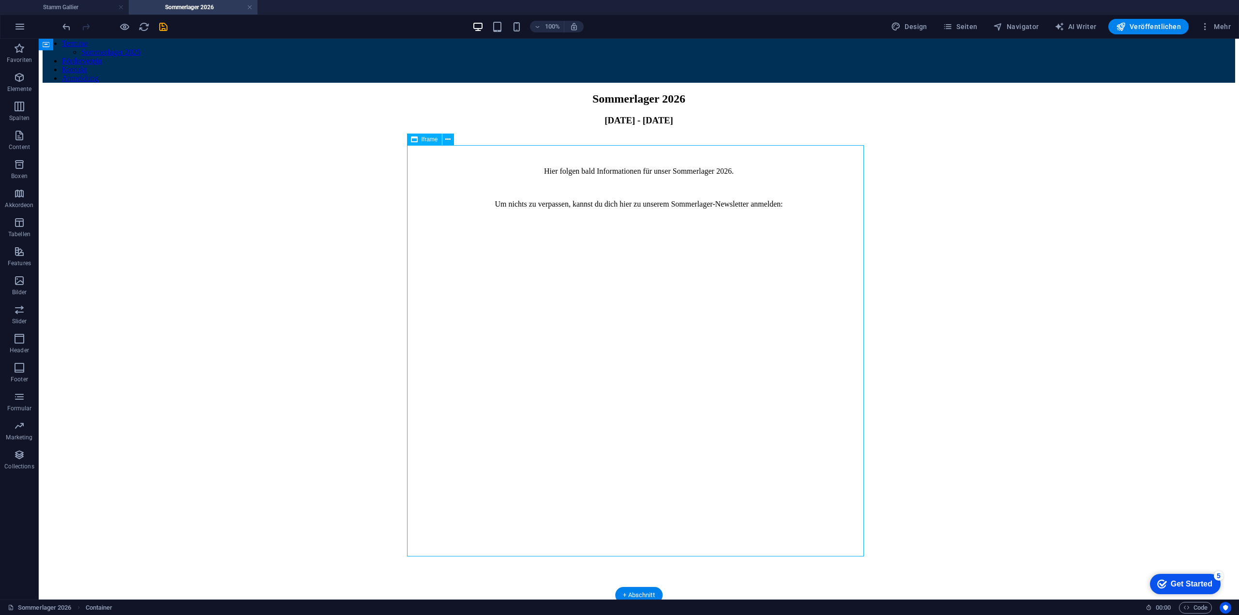
click at [428, 295] on div "</div>" at bounding box center [639, 422] width 1192 height 413
select select "%"
select select "px"
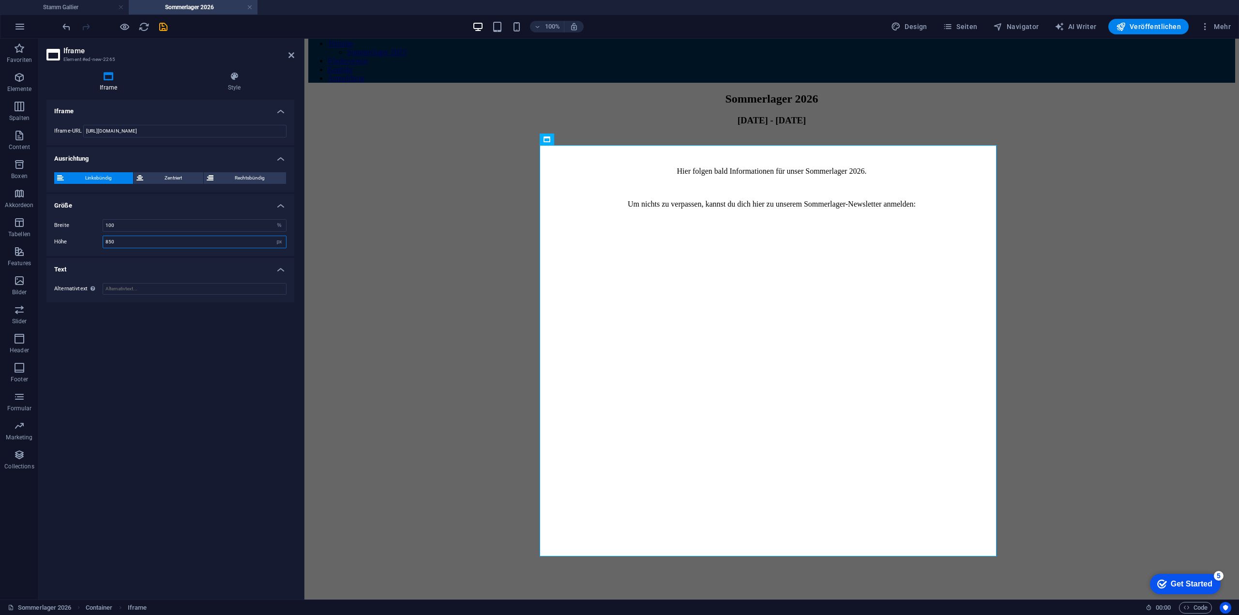
click at [193, 242] on input "850" at bounding box center [194, 242] width 183 height 12
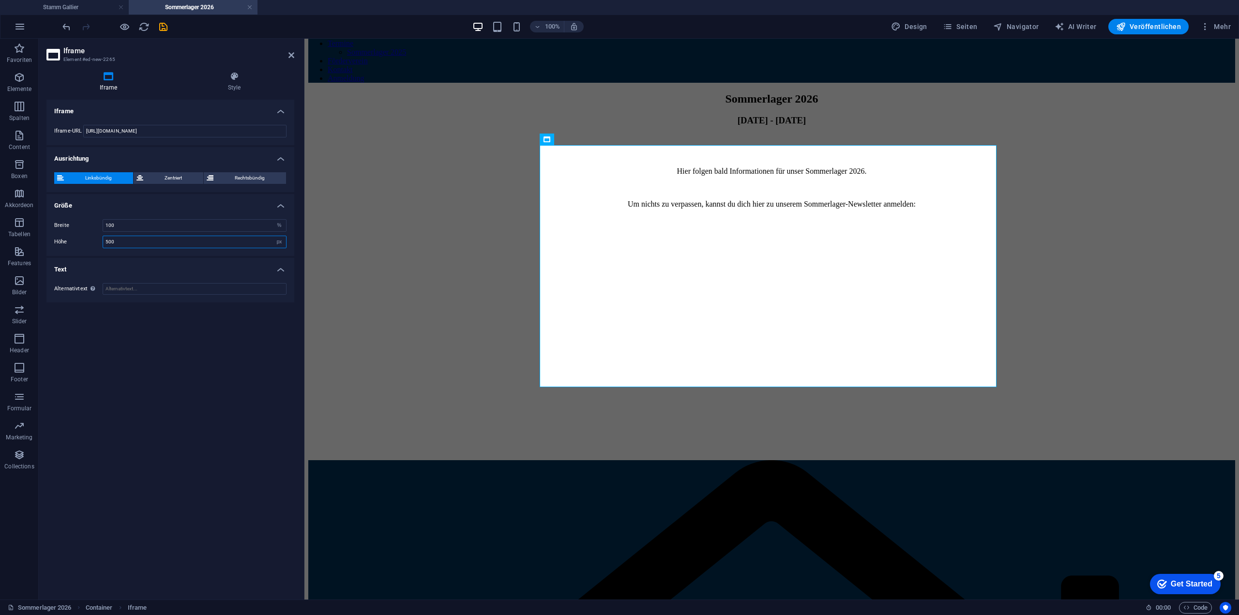
type input "500"
click at [166, 349] on div "Iframe Iframe-URL https://92e37ec4.sibforms.com/serve/MUIFANhwTpGuOTyk6Nb6o08SX…" at bounding box center [170, 346] width 248 height 492
click at [155, 214] on div "Breite 100 px % Höhe 500 px %" at bounding box center [170, 233] width 248 height 45
click at [151, 222] on input "100" at bounding box center [194, 226] width 183 height 12
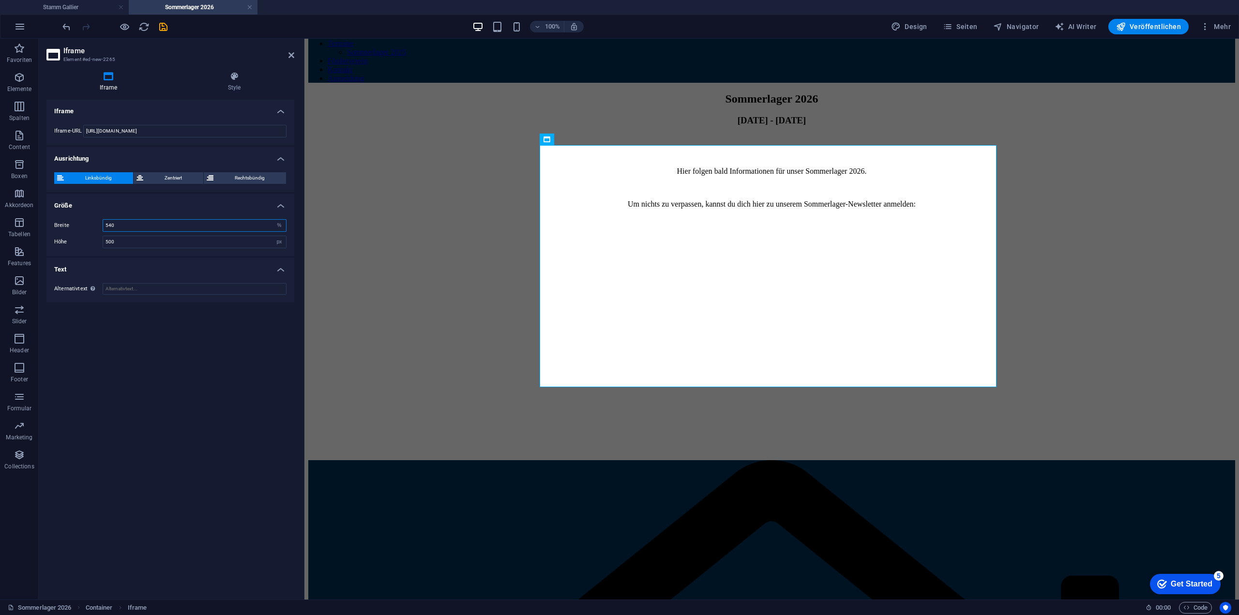
type input "540"
click at [196, 402] on div "Iframe Iframe-URL https://92e37ec4.sibforms.com/serve/MUIFANhwTpGuOTyk6Nb6o08SX…" at bounding box center [170, 346] width 248 height 492
click at [192, 249] on div "Breite 540 px % Höhe 500 px %" at bounding box center [170, 233] width 248 height 45
click at [197, 240] on input "500" at bounding box center [194, 242] width 183 height 12
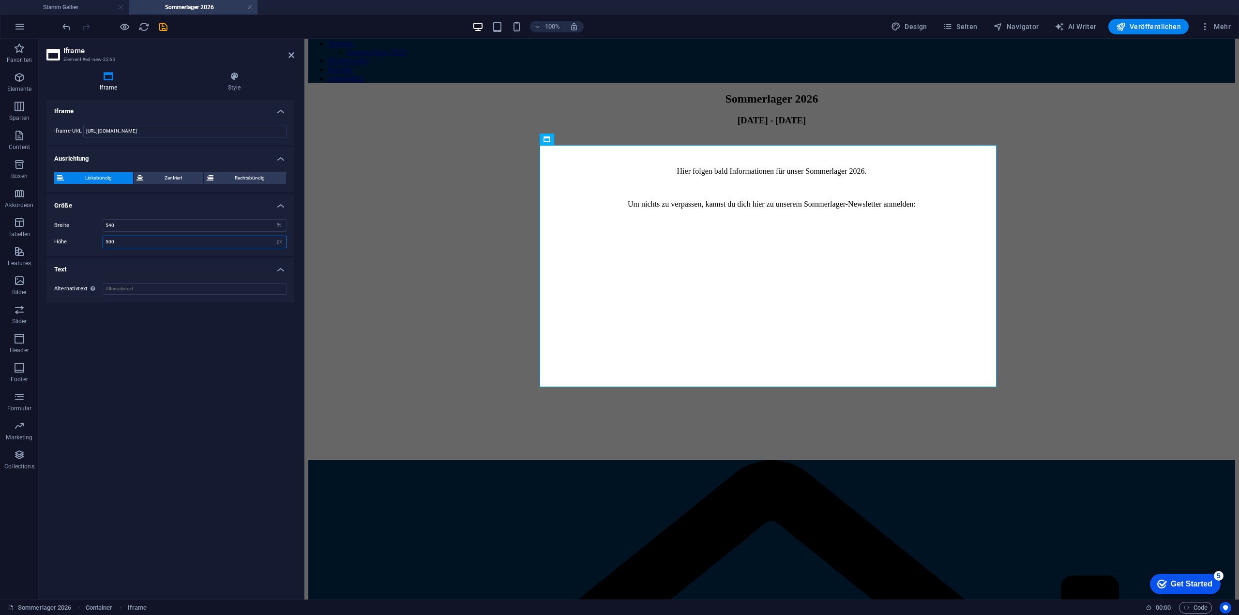
click at [197, 240] on input "500" at bounding box center [194, 242] width 183 height 12
type input "305"
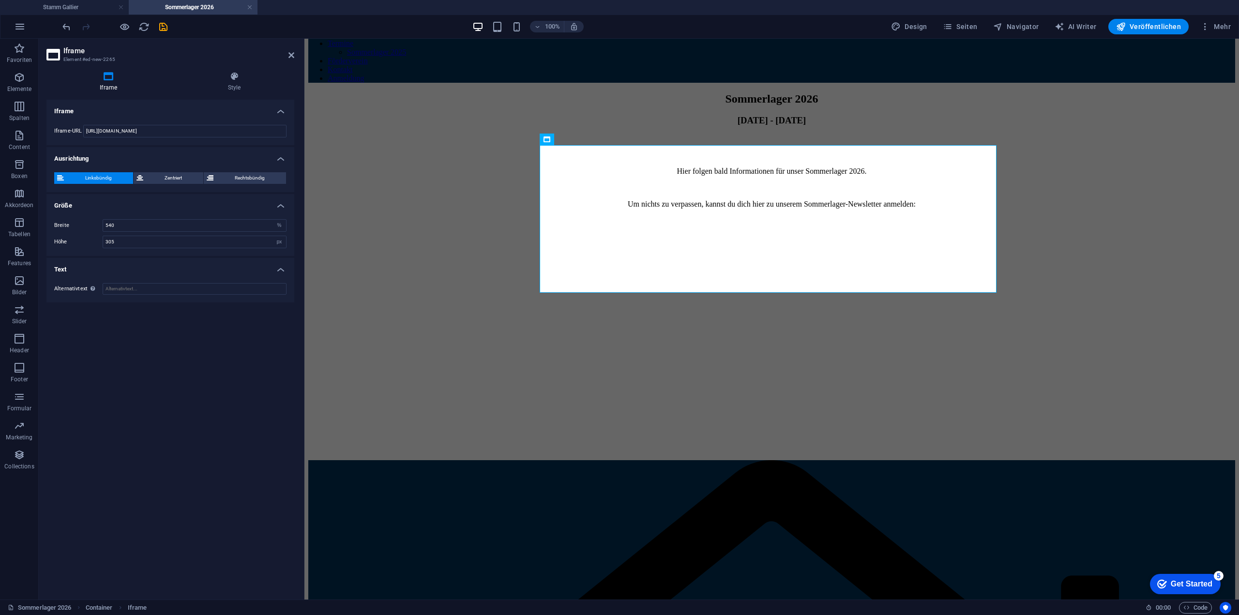
click at [205, 361] on div "Iframe Iframe-URL https://92e37ec4.sibforms.com/serve/MUIFANhwTpGuOTyk6Nb6o08SX…" at bounding box center [170, 346] width 248 height 492
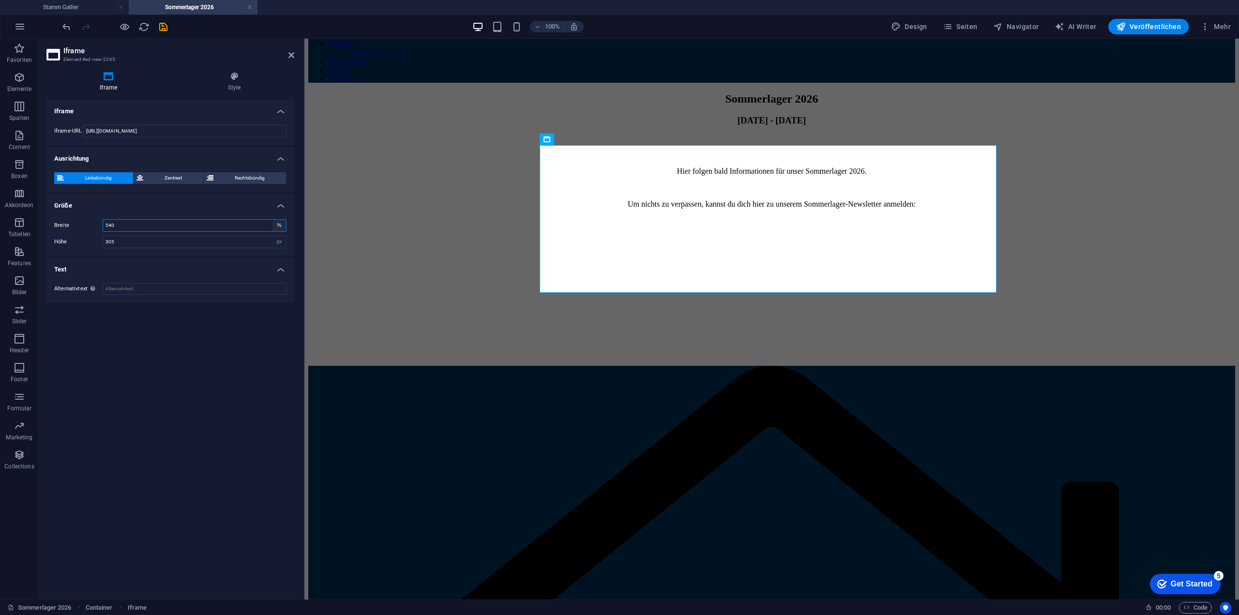
click at [281, 223] on select "px %" at bounding box center [279, 226] width 14 height 12
click at [272, 220] on select "px %" at bounding box center [279, 226] width 14 height 12
click at [281, 226] on select "px %" at bounding box center [279, 226] width 14 height 12
click at [274, 255] on div "Breite 540 px % Höhe 305 px %" at bounding box center [170, 233] width 248 height 45
drag, startPoint x: 277, startPoint y: 222, endPoint x: 277, endPoint y: 227, distance: 5.3
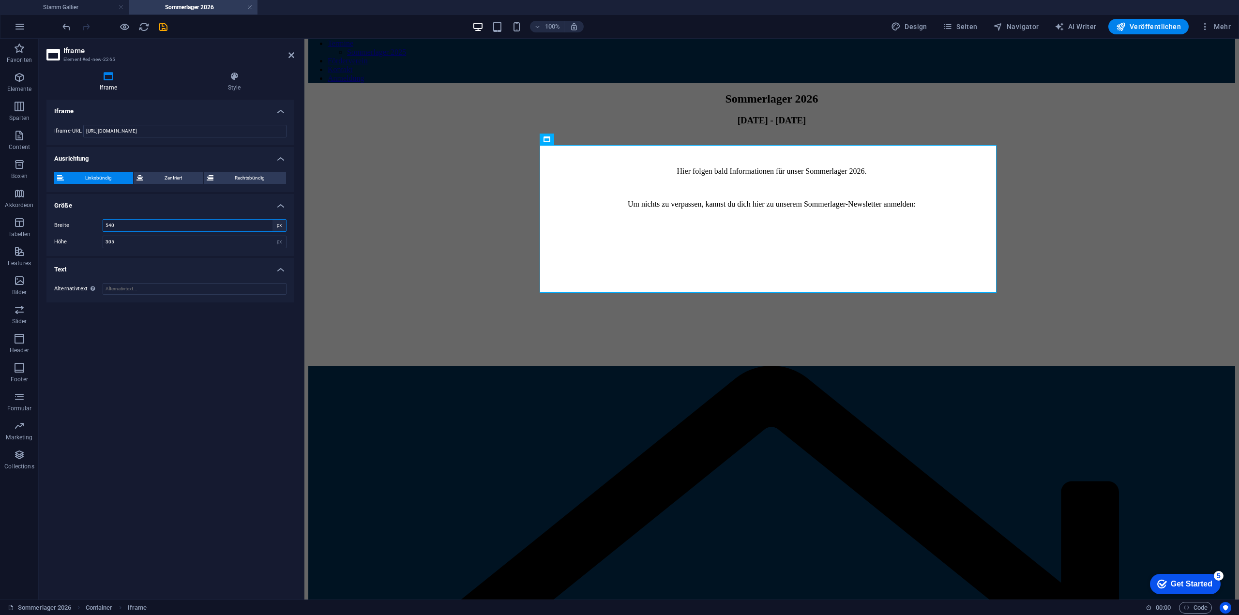
click at [277, 222] on select "px %" at bounding box center [279, 226] width 14 height 12
select select "%"
click at [272, 220] on select "px %" at bounding box center [279, 226] width 14 height 12
click at [207, 227] on input "100" at bounding box center [194, 226] width 183 height 12
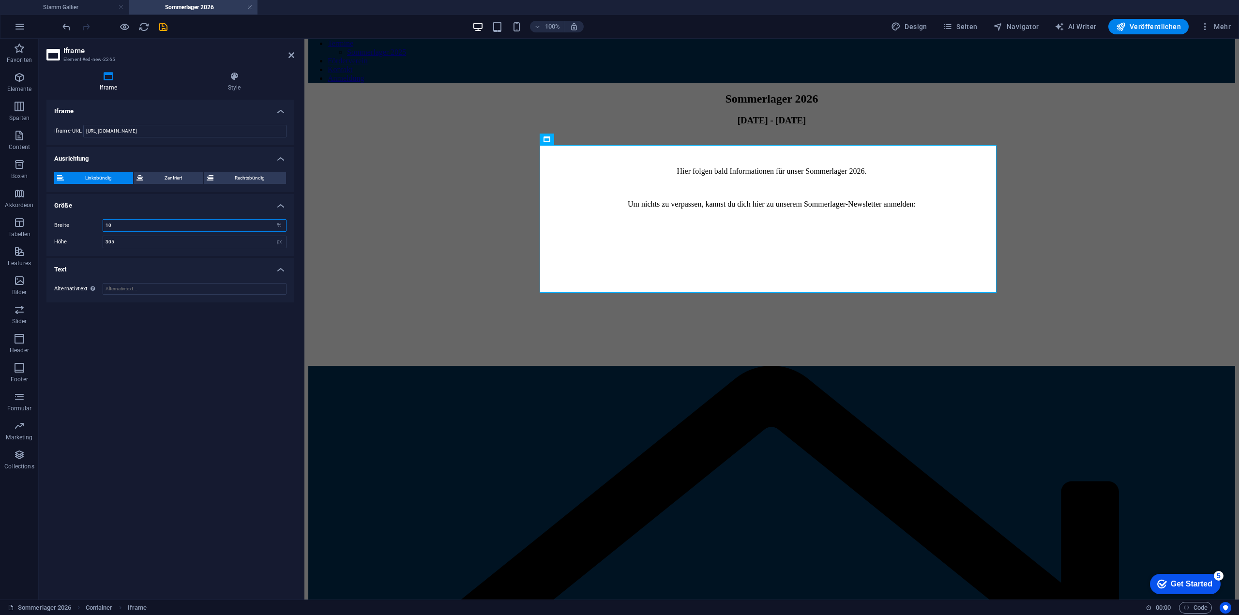
type input "100"
click at [180, 256] on ul "Iframe Iframe-URL https://92e37ec4.sibforms.com/serve/MUIFANhwTpGuOTyk6Nb6o08SX…" at bounding box center [170, 201] width 248 height 203
click at [578, 144] on button at bounding box center [581, 140] width 12 height 12
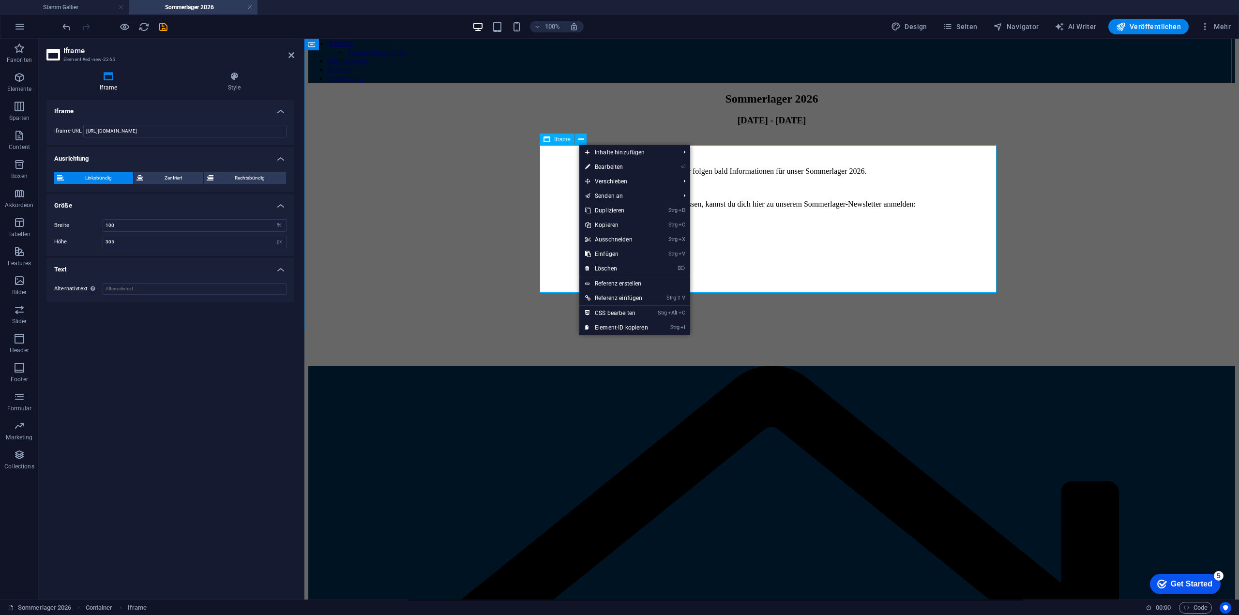
click at [559, 216] on div "</div>" at bounding box center [771, 291] width 927 height 150
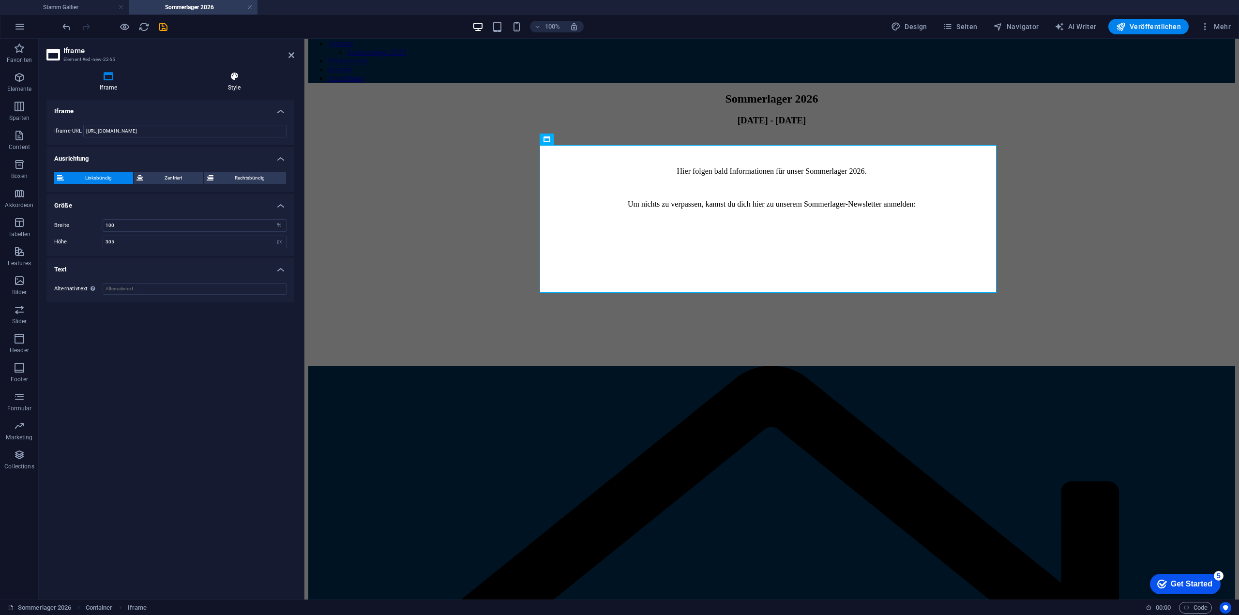
click at [220, 79] on icon at bounding box center [235, 77] width 120 height 10
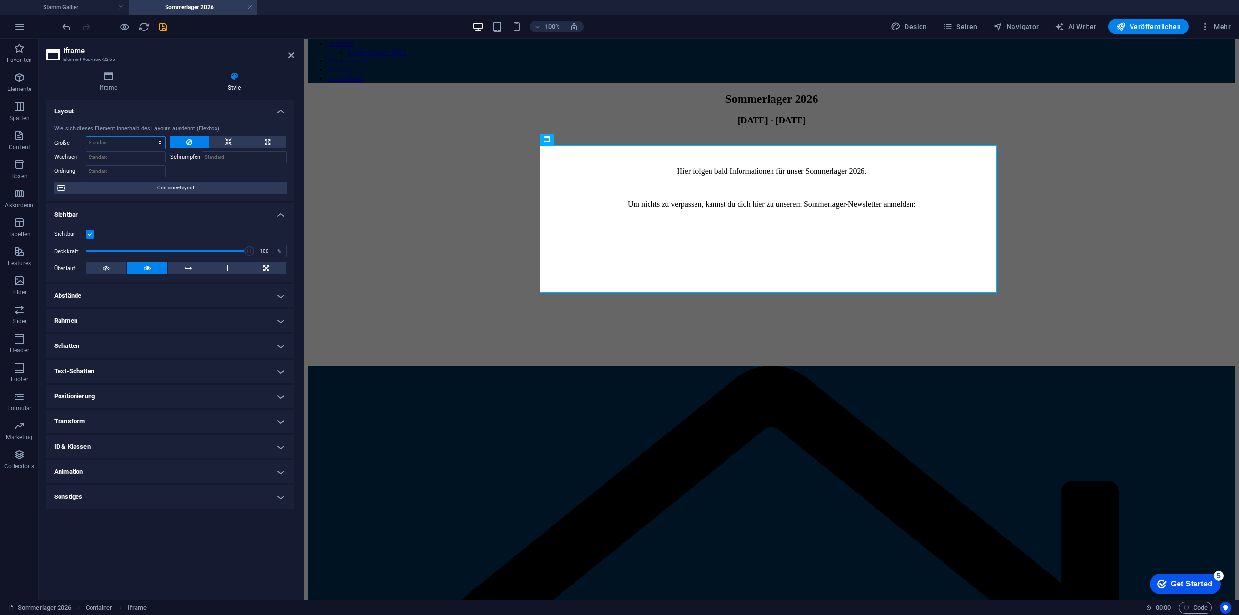
click at [143, 138] on select "Standard auto px % 1/1 1/2 1/3 1/4 1/5 1/6 1/7 1/8 1/9 1/10" at bounding box center [125, 143] width 79 height 12
click at [86, 137] on select "Standard auto px % 1/1 1/2 1/3 1/4 1/5 1/6 1/7 1/8 1/9 1/10" at bounding box center [125, 143] width 79 height 12
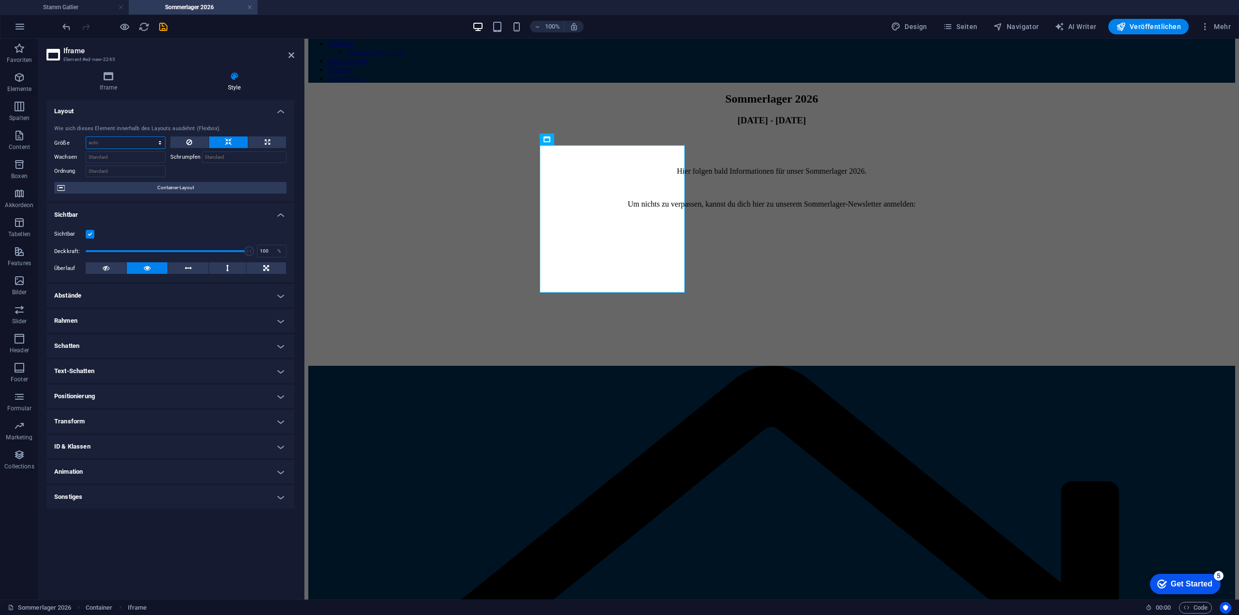
click at [160, 141] on select "Standard auto px % 1/1 1/2 1/3 1/4 1/5 1/6 1/7 1/8 1/9 1/10" at bounding box center [125, 143] width 79 height 12
select select "%"
click at [151, 137] on select "Standard auto px % 1/1 1/2 1/3 1/4 1/5 1/6 1/7 1/8 1/9 1/10" at bounding box center [125, 143] width 79 height 12
type input "100"
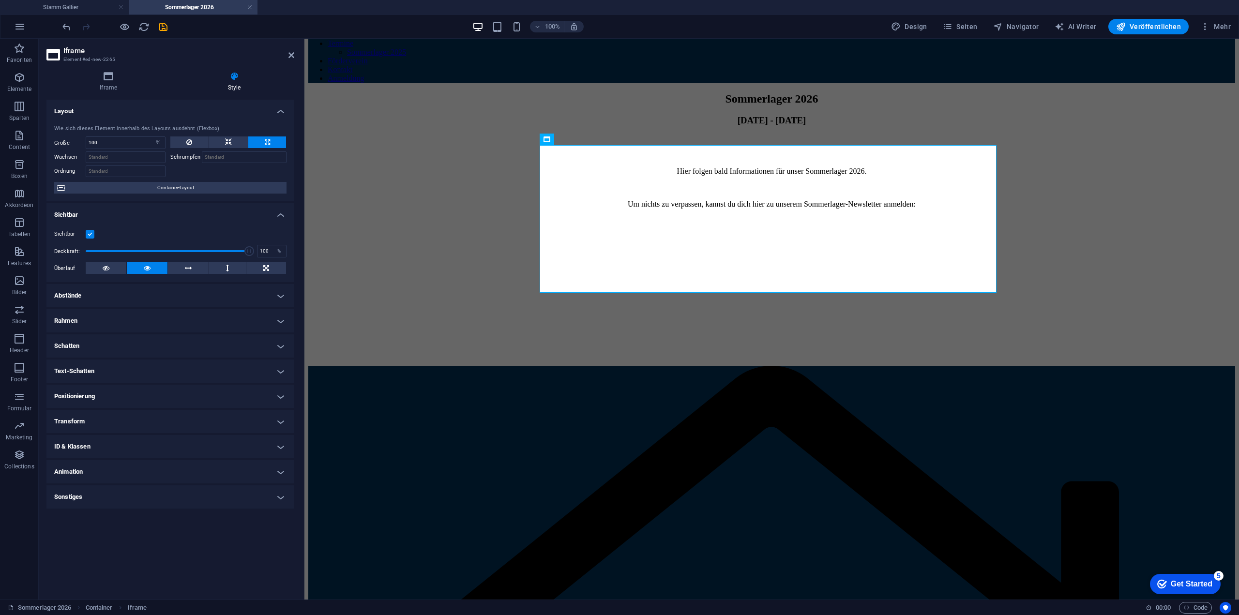
click at [146, 125] on div "Wie sich dieses Element innerhalb des Layouts ausdehnt (Flexbox)." at bounding box center [170, 129] width 232 height 8
click at [146, 143] on input "100" at bounding box center [125, 143] width 79 height 12
click at [165, 144] on div "100 Standard auto px % 1/1 1/2 1/3 1/4 1/5 1/6 1/7 1/8 1/9 1/10" at bounding box center [126, 142] width 80 height 13
click at [157, 144] on select "Standard auto px % 1/1 1/2 1/3 1/4 1/5 1/6 1/7 1/8 1/9 1/10" at bounding box center [158, 143] width 14 height 12
select select "p8dteq7kqis"
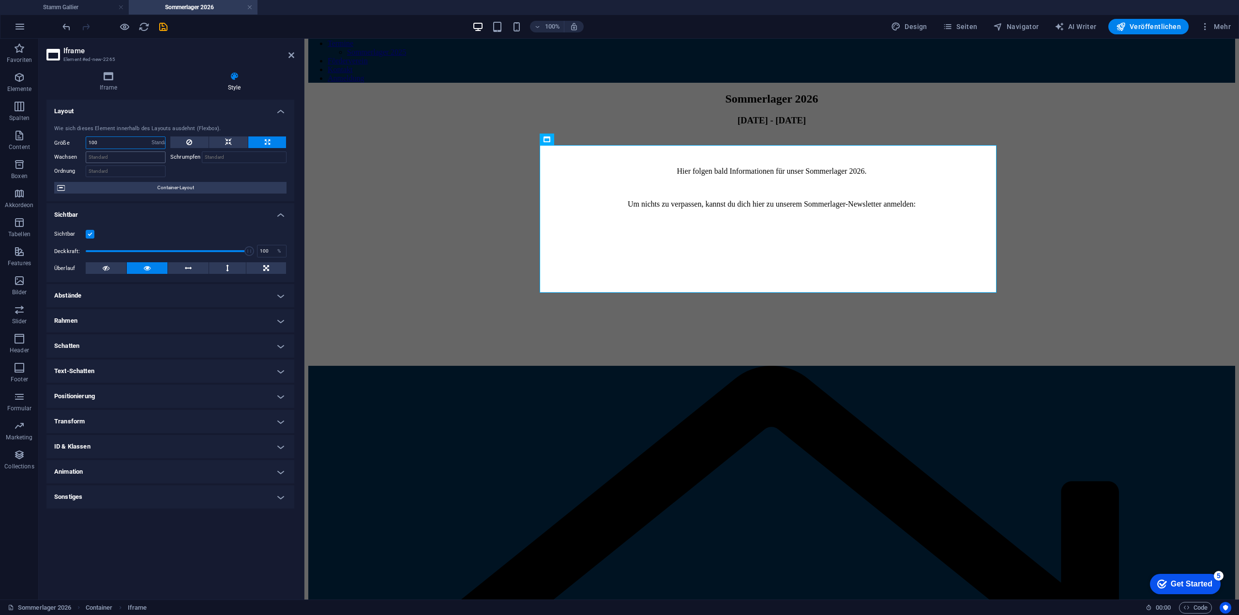
click at [151, 137] on select "Standard auto px % 1/1 1/2 1/3 1/4 1/5 1/6 1/7 1/8 1/9 1/10" at bounding box center [158, 143] width 14 height 12
select select "DISABLED_OPTION_VALUE"
click at [154, 157] on input "Wachsen" at bounding box center [126, 157] width 80 height 12
click at [114, 74] on icon at bounding box center [108, 77] width 124 height 10
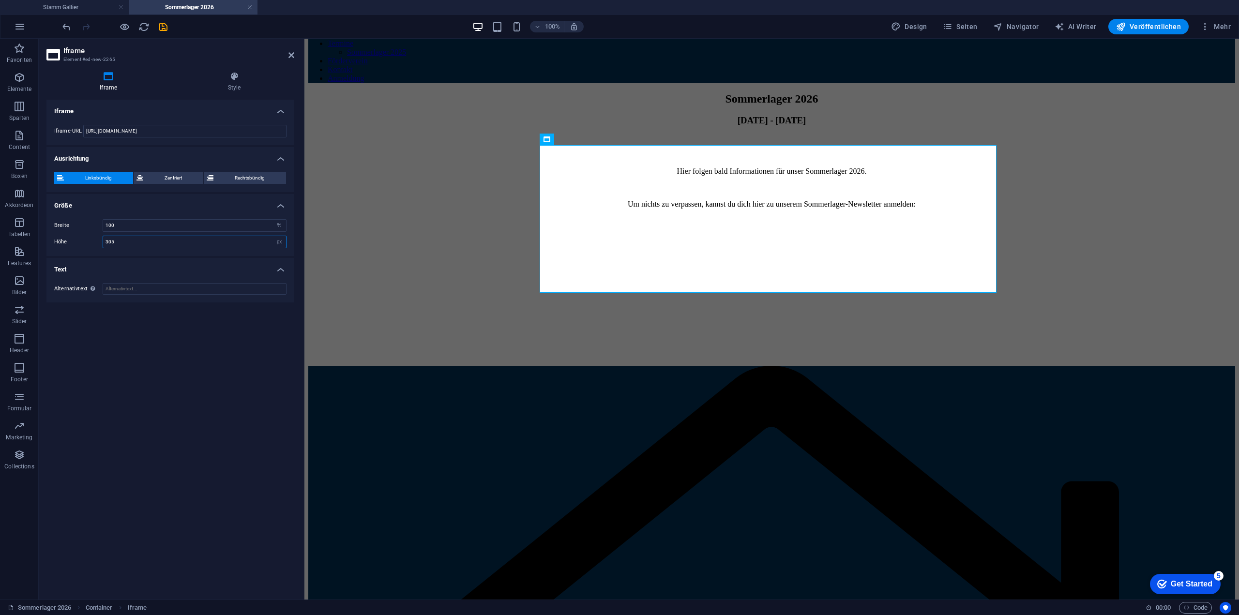
click at [131, 244] on input "305" at bounding box center [194, 242] width 183 height 12
click at [266, 384] on div "Iframe Iframe-URL https://92e37ec4.sibforms.com/serve/MUIFANhwTpGuOTyk6Nb6o08SX…" at bounding box center [170, 346] width 248 height 492
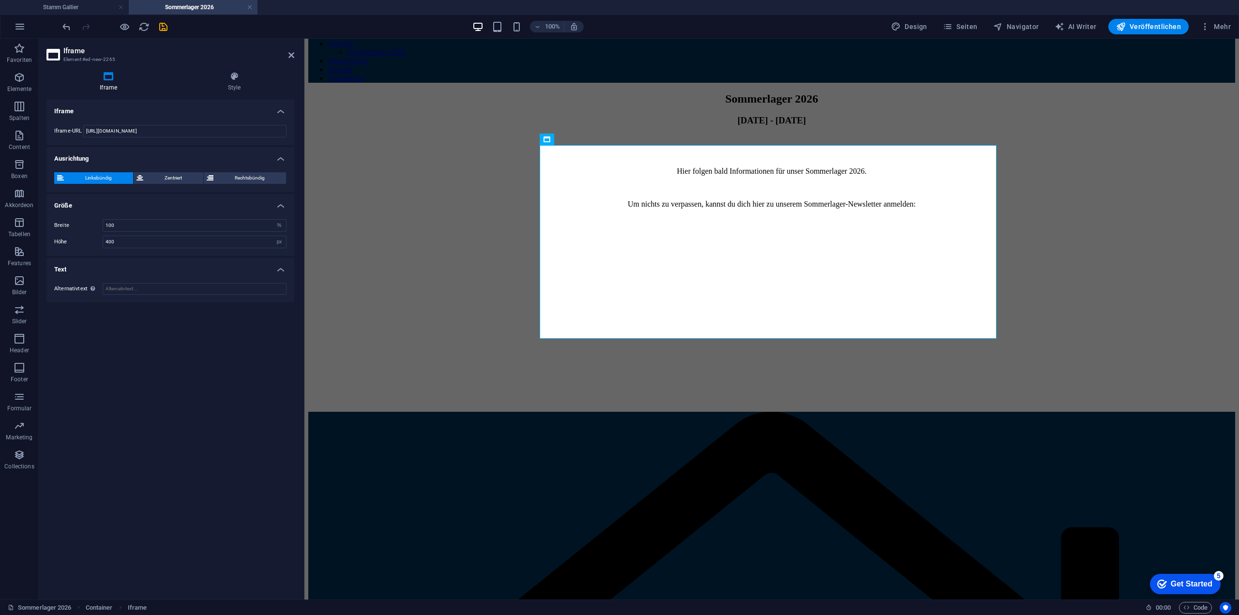
click at [138, 250] on div "Breite 100 px % Höhe 400 px %" at bounding box center [170, 233] width 248 height 45
click at [142, 240] on input "400" at bounding box center [194, 242] width 183 height 12
click at [175, 435] on div "Iframe Iframe-URL https://92e37ec4.sibforms.com/serve/MUIFANhwTpGuOTyk6Nb6o08SX…" at bounding box center [170, 346] width 248 height 492
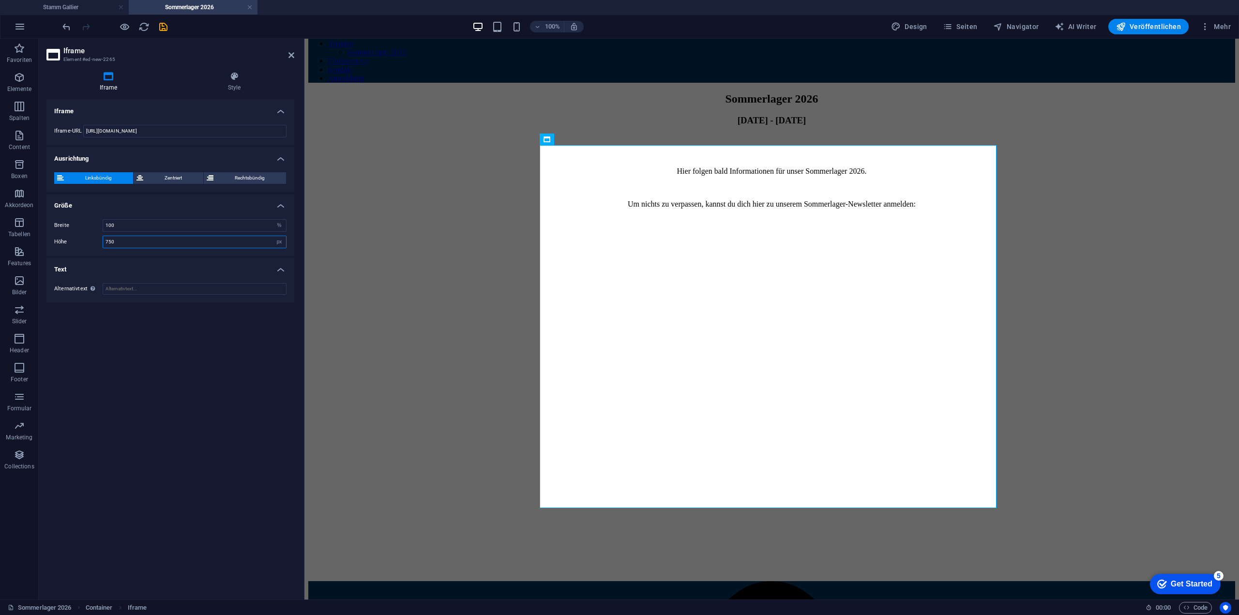
click at [123, 247] on input "750" at bounding box center [194, 242] width 183 height 12
type input "860"
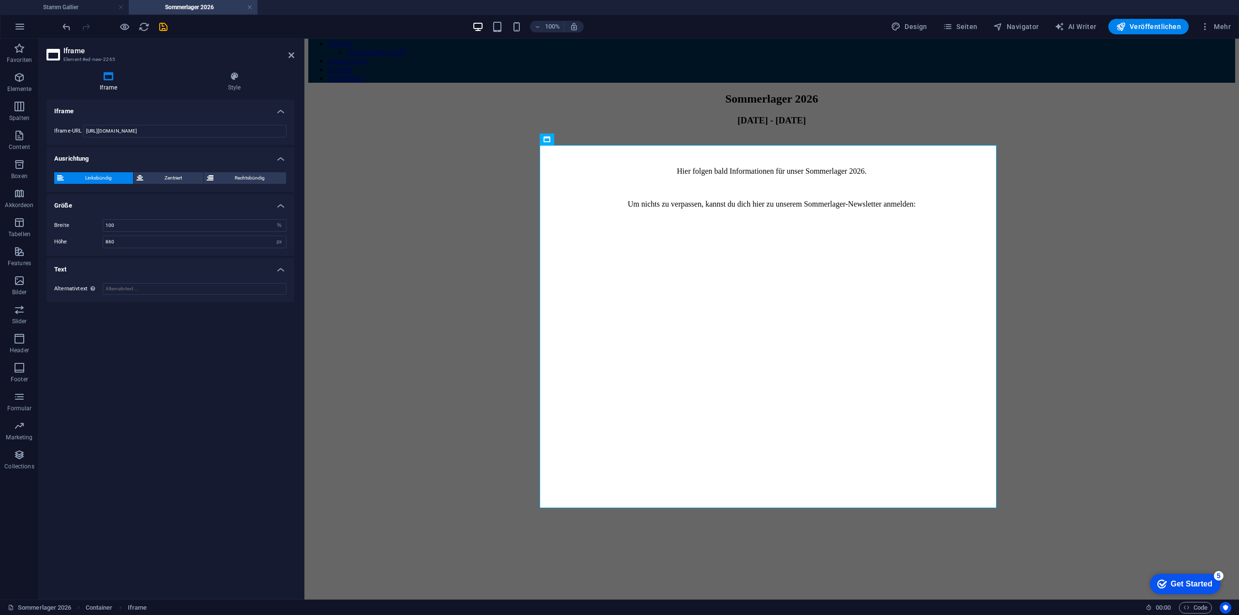
click at [52, 412] on div "Iframe Iframe-URL https://92e37ec4.sibforms.com/serve/MUIFANhwTpGuOTyk6Nb6o08SX…" at bounding box center [170, 346] width 248 height 492
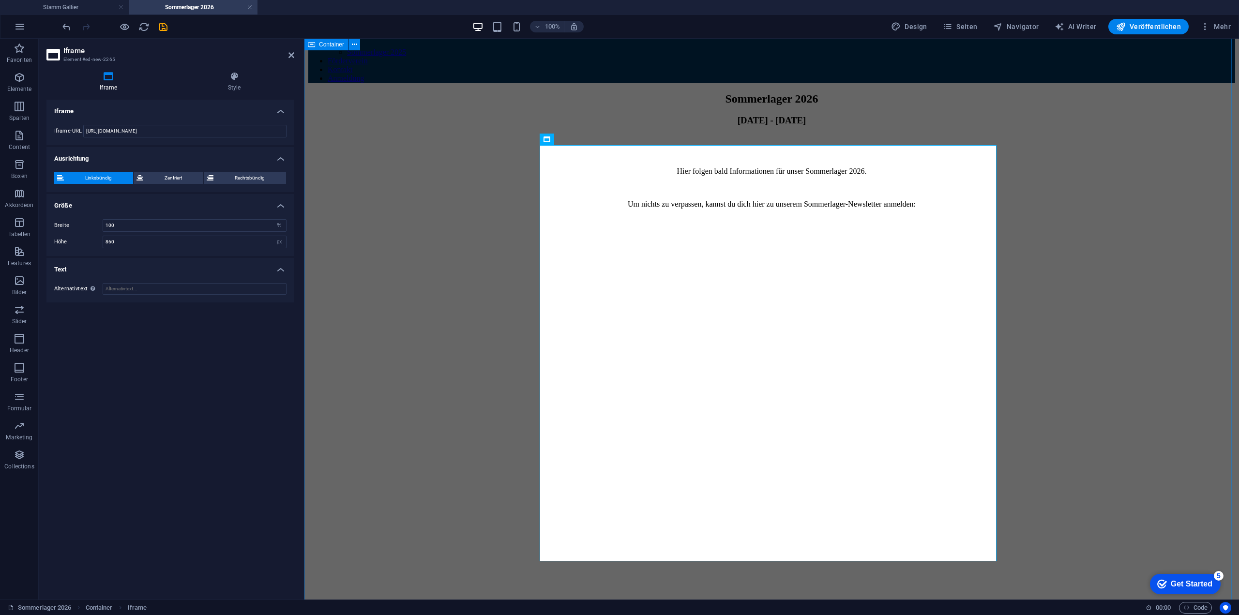
click at [370, 282] on div "Sommerlager 2026 [DATE] - [DATE] Hier folgen bald Informationen für unser Somme…" at bounding box center [771, 363] width 927 height 542
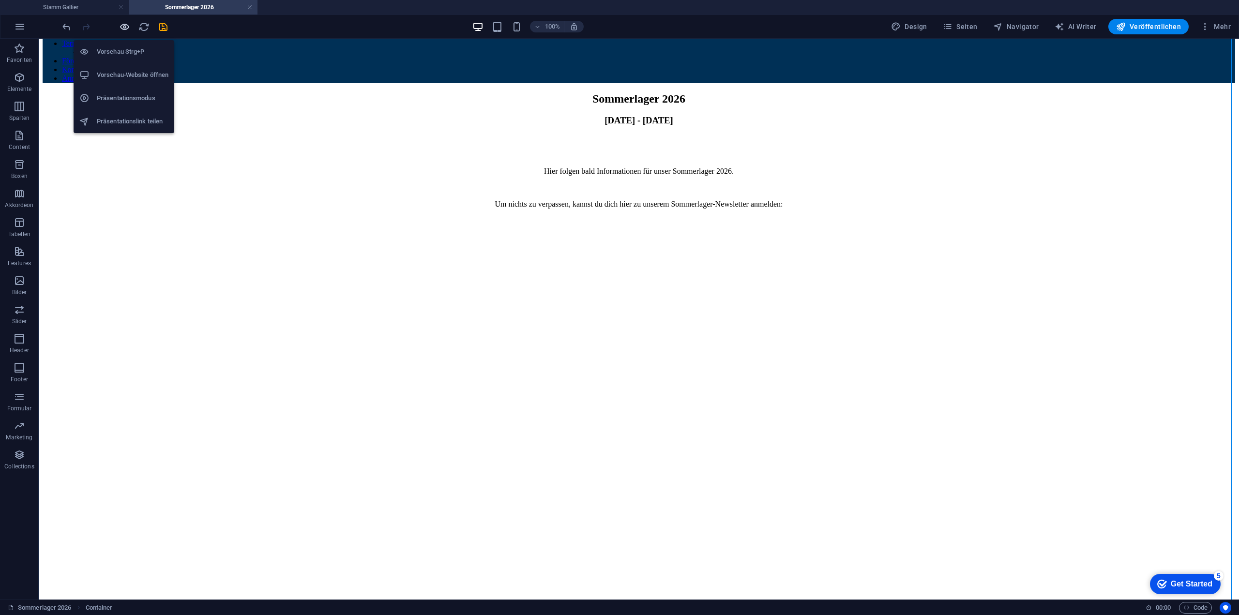
click at [121, 27] on icon "button" at bounding box center [124, 26] width 11 height 11
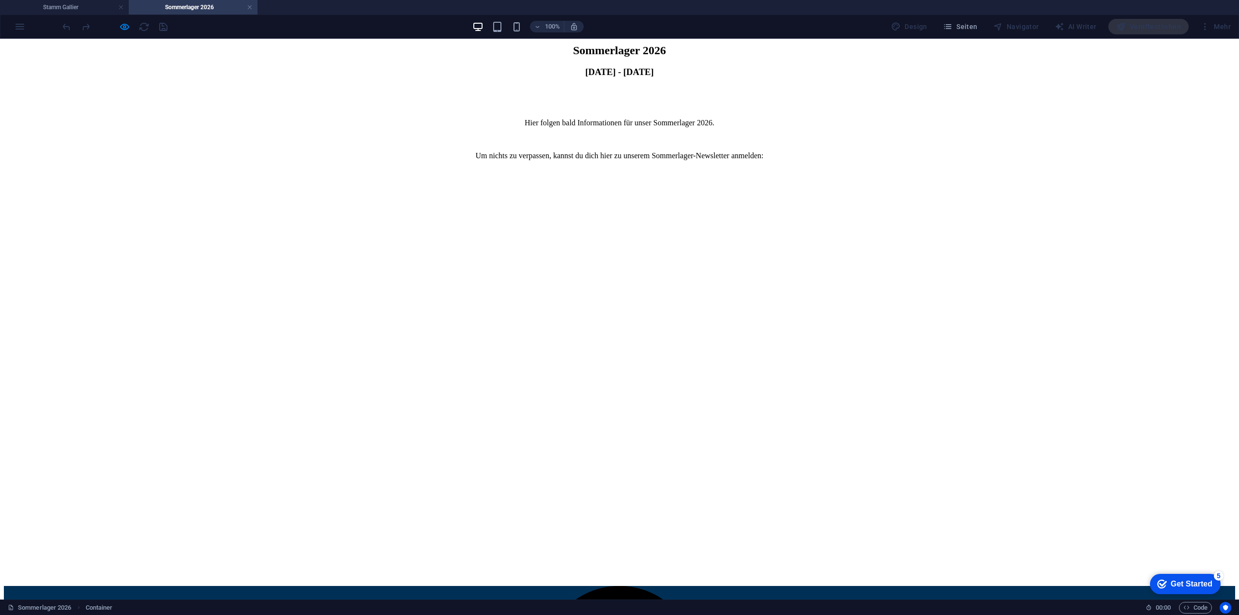
scroll to position [0, 0]
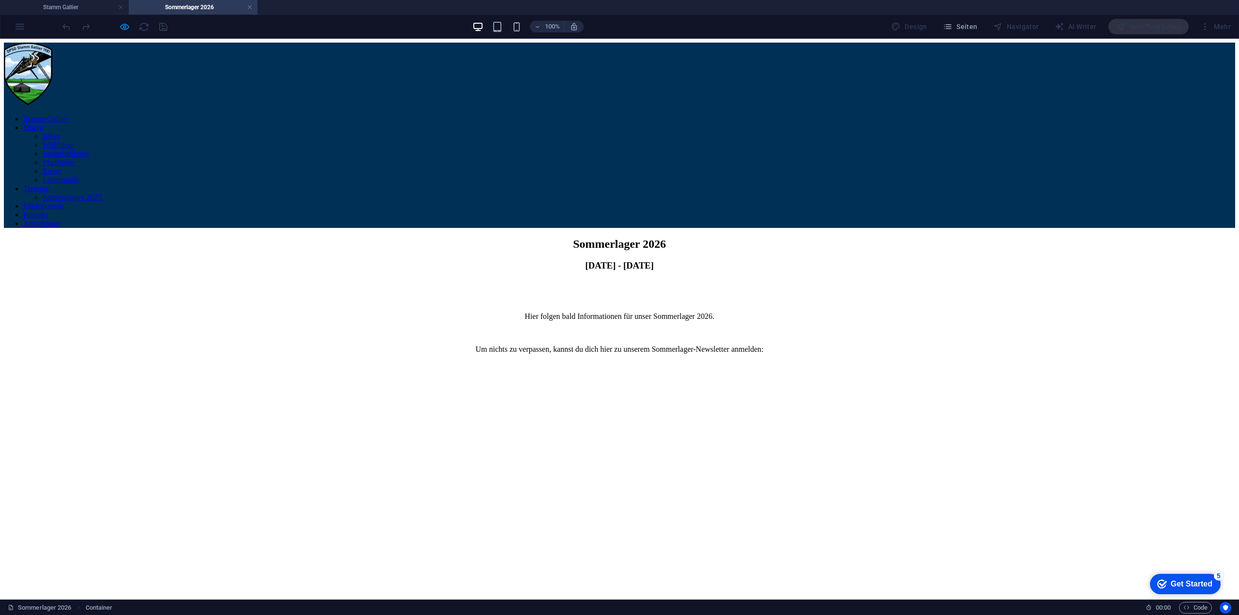
click at [508, 26] on div "100%" at bounding box center [528, 26] width 112 height 15
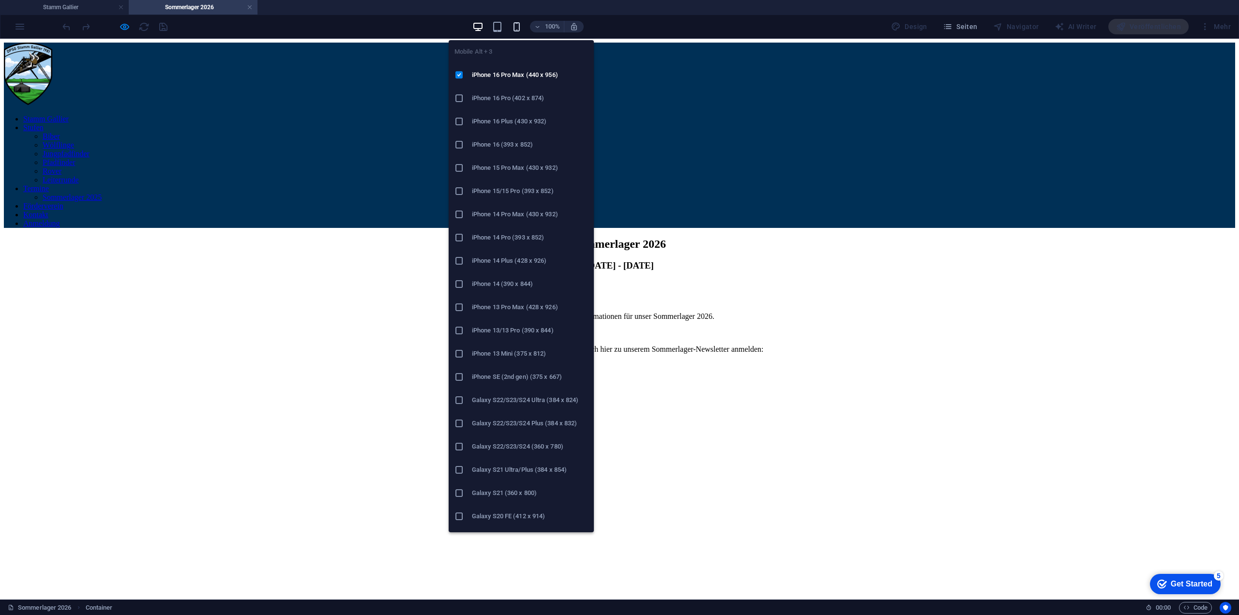
click at [514, 27] on icon "button" at bounding box center [516, 26] width 11 height 11
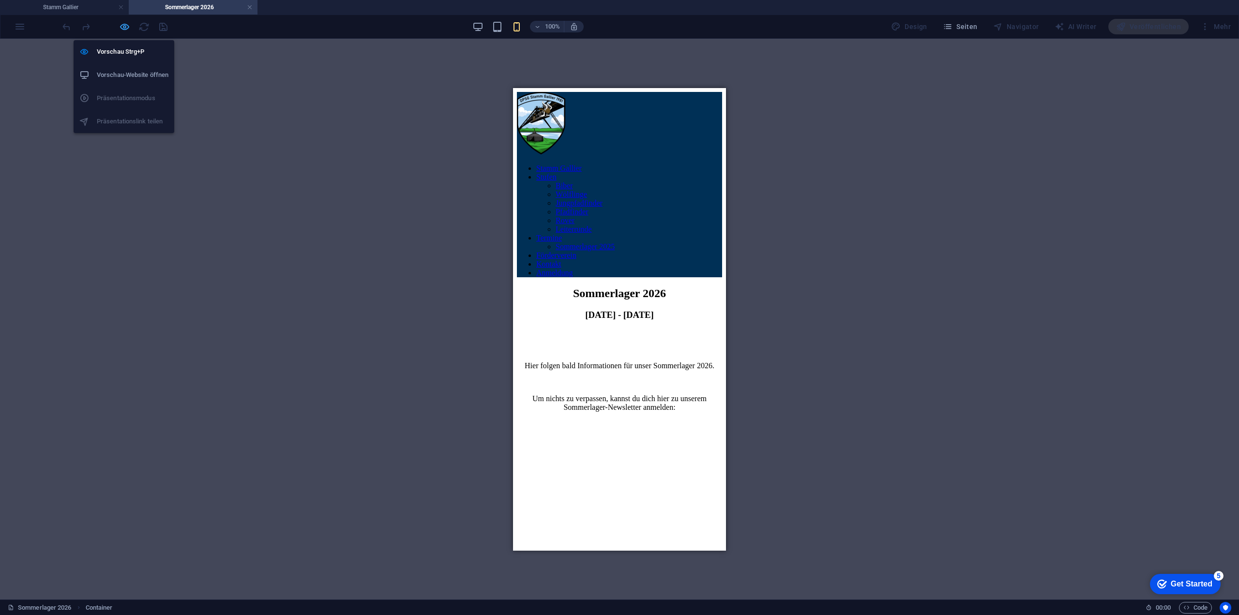
click at [120, 27] on icon "button" at bounding box center [124, 26] width 11 height 11
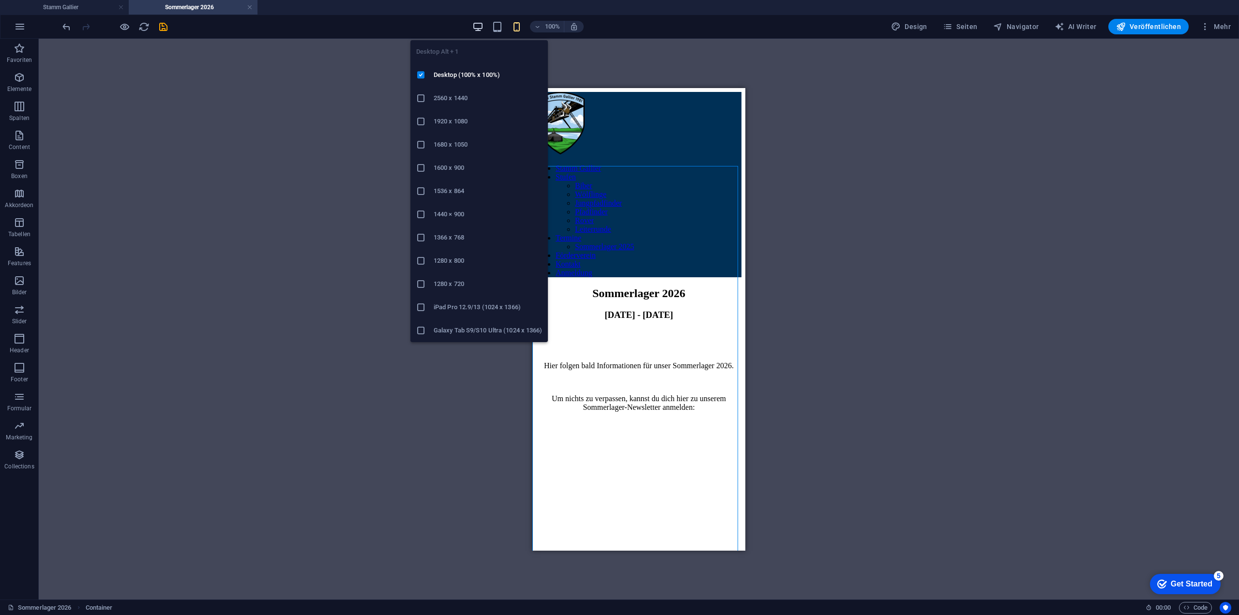
click at [483, 23] on icon "button" at bounding box center [477, 26] width 11 height 11
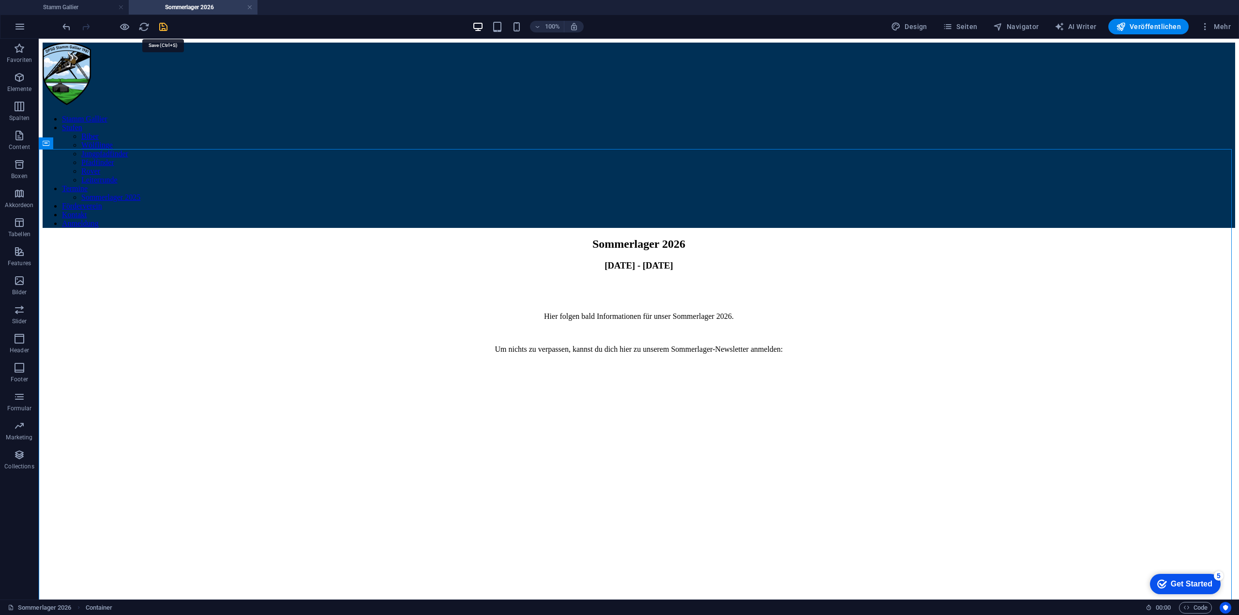
click at [164, 26] on icon "save" at bounding box center [163, 26] width 11 height 11
click at [810, 312] on div "Hier folgen bald Informationen für unser Sommerlager 2026. Um nichts zu verpass…" at bounding box center [639, 333] width 1192 height 42
click at [443, 250] on icon at bounding box center [441, 250] width 5 height 10
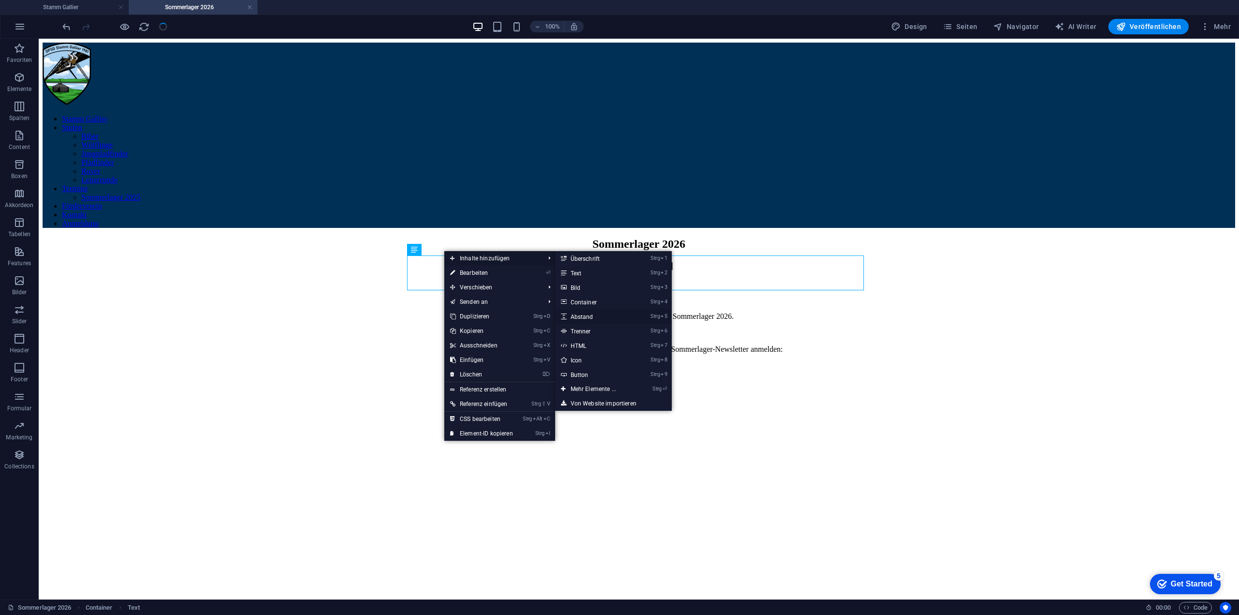
click at [585, 315] on link "Strg 5 Abstand" at bounding box center [595, 316] width 80 height 15
select select "px"
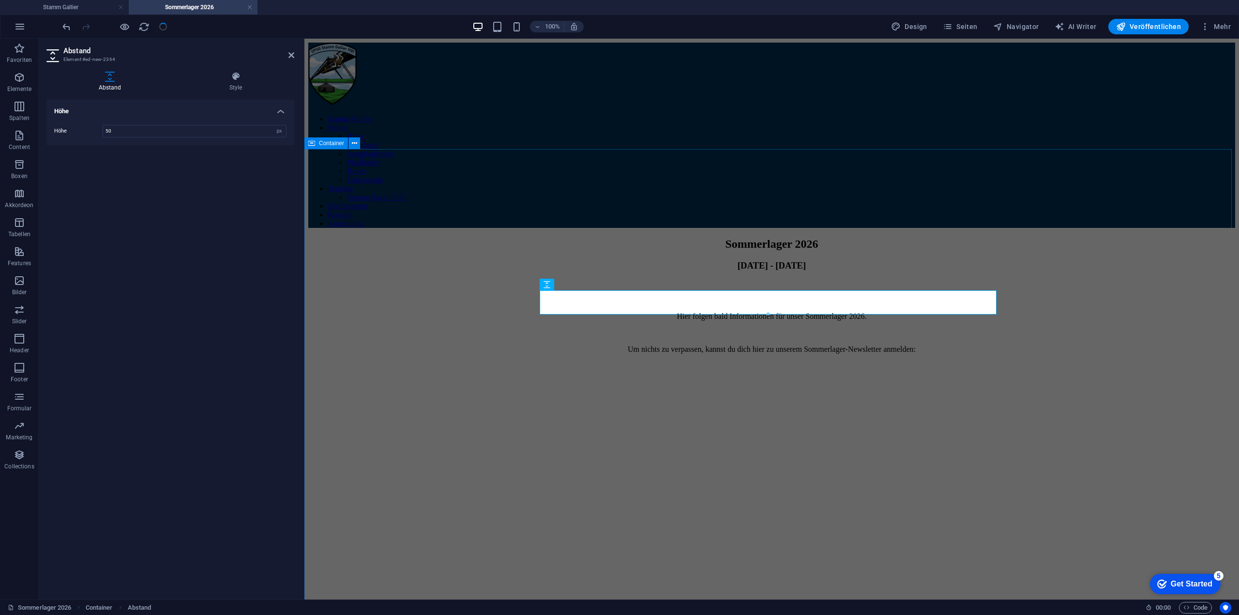
click at [435, 263] on div "Sommerlager 2026 [DATE] - [DATE] Hier folgen bald Informationen für unser Somme…" at bounding box center [771, 521] width 927 height 566
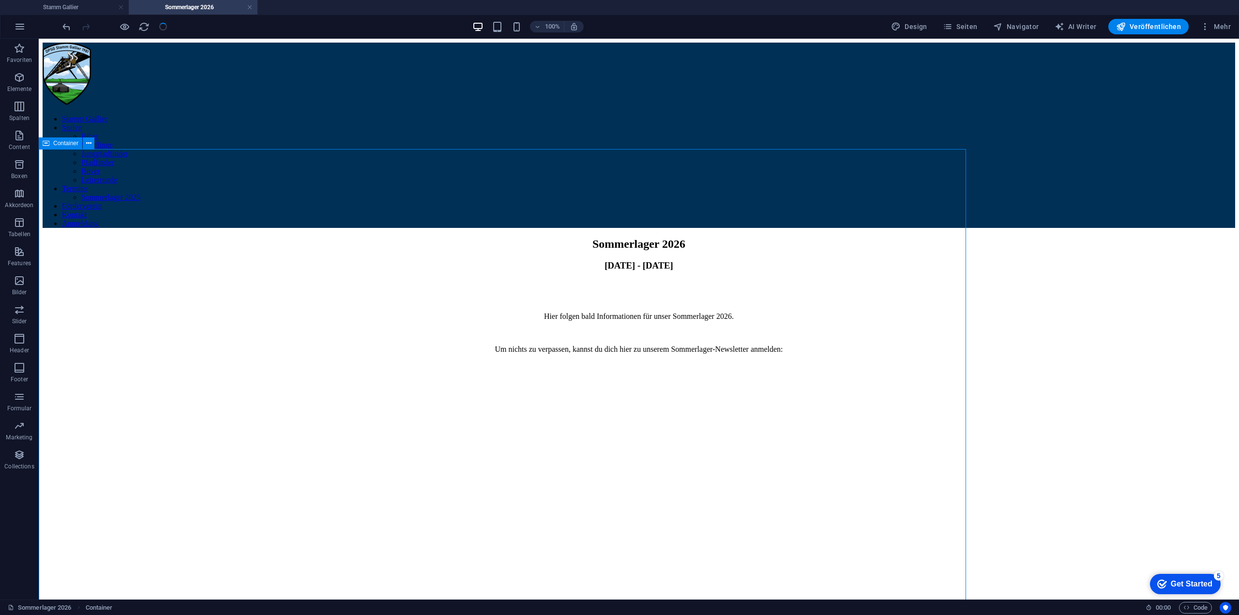
click at [435, 312] on div "Hier folgen bald Informationen für unser Sommerlager 2026. Um nichts zu verpass…" at bounding box center [639, 333] width 1192 height 42
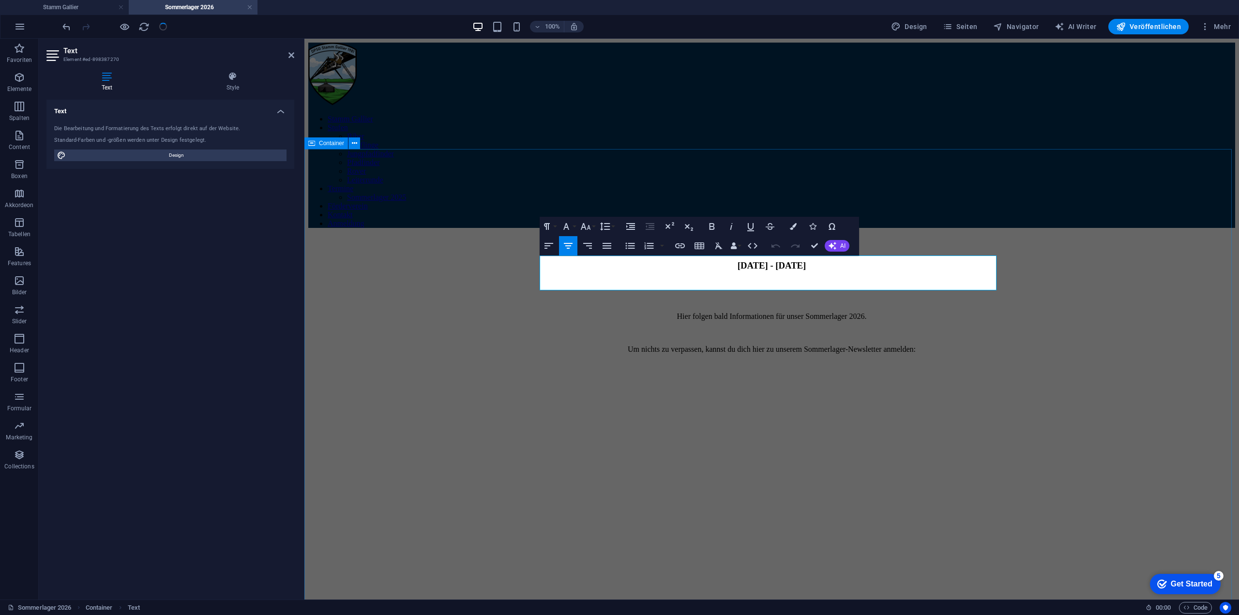
click at [706, 361] on div "Sommerlager 2026 [DATE] - [DATE] Hier folgen bald Informationen für unser Somme…" at bounding box center [771, 521] width 927 height 566
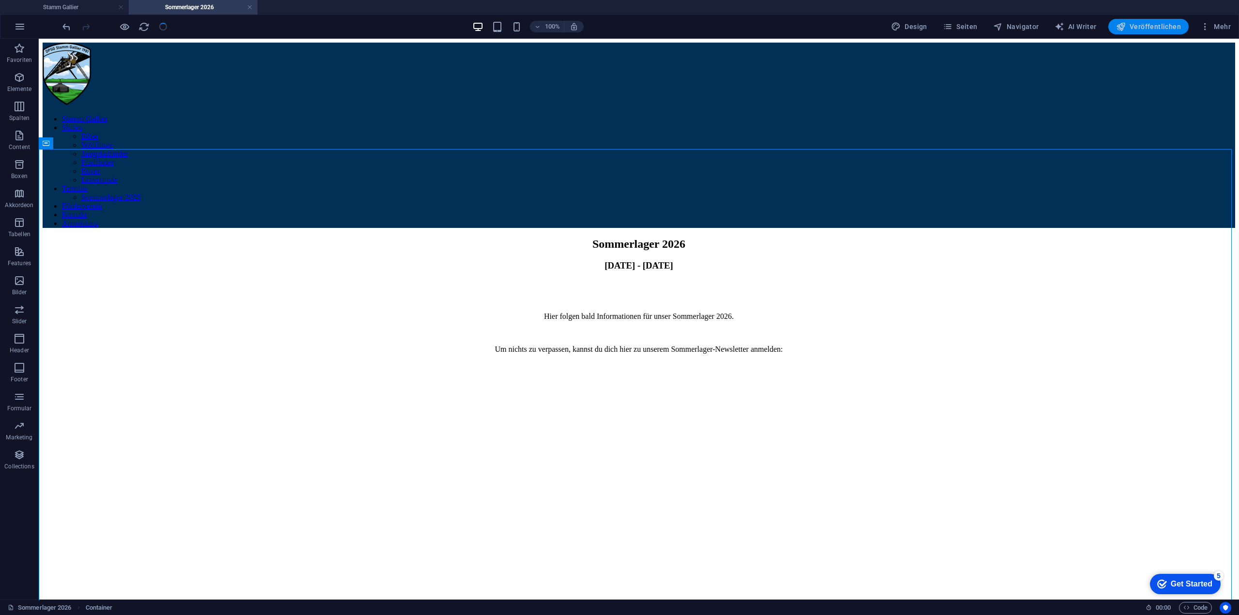
click at [1147, 27] on span "Veröffentlichen" at bounding box center [1148, 27] width 65 height 10
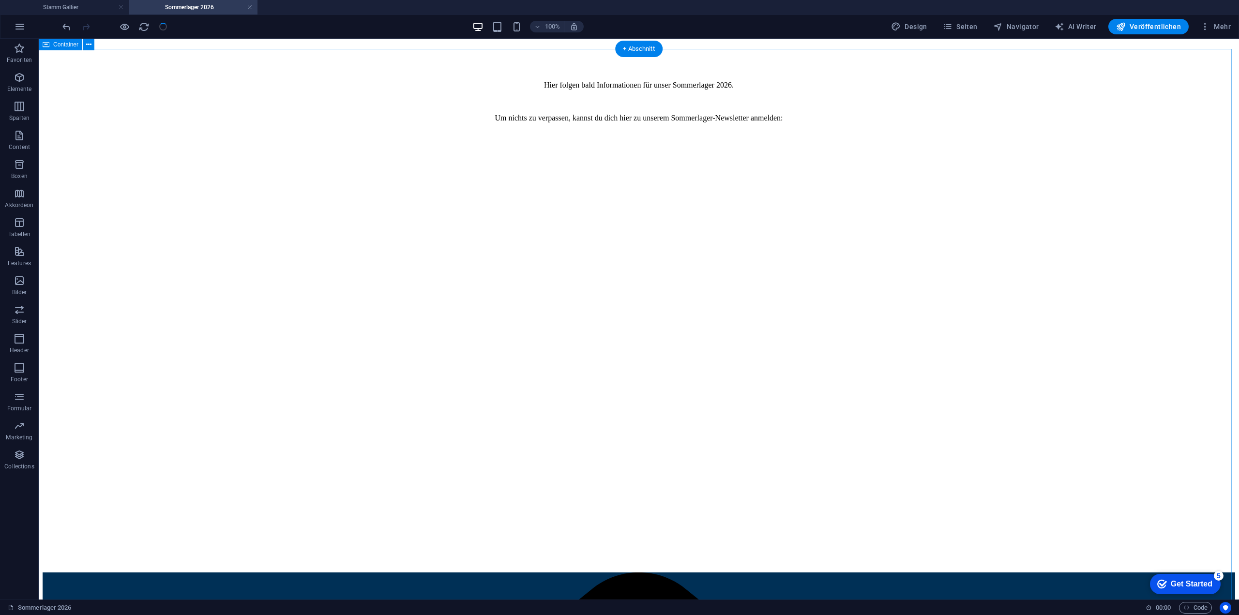
scroll to position [48, 0]
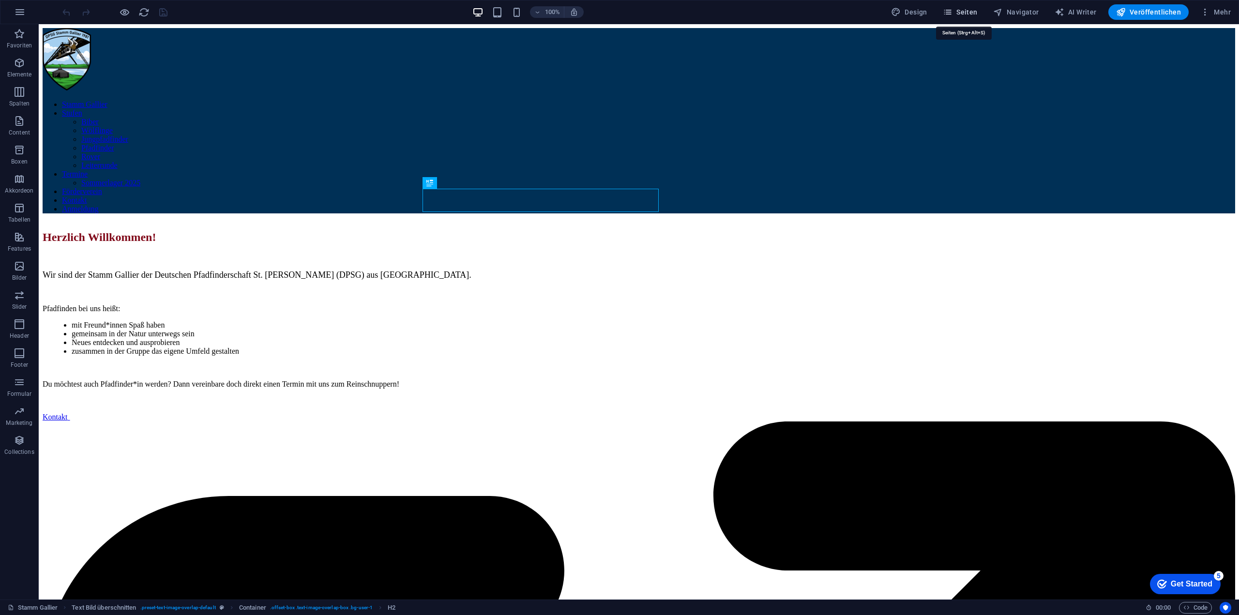
click at [970, 15] on span "Seiten" at bounding box center [960, 12] width 35 height 10
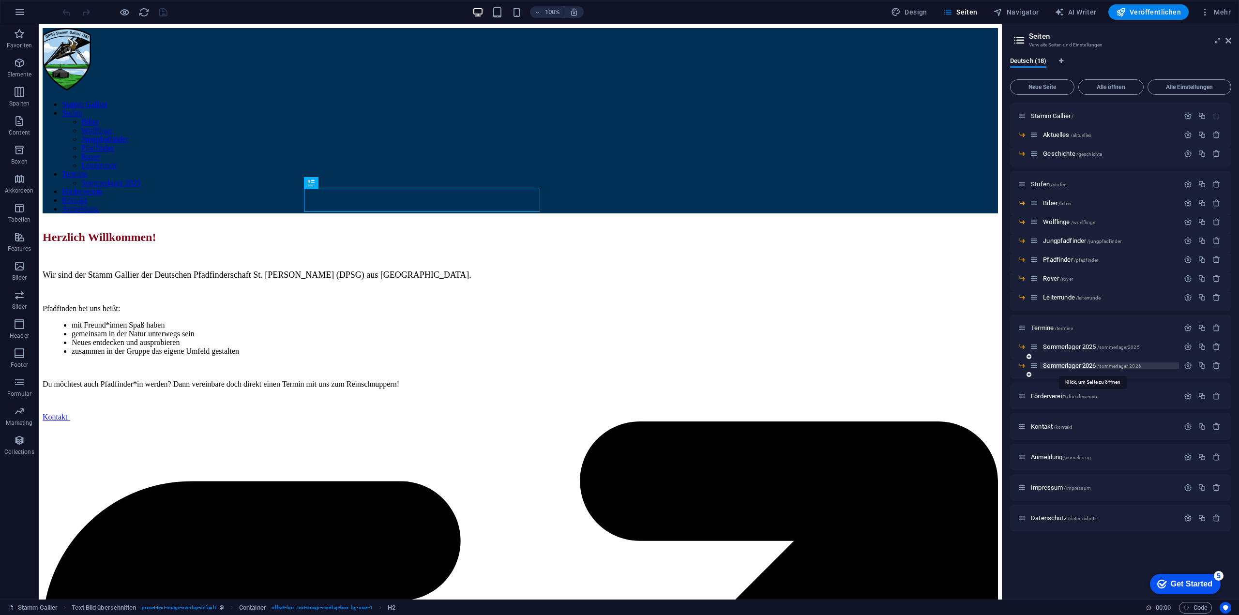
click at [1080, 362] on span "Sommerlager 2026 /sommerlager-2026" at bounding box center [1092, 365] width 98 height 7
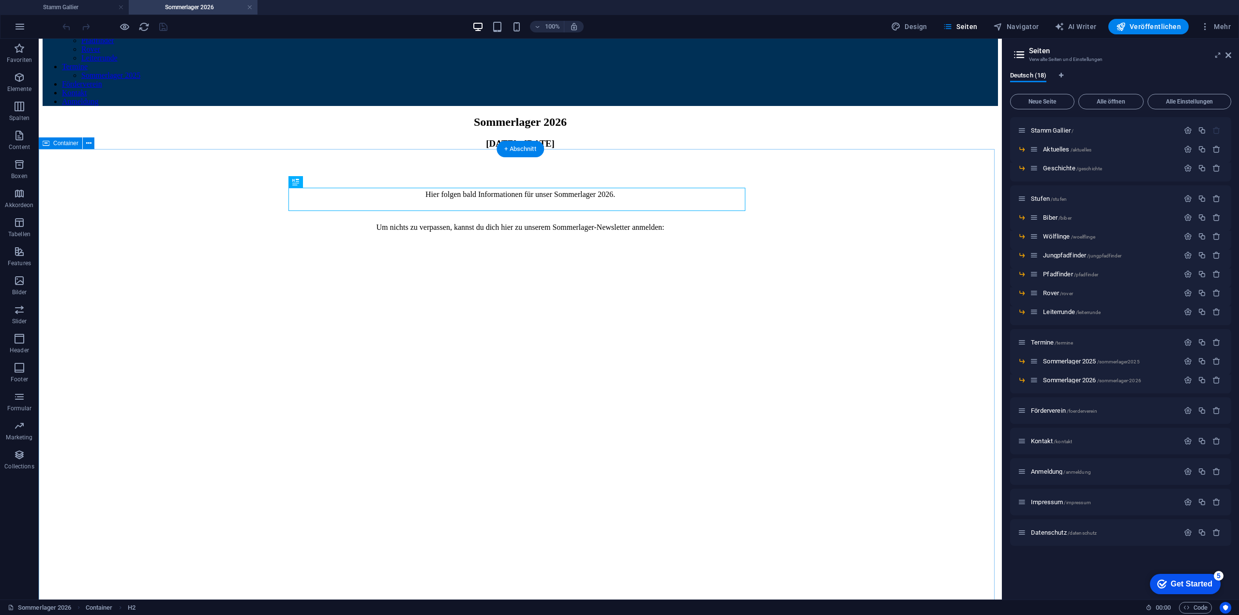
scroll to position [242, 0]
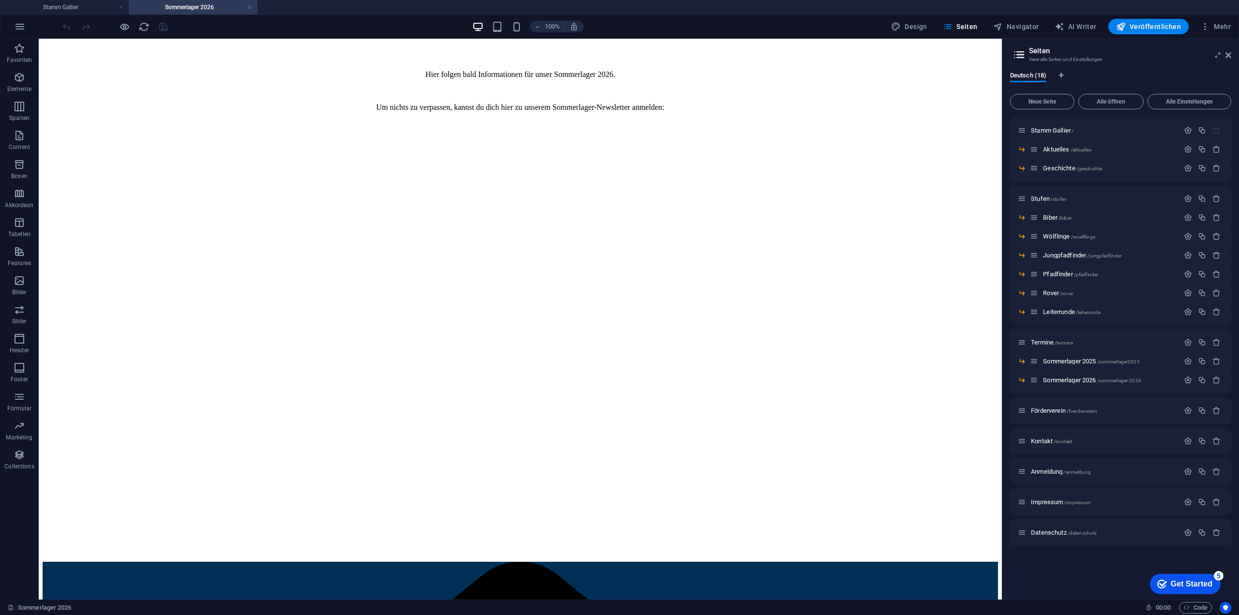
click at [166, 24] on div at bounding box center [114, 26] width 108 height 15
click at [1192, 381] on icon "button" at bounding box center [1188, 380] width 8 height 8
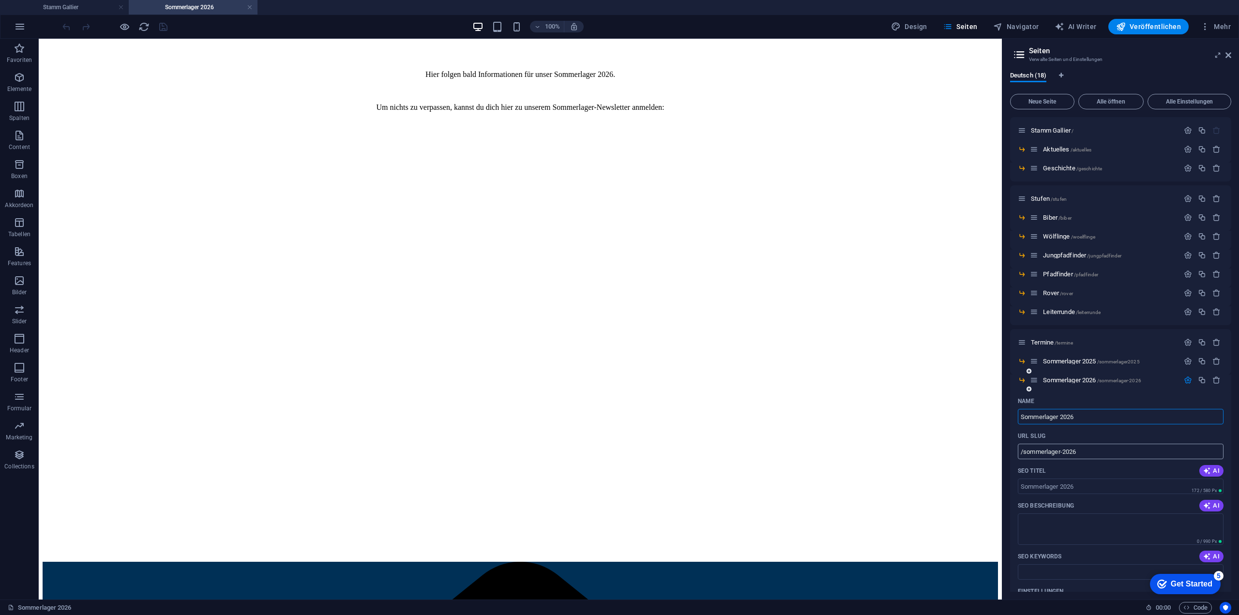
click at [1064, 452] on input "/sommerlager-2026" at bounding box center [1121, 451] width 206 height 15
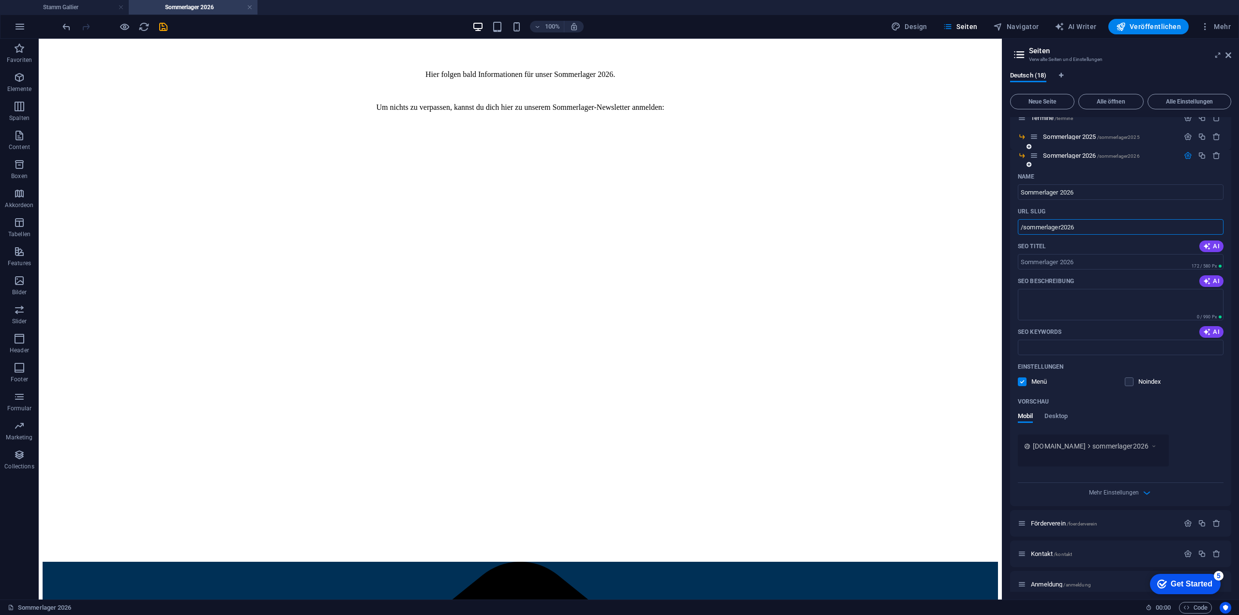
scroll to position [102, 0]
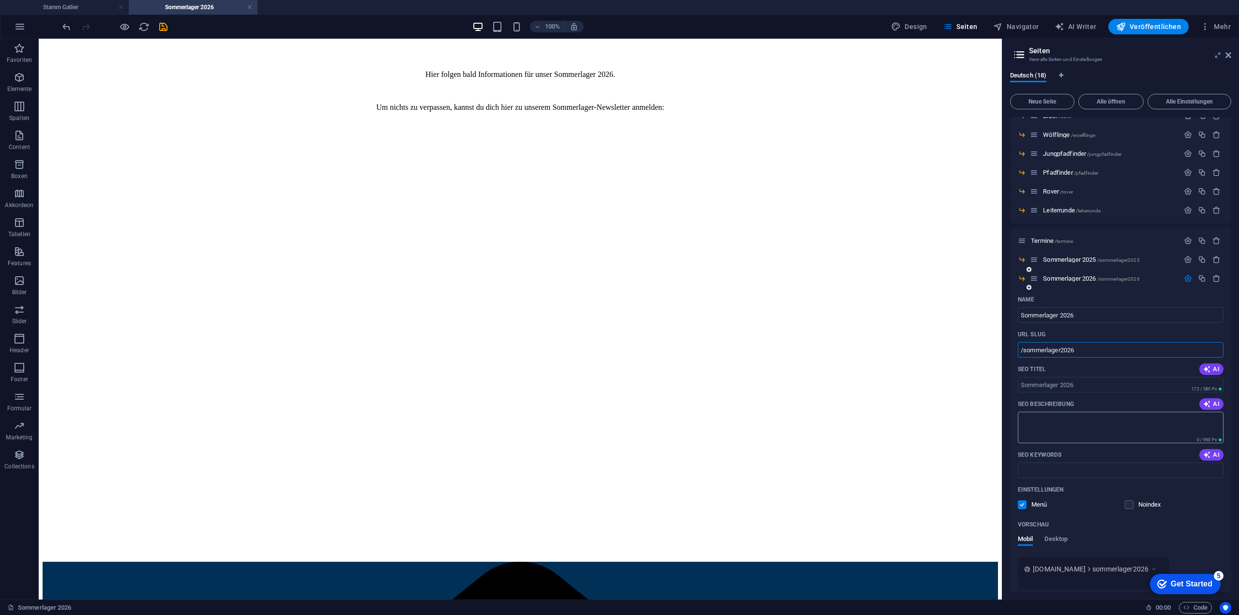
type input "/sommerlager2026"
click at [1086, 441] on textarea "SEO Beschreibung" at bounding box center [1121, 427] width 206 height 31
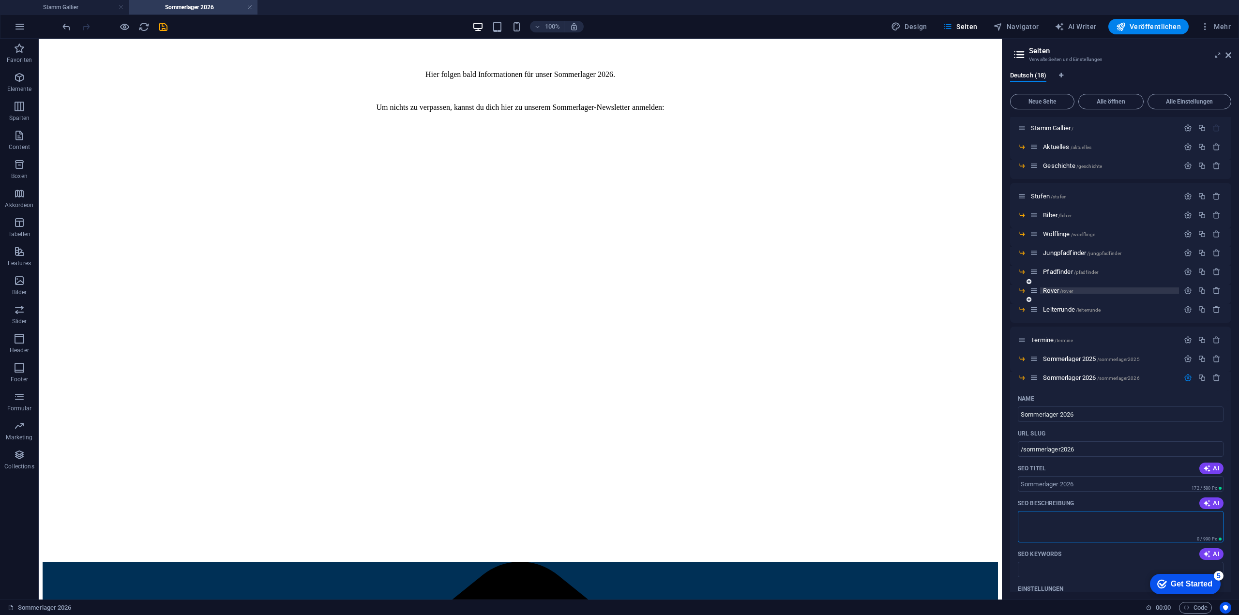
scroll to position [0, 0]
click at [1229, 55] on icon at bounding box center [1228, 55] width 6 height 8
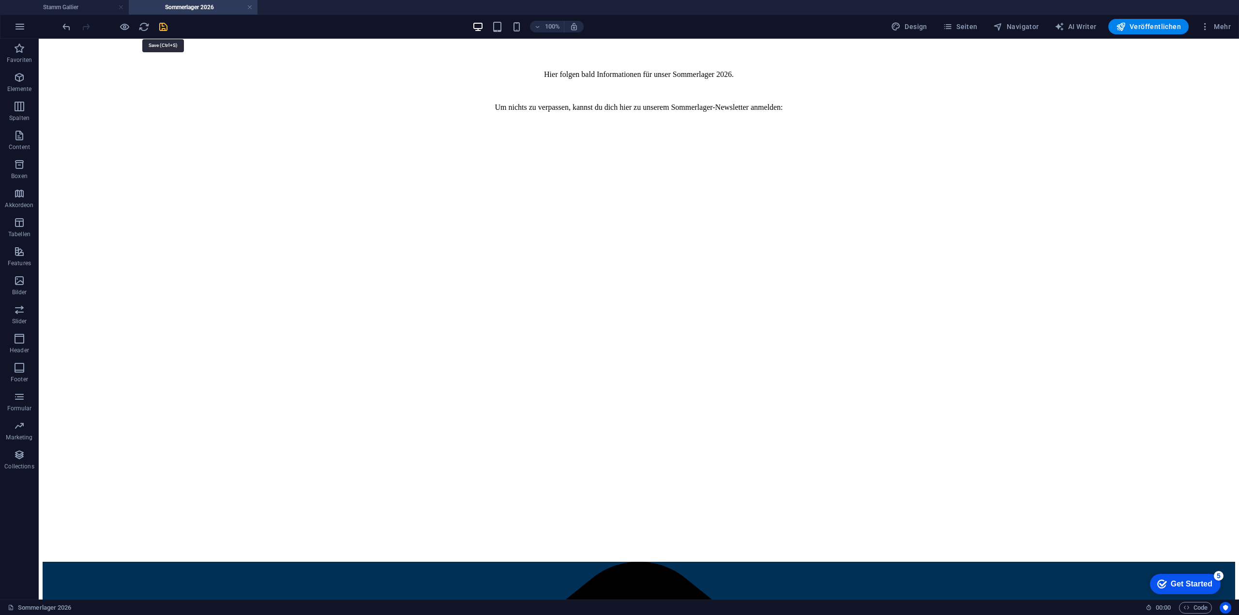
click at [162, 27] on icon "save" at bounding box center [163, 26] width 11 height 11
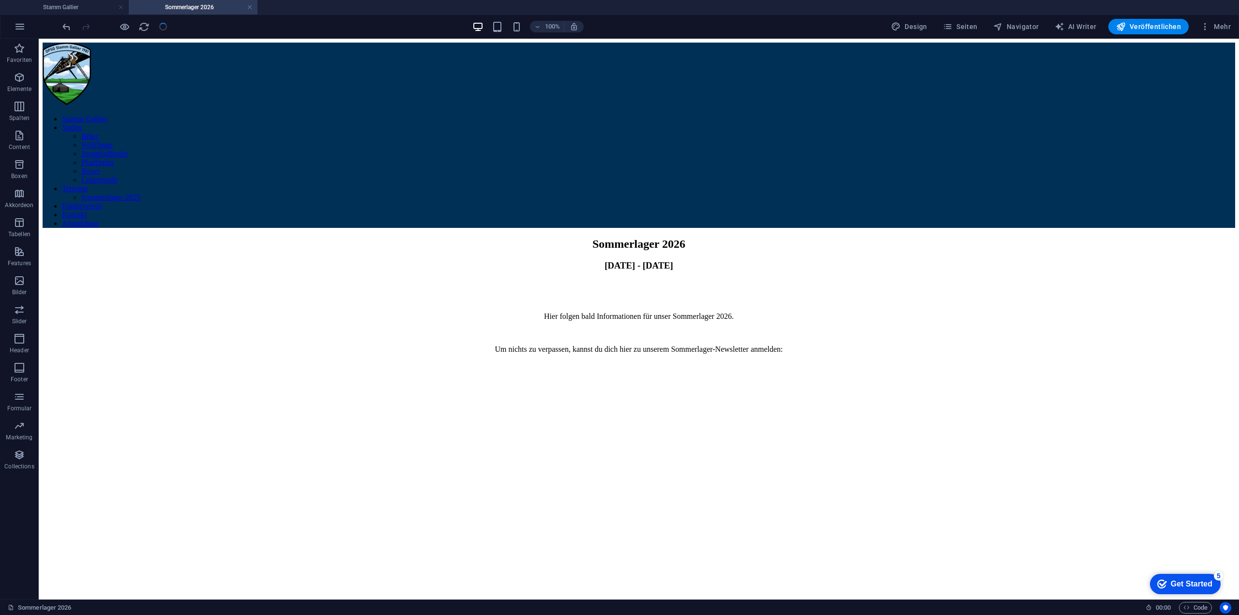
click at [156, 28] on div at bounding box center [114, 26] width 108 height 15
click at [164, 28] on div at bounding box center [114, 26] width 108 height 15
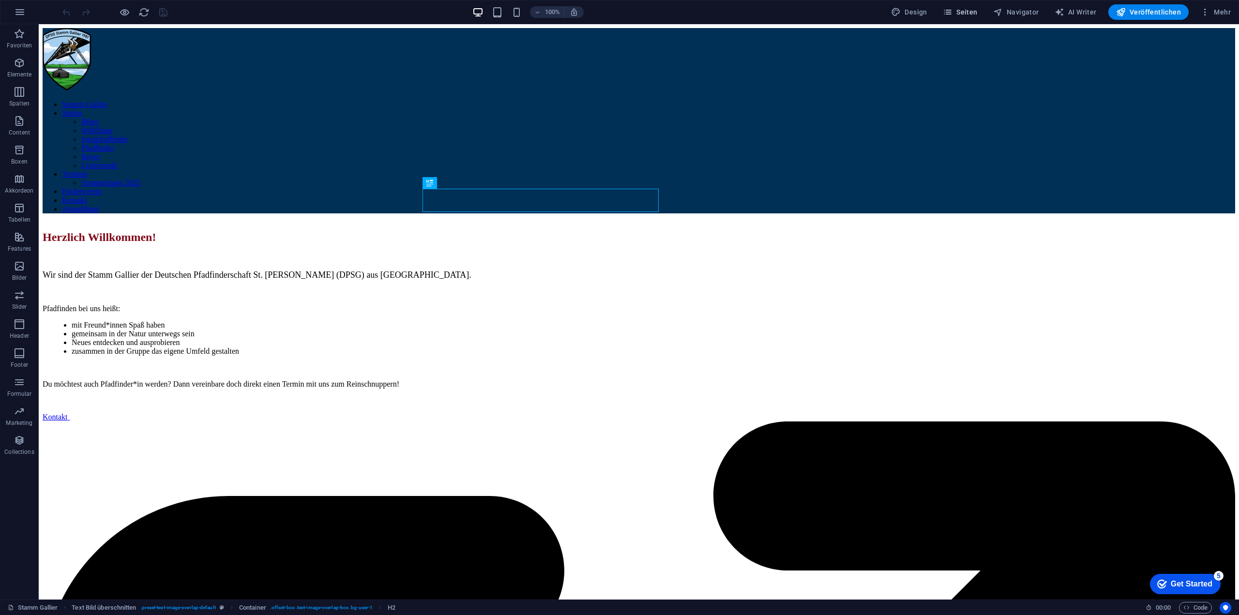
click at [952, 11] on icon "button" at bounding box center [948, 12] width 10 height 10
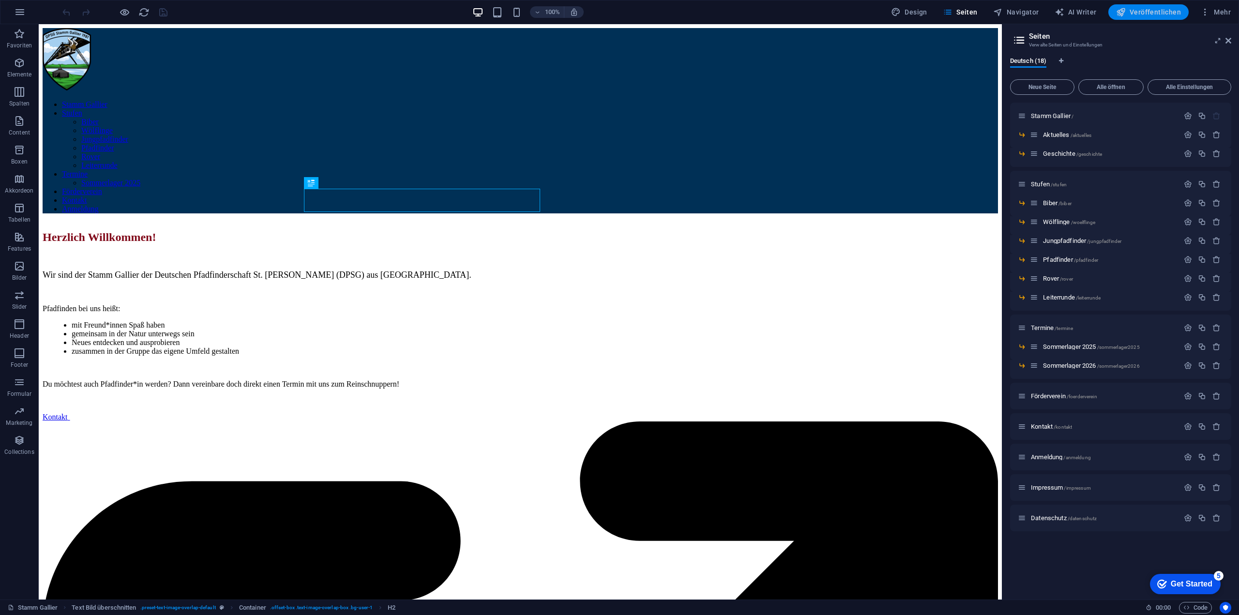
click at [1143, 6] on button "Veröffentlichen" at bounding box center [1148, 11] width 80 height 15
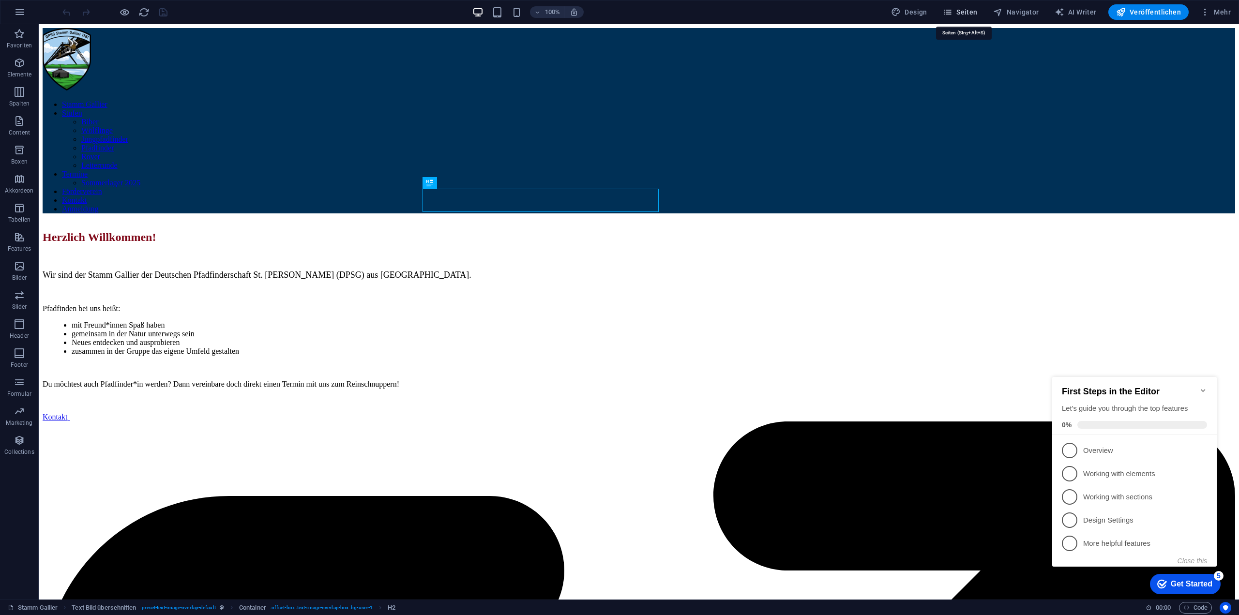
click at [964, 8] on span "Seiten" at bounding box center [960, 12] width 35 height 10
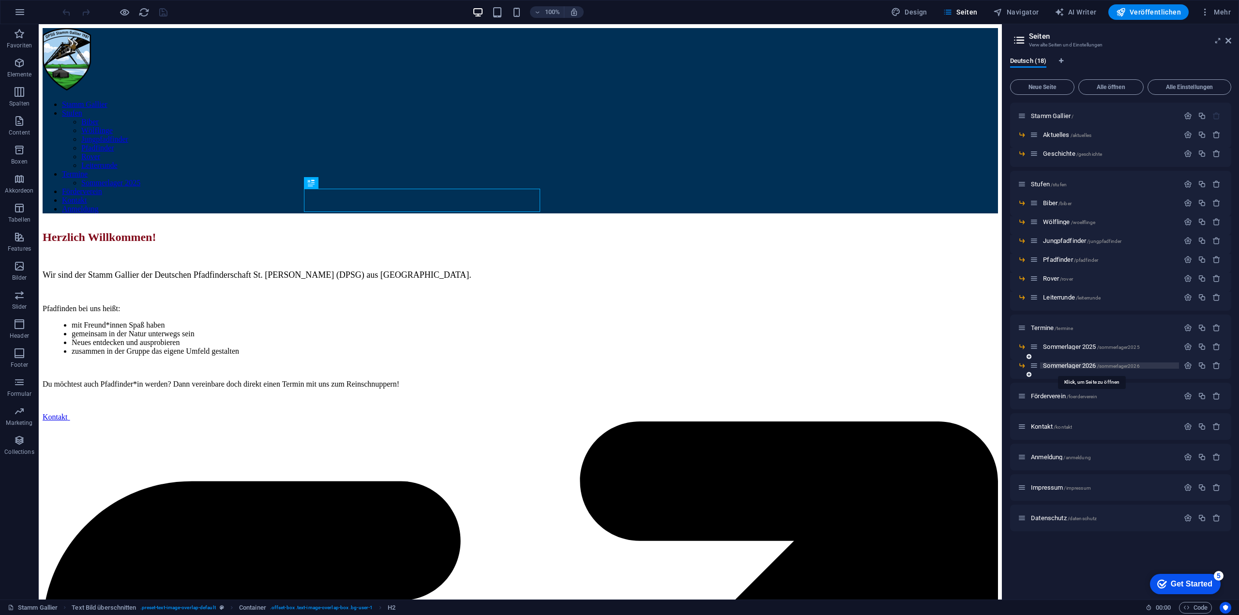
click at [1063, 365] on span "Sommerlager 2026 /sommerlager2026" at bounding box center [1091, 365] width 96 height 7
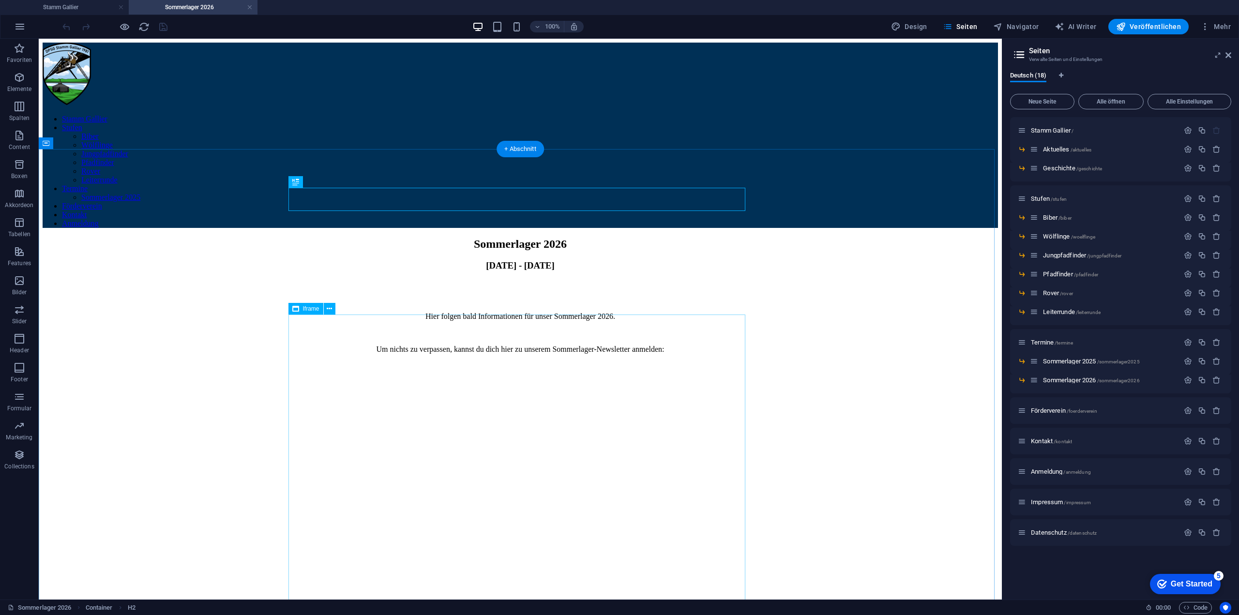
click at [509, 386] on div "</div>" at bounding box center [520, 595] width 955 height 418
select select "%"
select select "px"
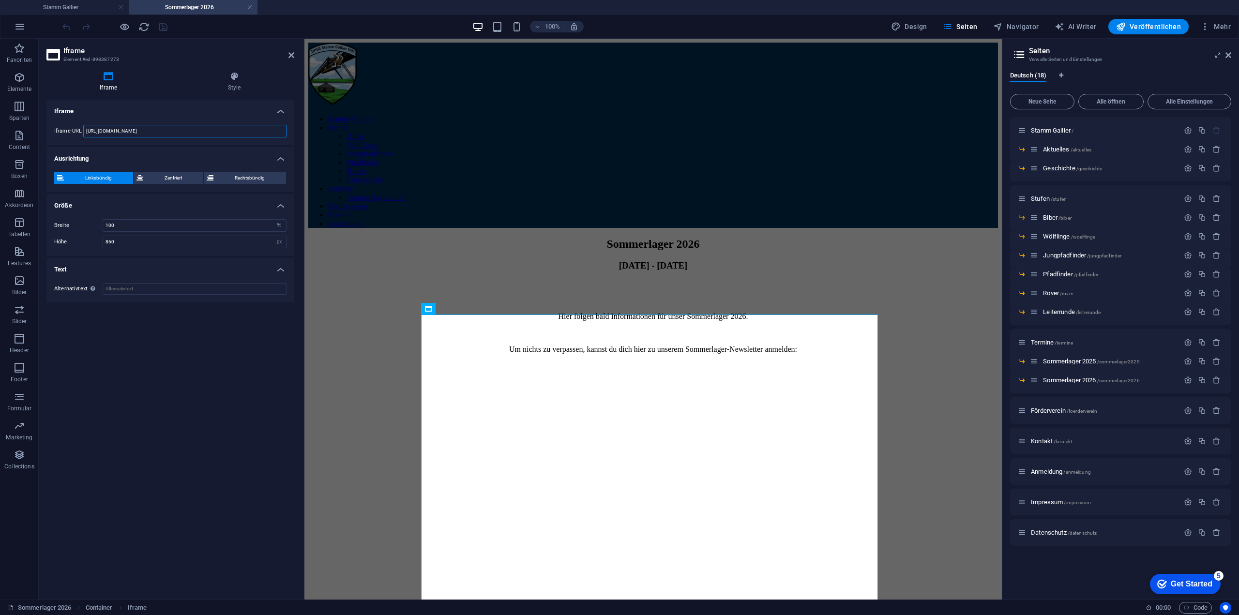
click at [169, 131] on input "[URL][DOMAIN_NAME]" at bounding box center [184, 131] width 203 height 13
paste input "P3-IPIoMpITQAU_nUbuwYQxP0an5Z8yq6i4kyK55ZD6zCXNEqjpj6Yrfl0mRBP7ItlWw7XQFE9JmvFQ…"
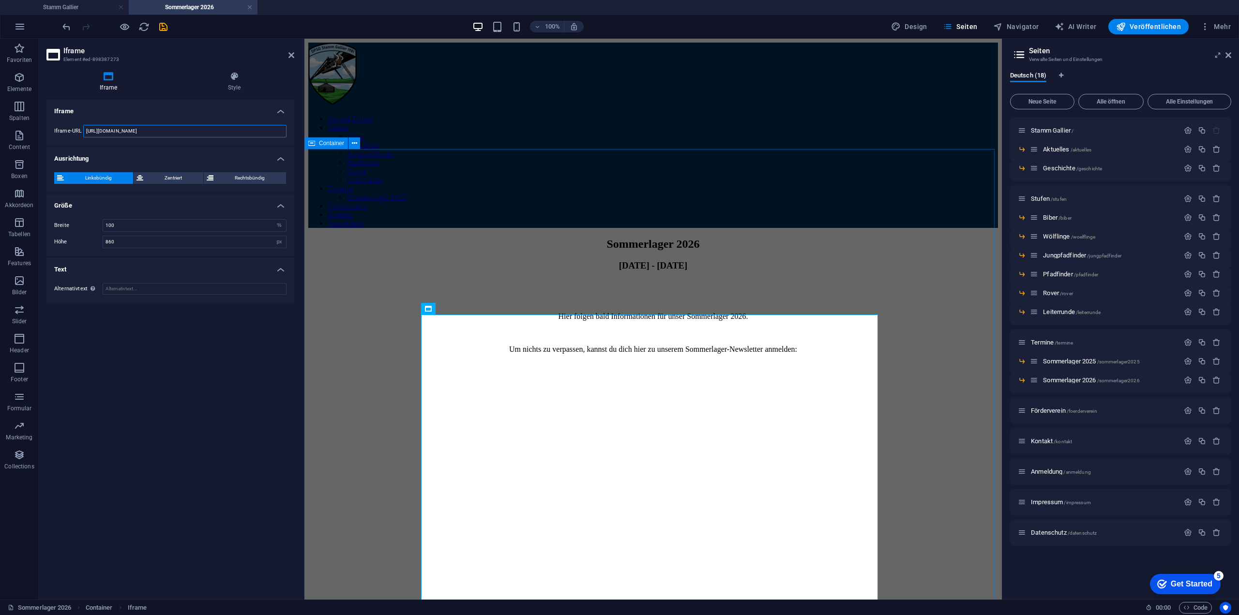
type input "[URL][DOMAIN_NAME]"
click at [396, 247] on div "Sommerlager 2026 [DATE] - [DATE] Hier folgen bald Informationen für unser Somme…" at bounding box center [653, 521] width 690 height 566
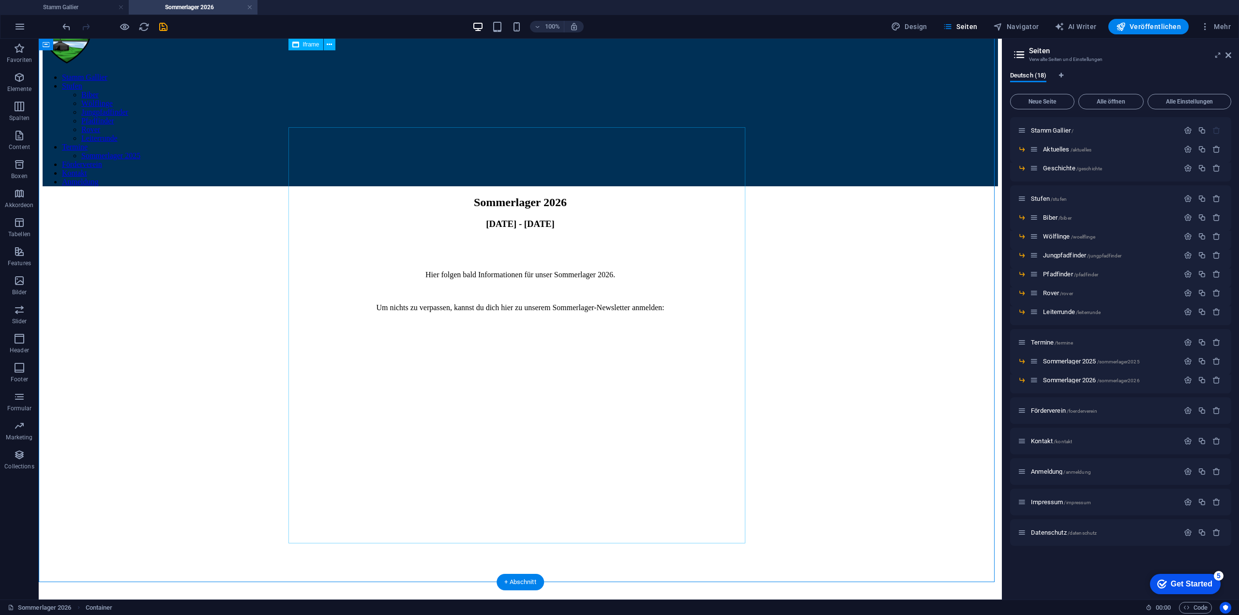
scroll to position [0, 0]
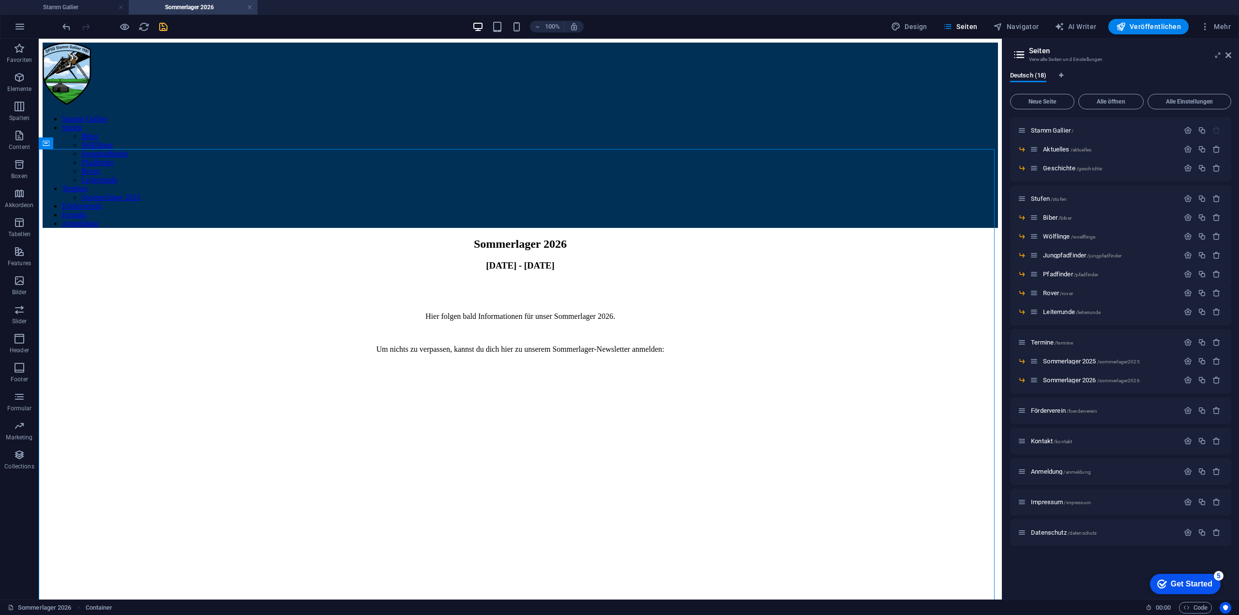
click at [162, 31] on icon "save" at bounding box center [163, 26] width 11 height 11
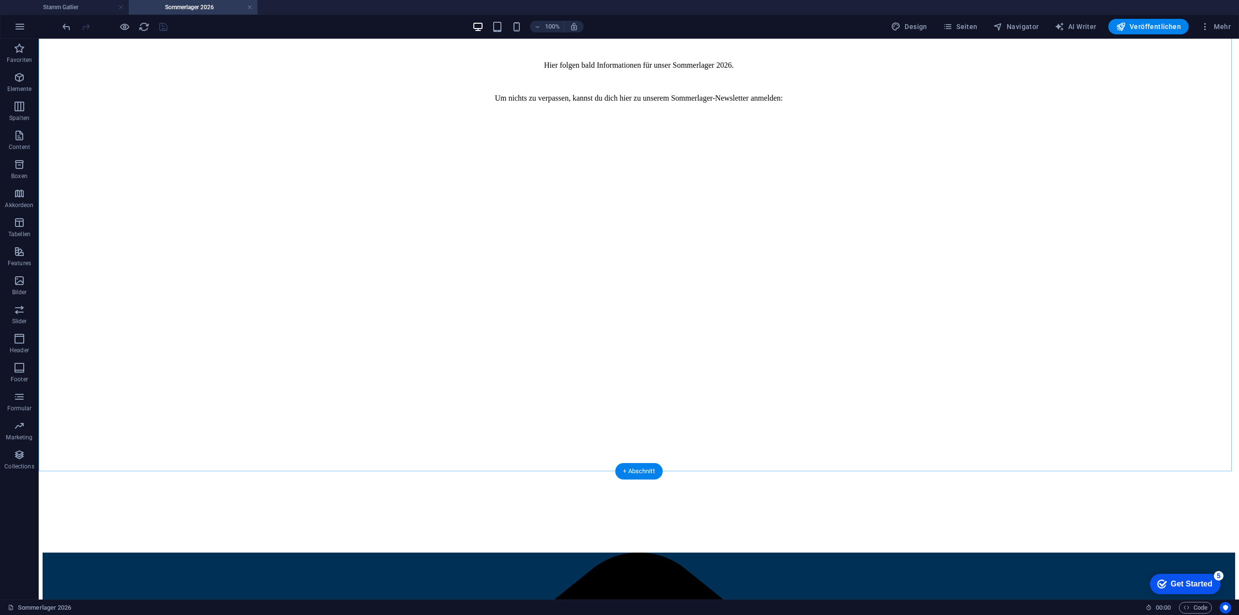
scroll to position [339, 0]
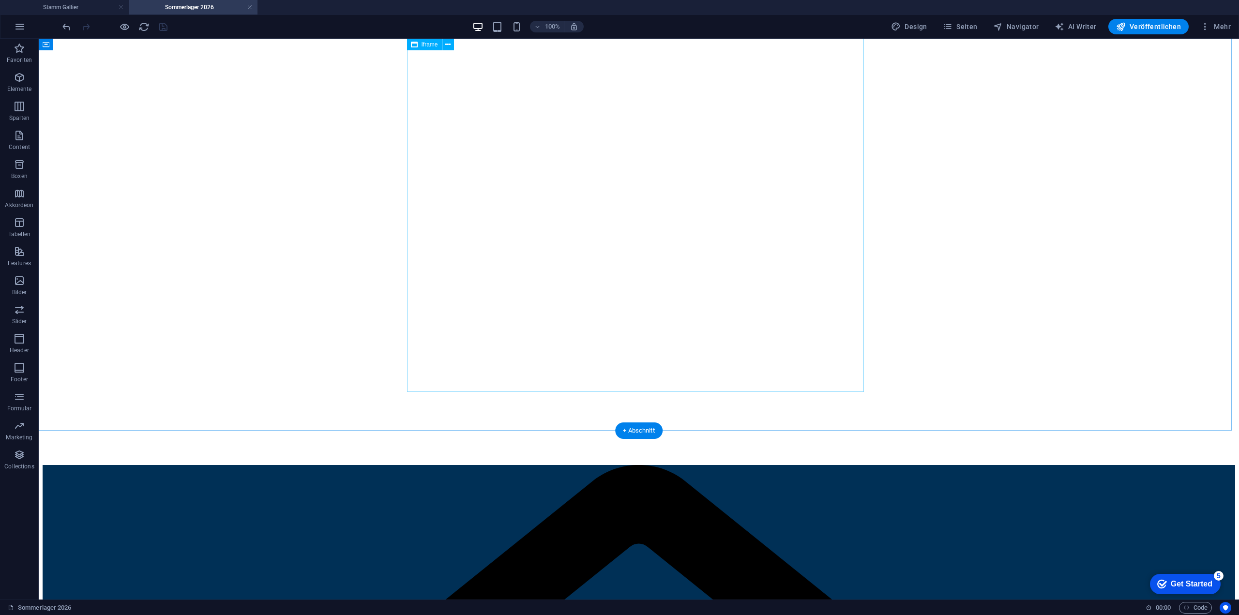
click at [834, 375] on div "</div>" at bounding box center [639, 256] width 1192 height 418
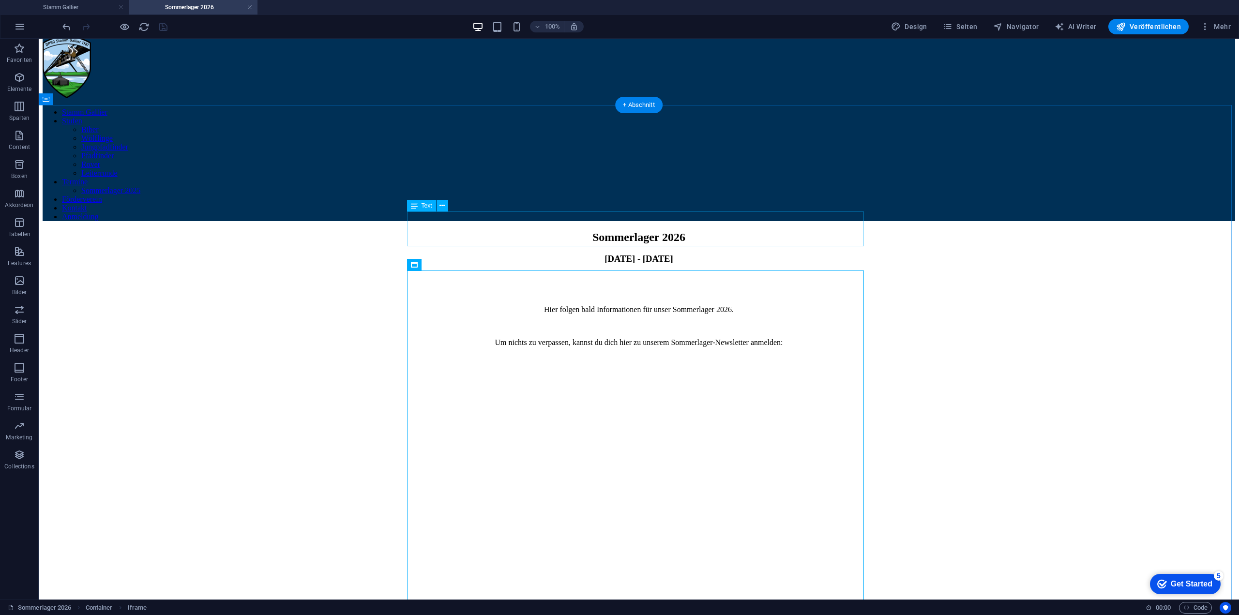
scroll to position [0, 0]
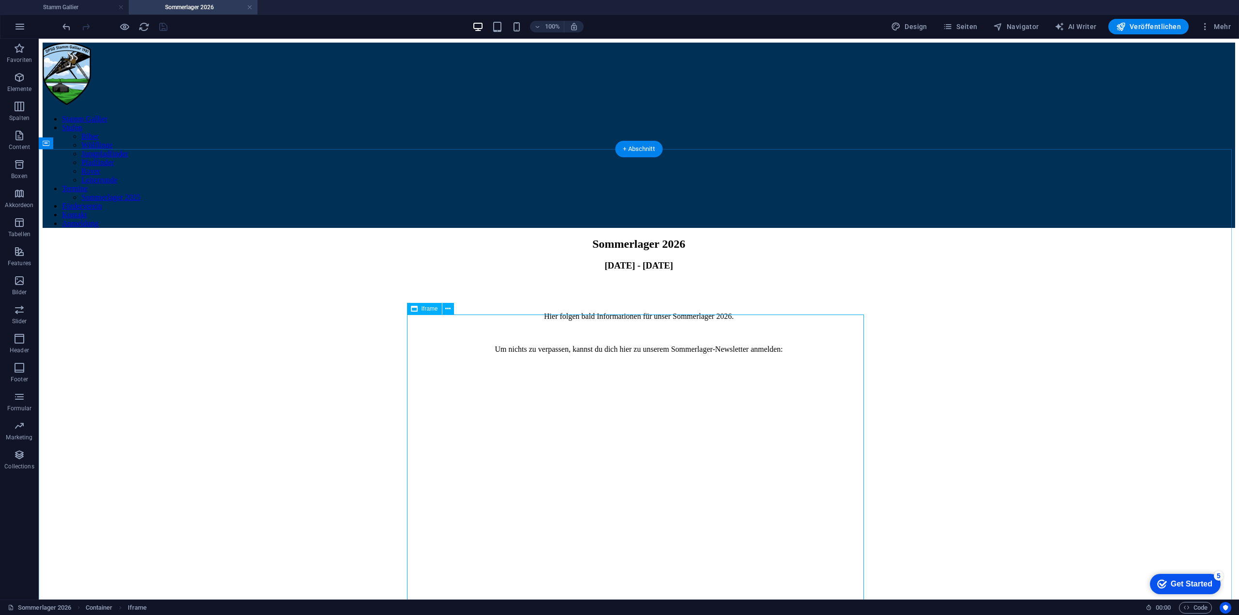
click at [505, 386] on div "</div>" at bounding box center [639, 595] width 1192 height 418
select select "%"
select select "px"
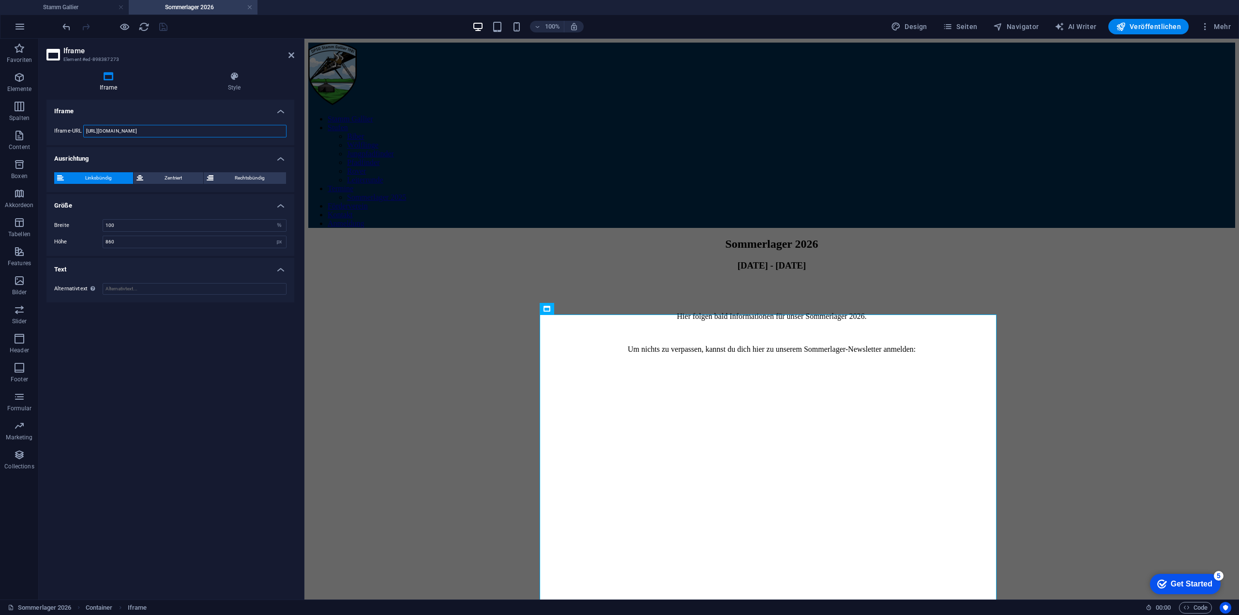
click at [135, 131] on input "[URL][DOMAIN_NAME]" at bounding box center [184, 131] width 203 height 13
click at [136, 130] on input "[URL][DOMAIN_NAME]" at bounding box center [184, 131] width 203 height 13
click at [96, 408] on div "Iframe Iframe-URL [URL][DOMAIN_NAME] Ausrichtung Linksbündig Zentriert Rechtsbü…" at bounding box center [170, 346] width 248 height 492
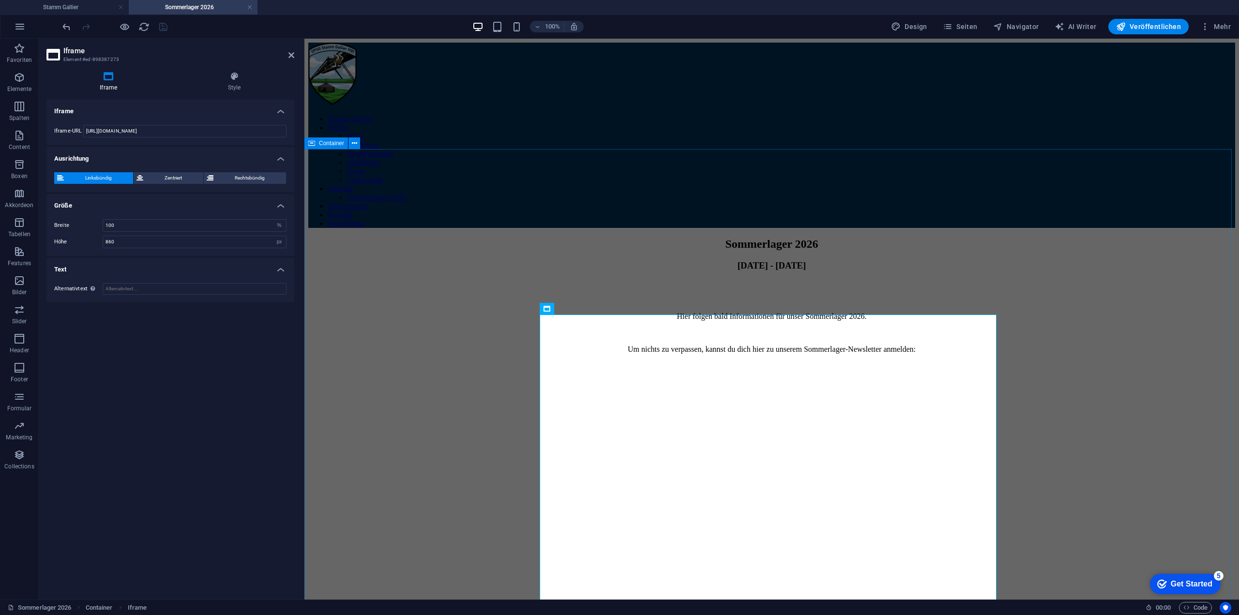
drag, startPoint x: 428, startPoint y: 387, endPoint x: 693, endPoint y: 387, distance: 264.7
click at [693, 387] on div "Sommerlager 2026 [DATE] - [DATE] Hier folgen bald Informationen für unser Somme…" at bounding box center [771, 521] width 927 height 566
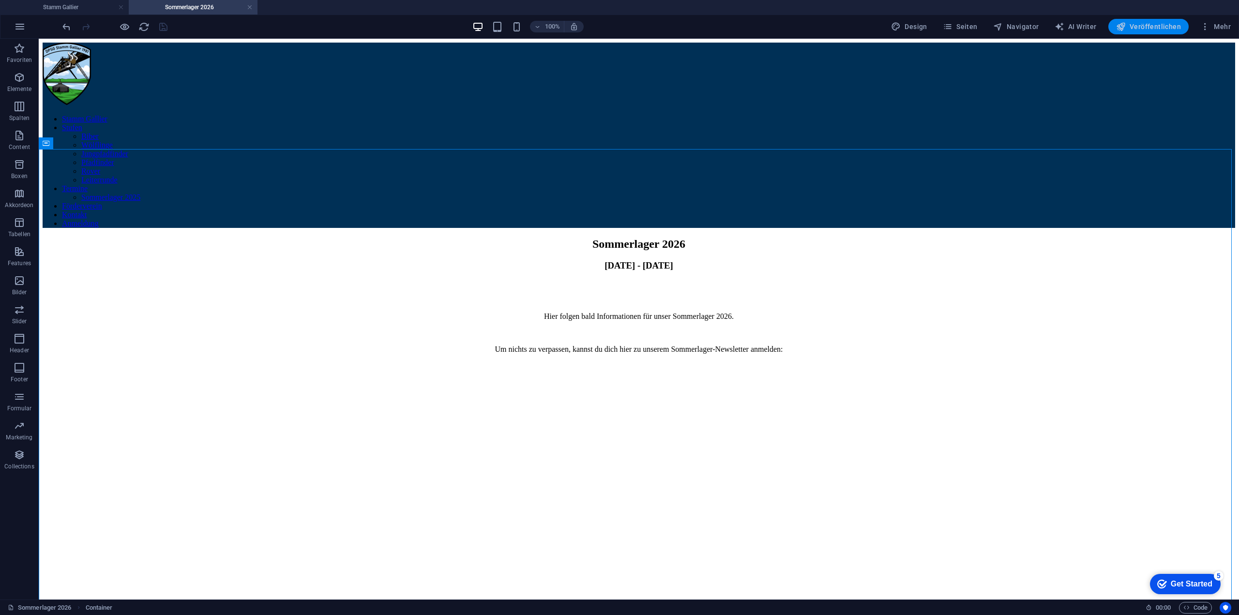
click at [1159, 29] on span "Veröffentlichen" at bounding box center [1148, 27] width 65 height 10
